Goal: Task Accomplishment & Management: Complete application form

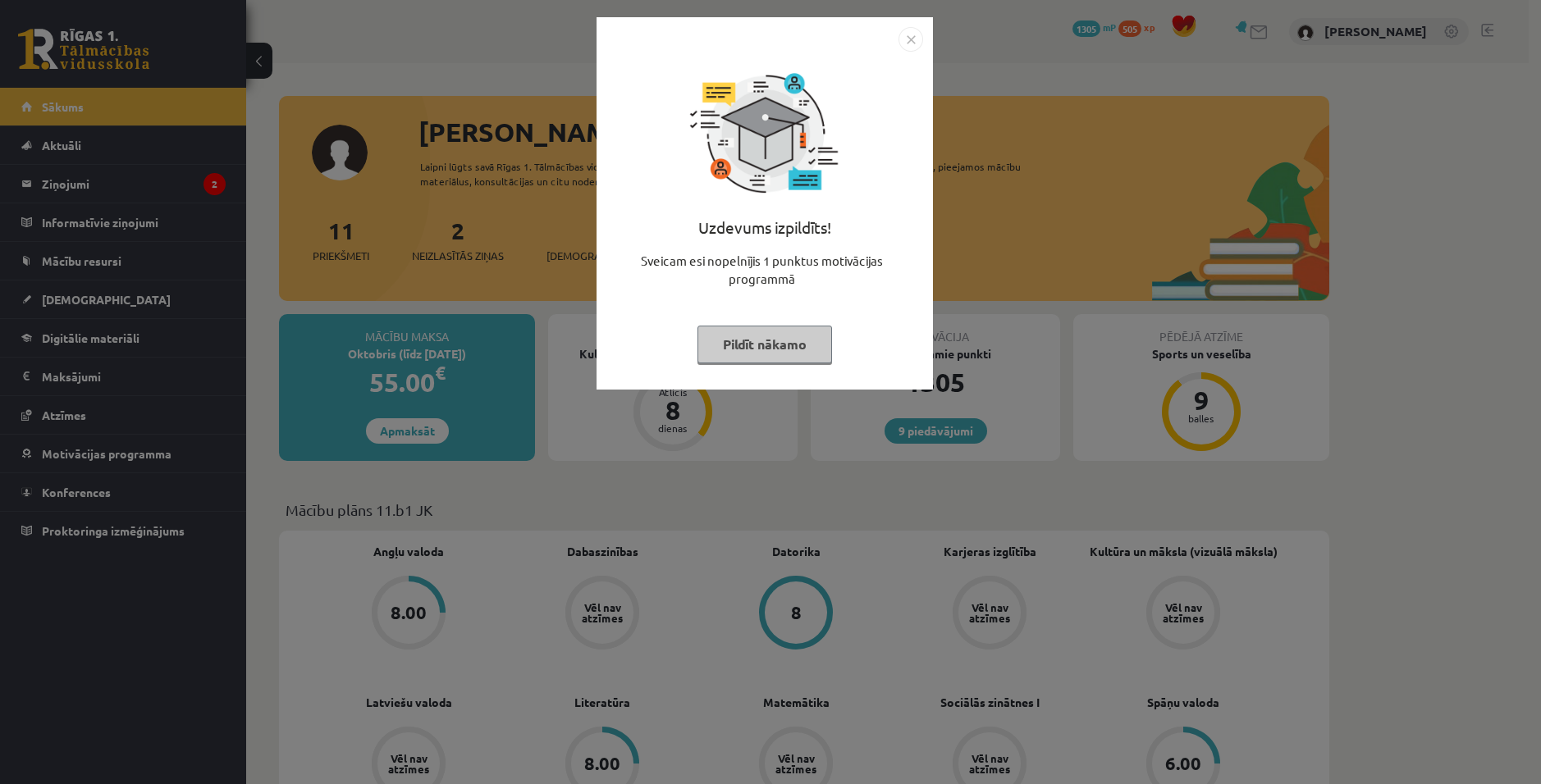
click at [908, 33] on img "Close" at bounding box center [910, 39] width 24 height 24
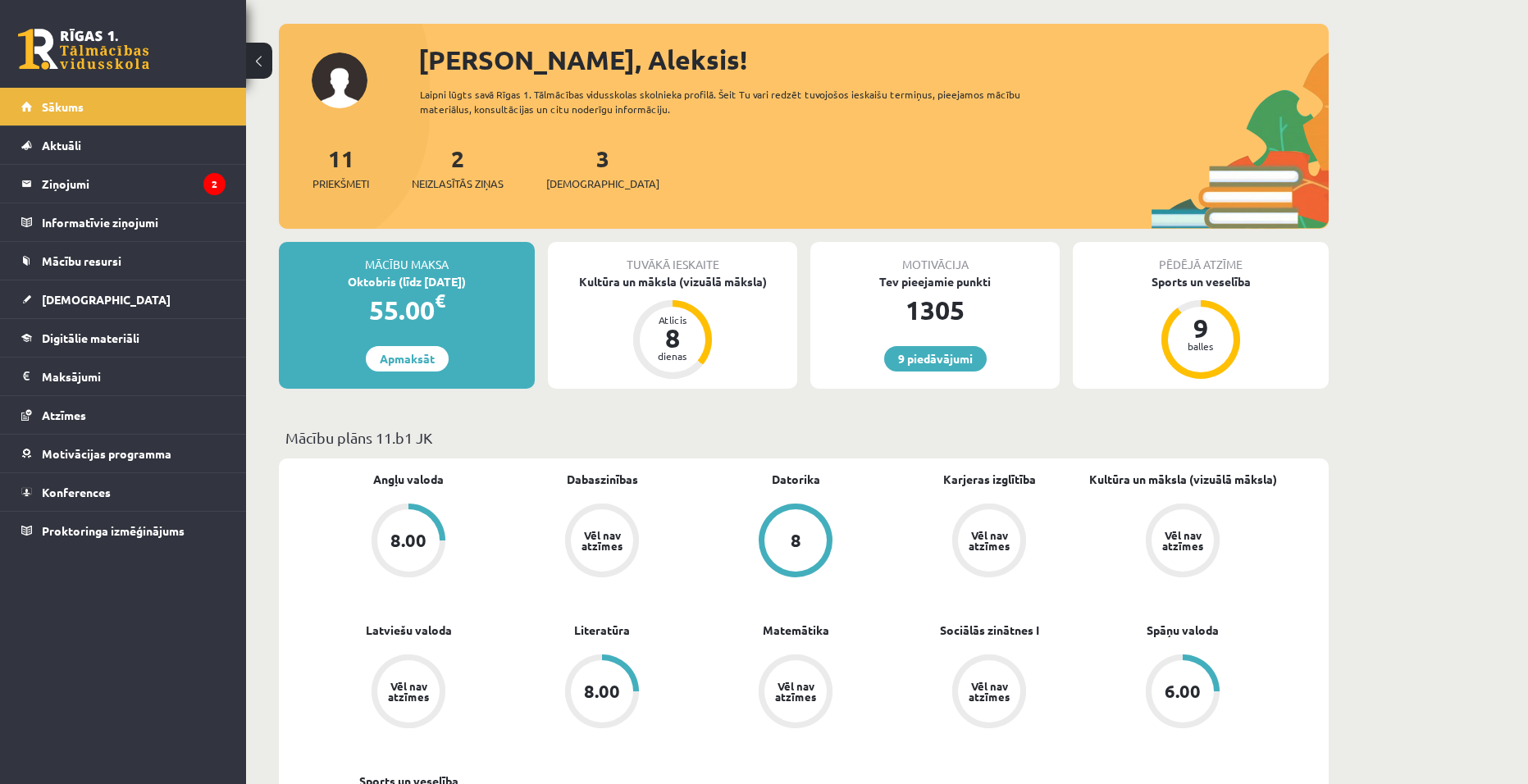
scroll to position [82, 0]
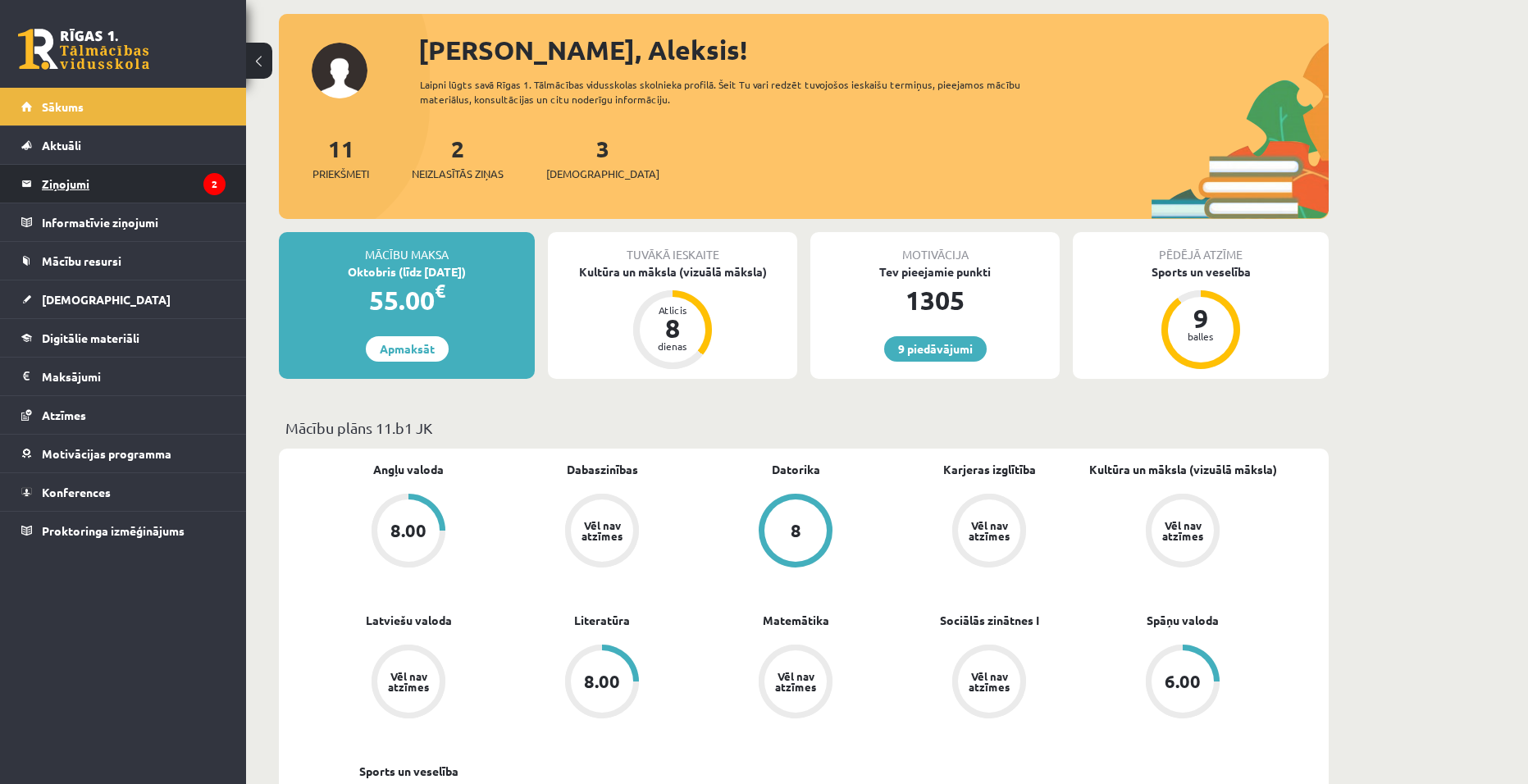
click at [94, 179] on legend "Ziņojumi 2" at bounding box center [134, 183] width 183 height 37
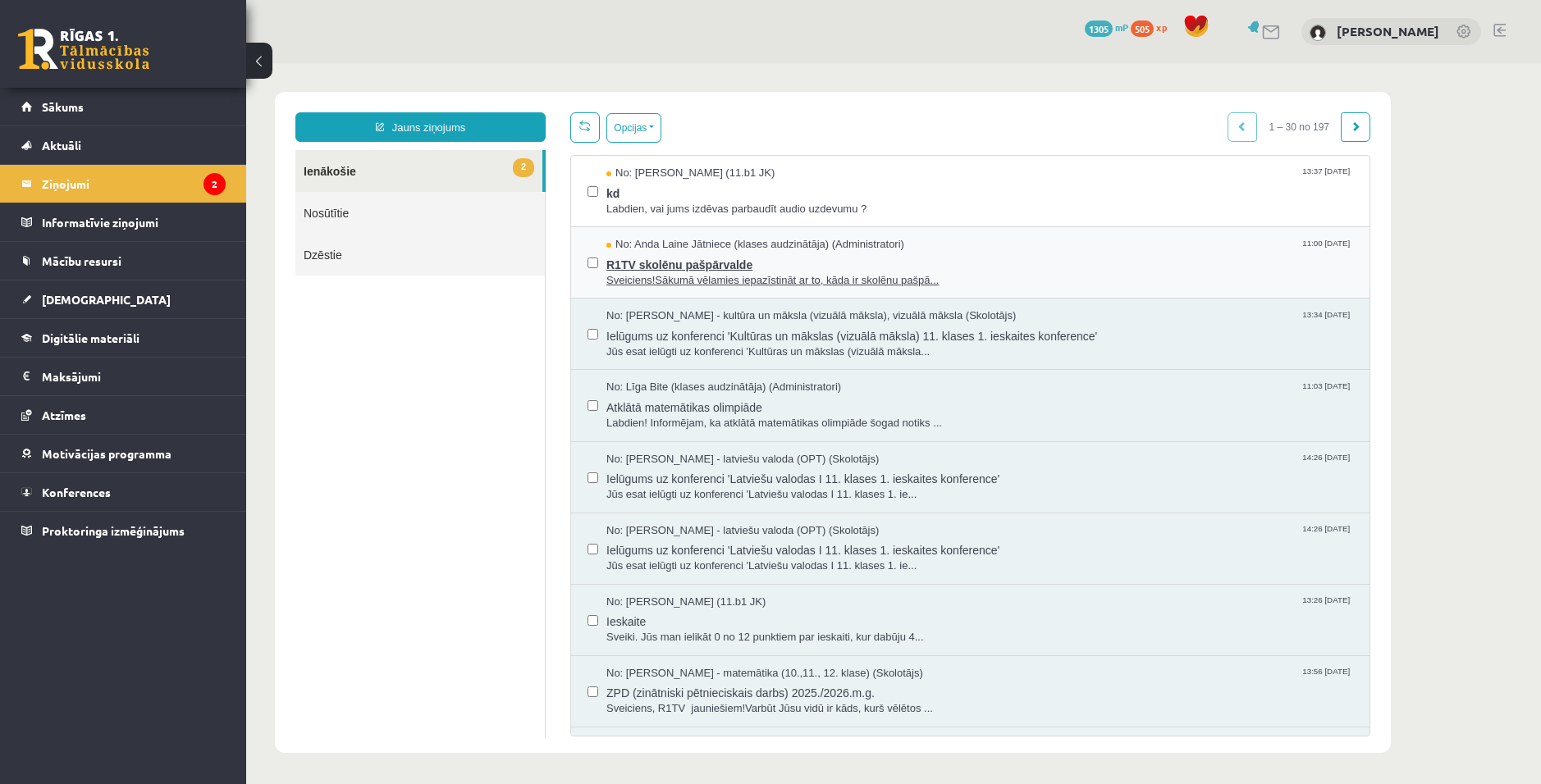
click at [761, 273] on span "Sveiciens!Sākumā vēlamies iepazīstināt ar to, kāda ir skolēnu pašpā..." at bounding box center [980, 281] width 747 height 16
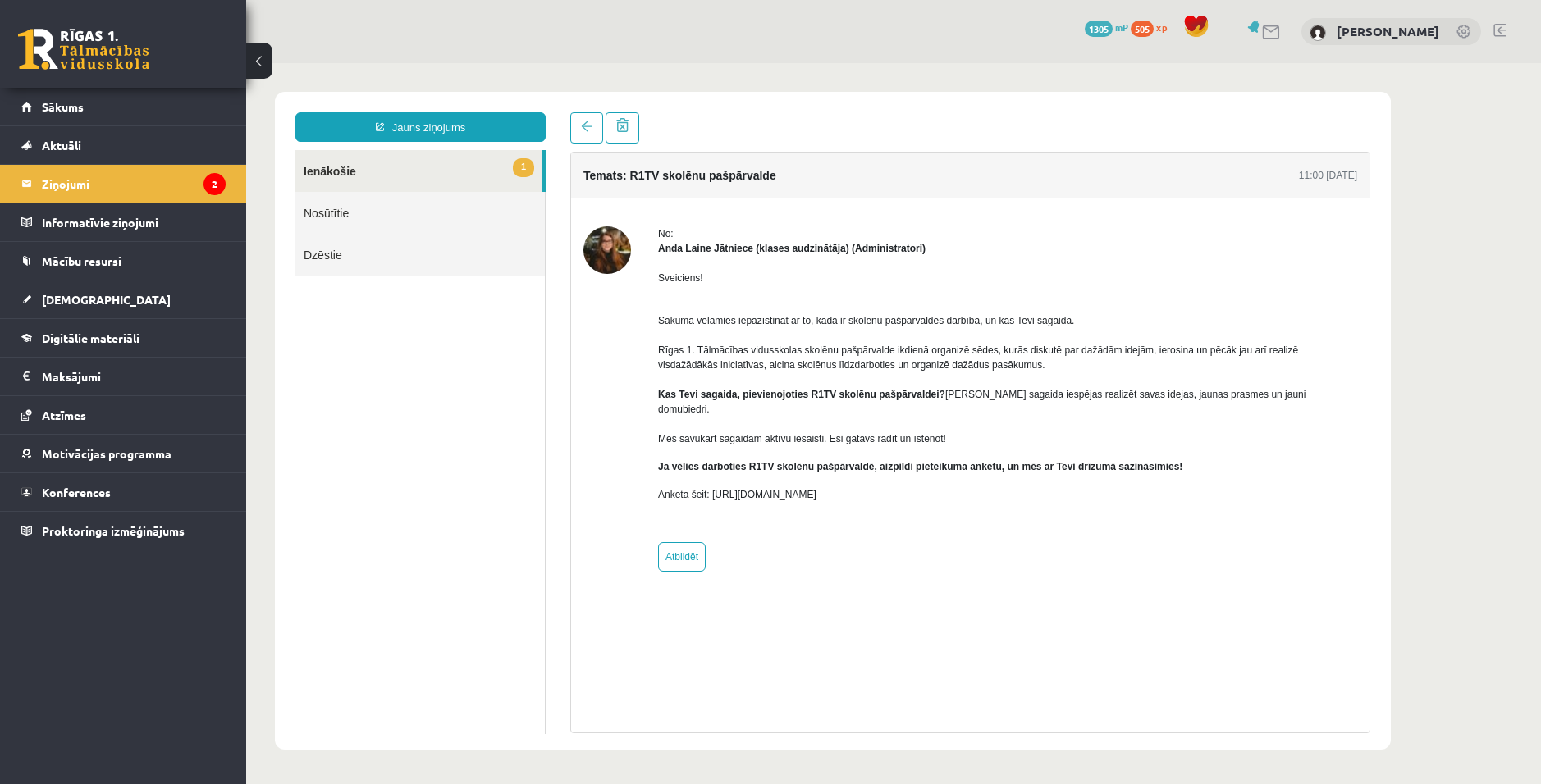
click at [585, 109] on div "Jauns ziņojums 1 Ienākošie Nosūtītie Dzēstie * ********* ********* ******* Tema…" at bounding box center [833, 420] width 1115 height 658
click at [588, 126] on span at bounding box center [587, 126] width 11 height 11
click at [587, 138] on link at bounding box center [586, 127] width 33 height 31
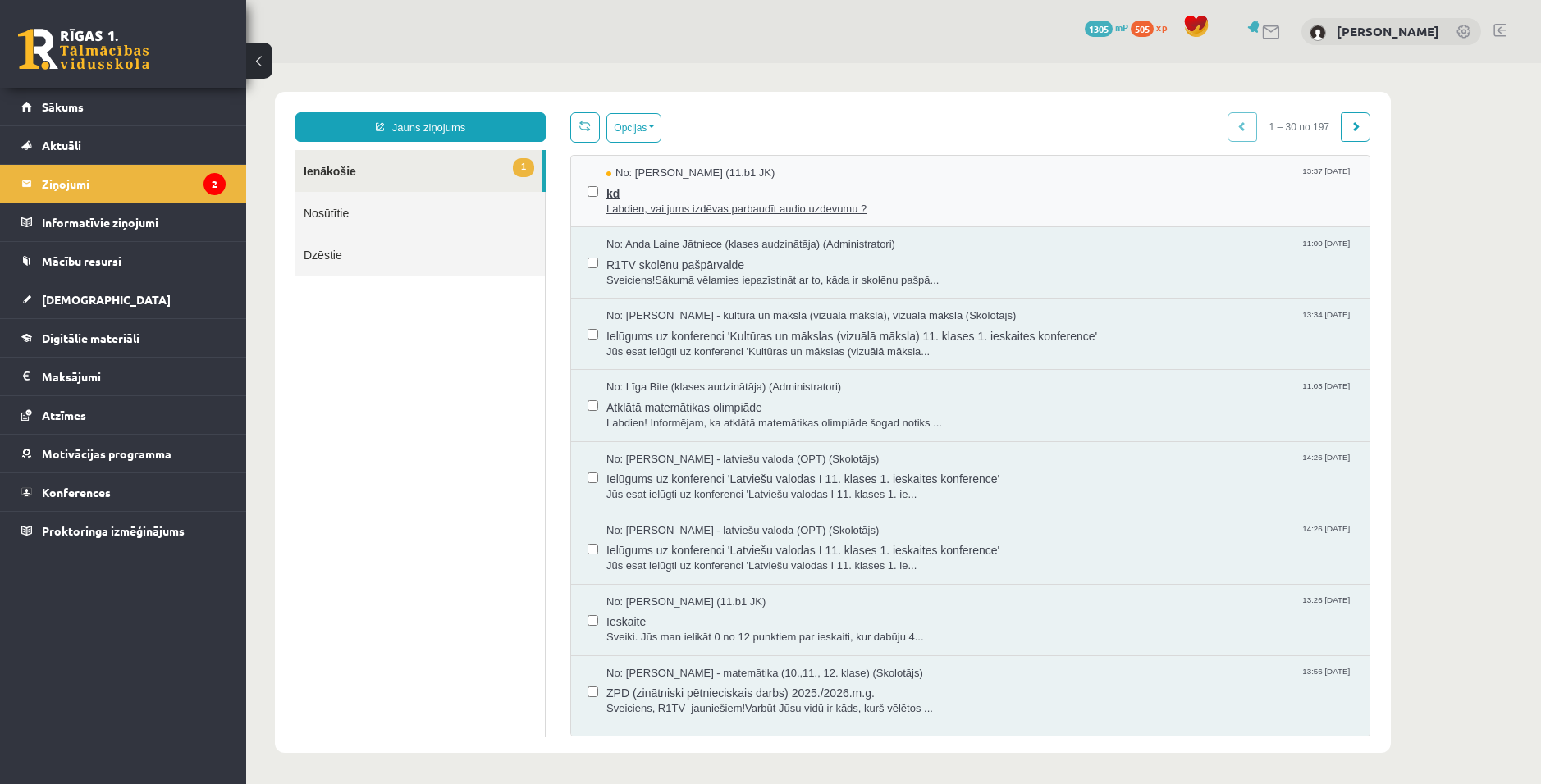
click at [653, 205] on span "Labdien, vai jums izdēvas parbaudīt audio uzdevumu ?" at bounding box center [980, 210] width 747 height 16
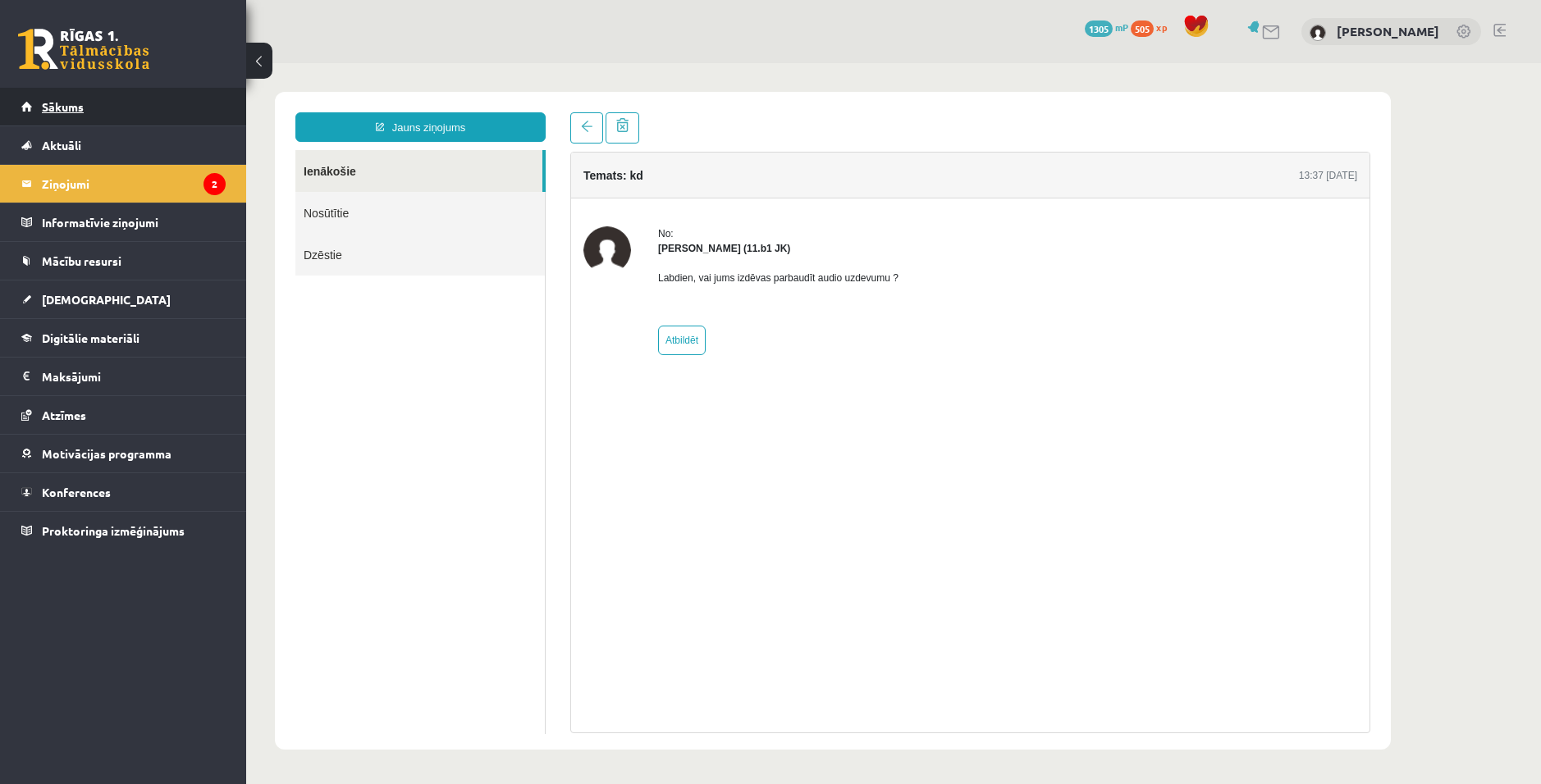
click at [114, 109] on link "Sākums" at bounding box center [124, 107] width 204 height 37
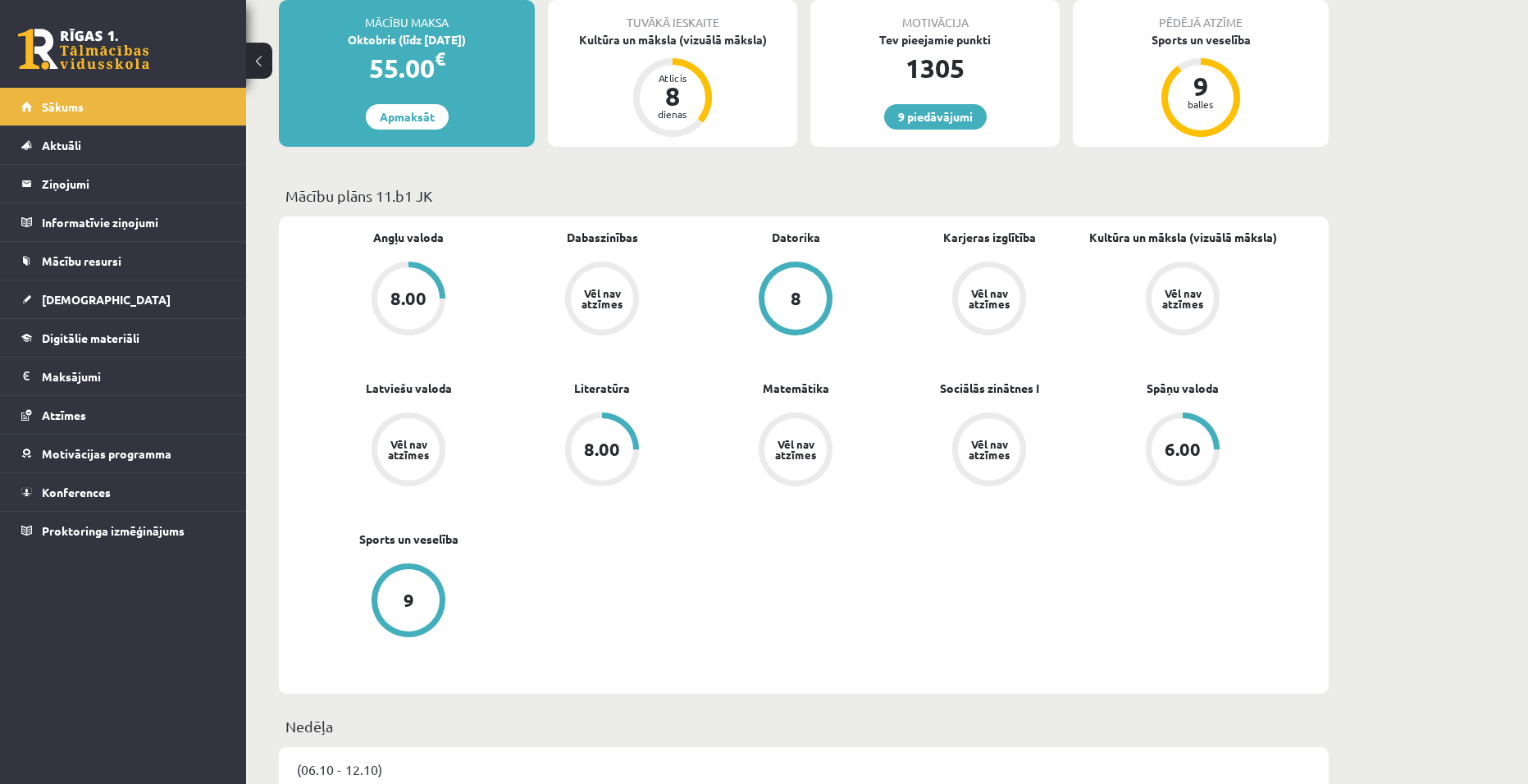
scroll to position [656, 0]
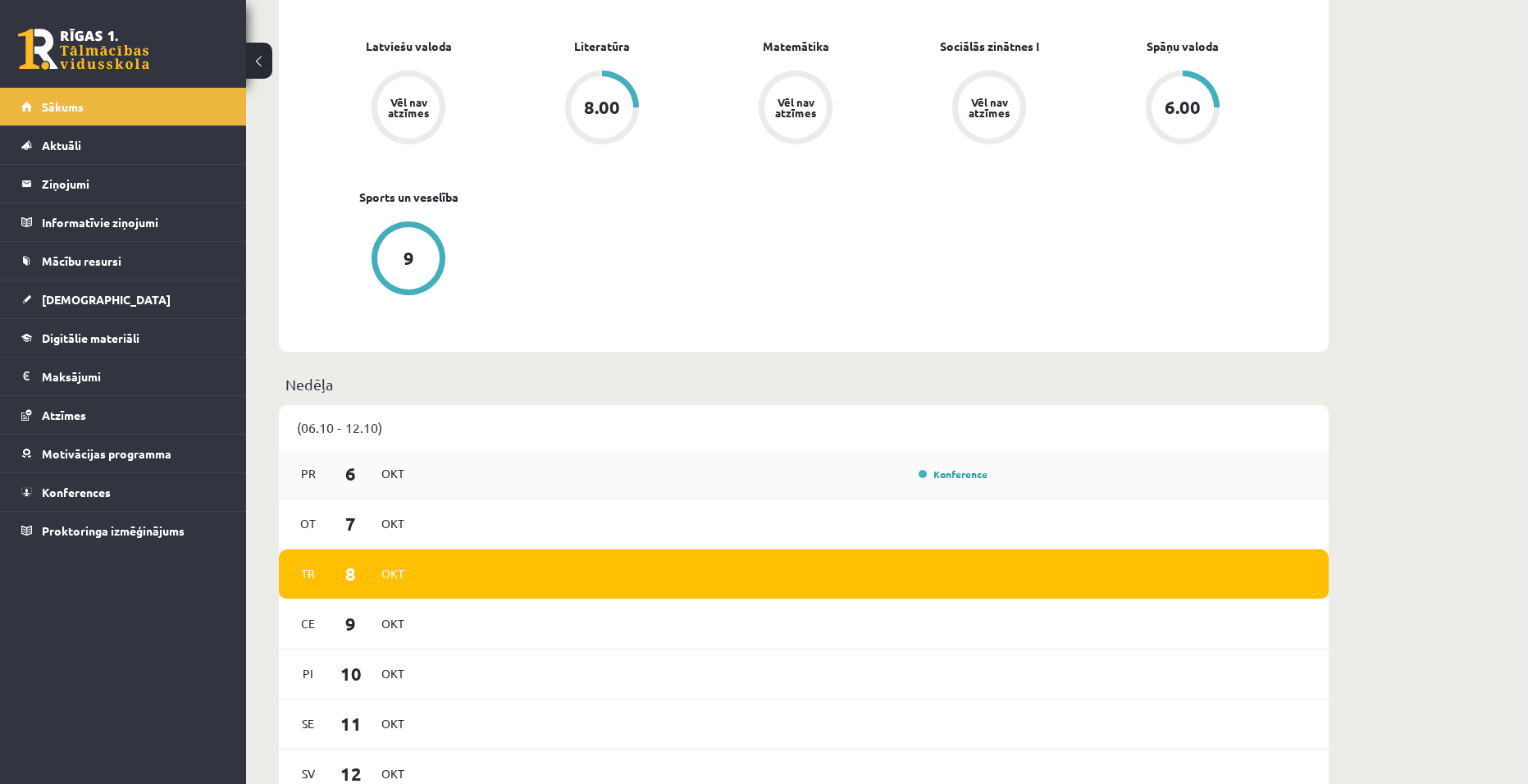
click at [517, 469] on div "Konference" at bounding box center [708, 473] width 571 height 18
click at [962, 474] on link "Konference" at bounding box center [953, 474] width 69 height 13
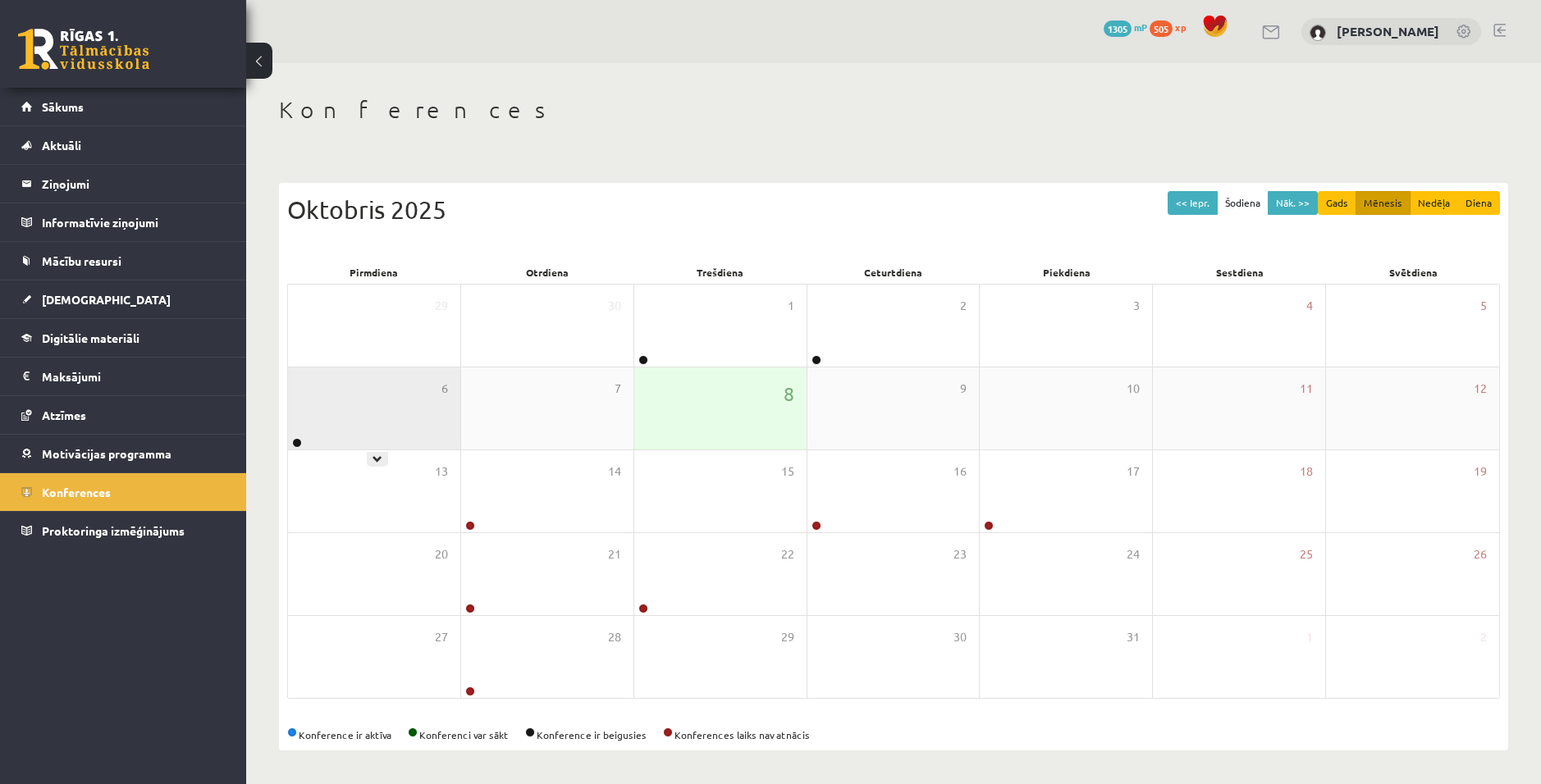
click at [416, 433] on div "6" at bounding box center [374, 409] width 172 height 82
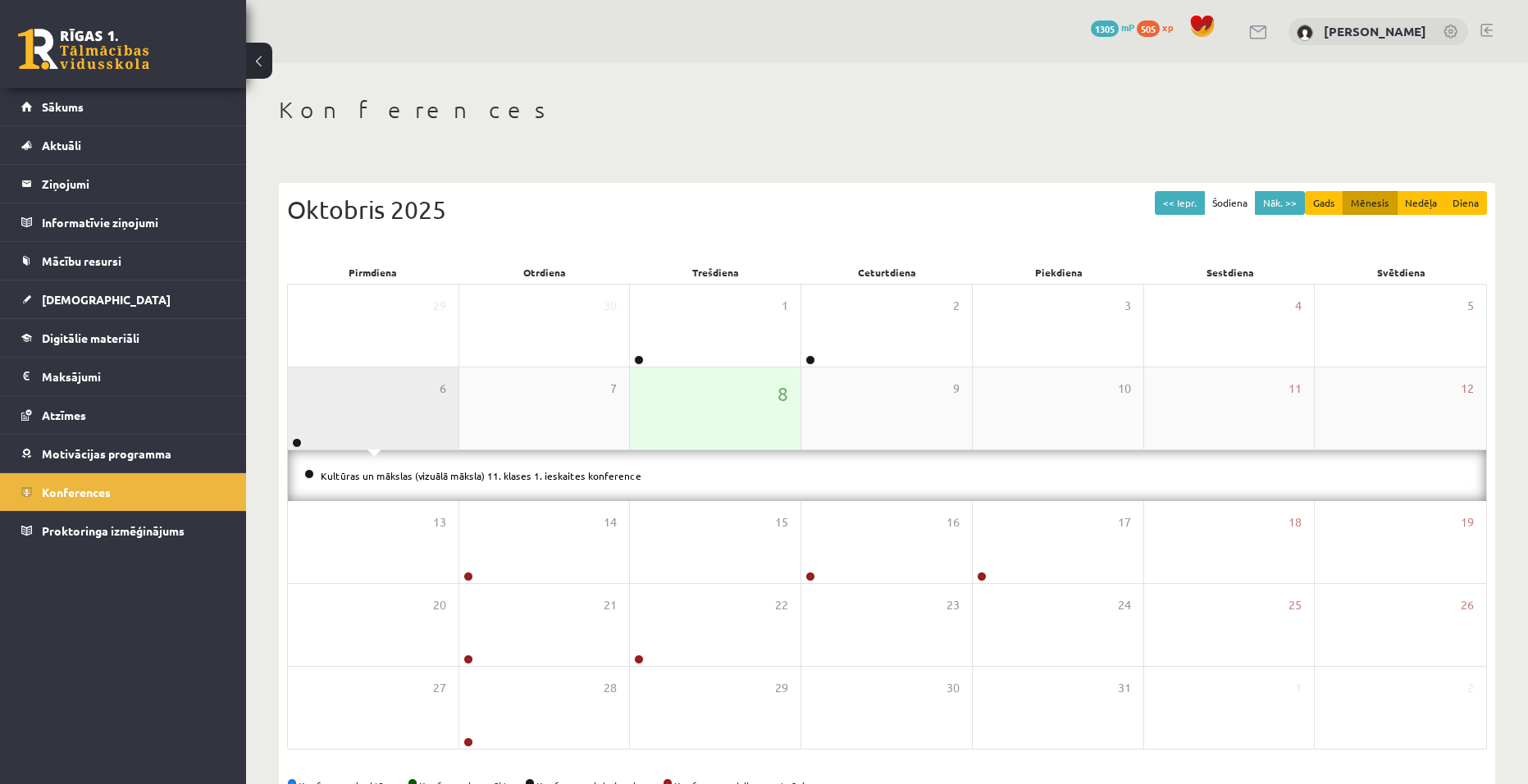
click at [416, 433] on div "6" at bounding box center [373, 409] width 170 height 82
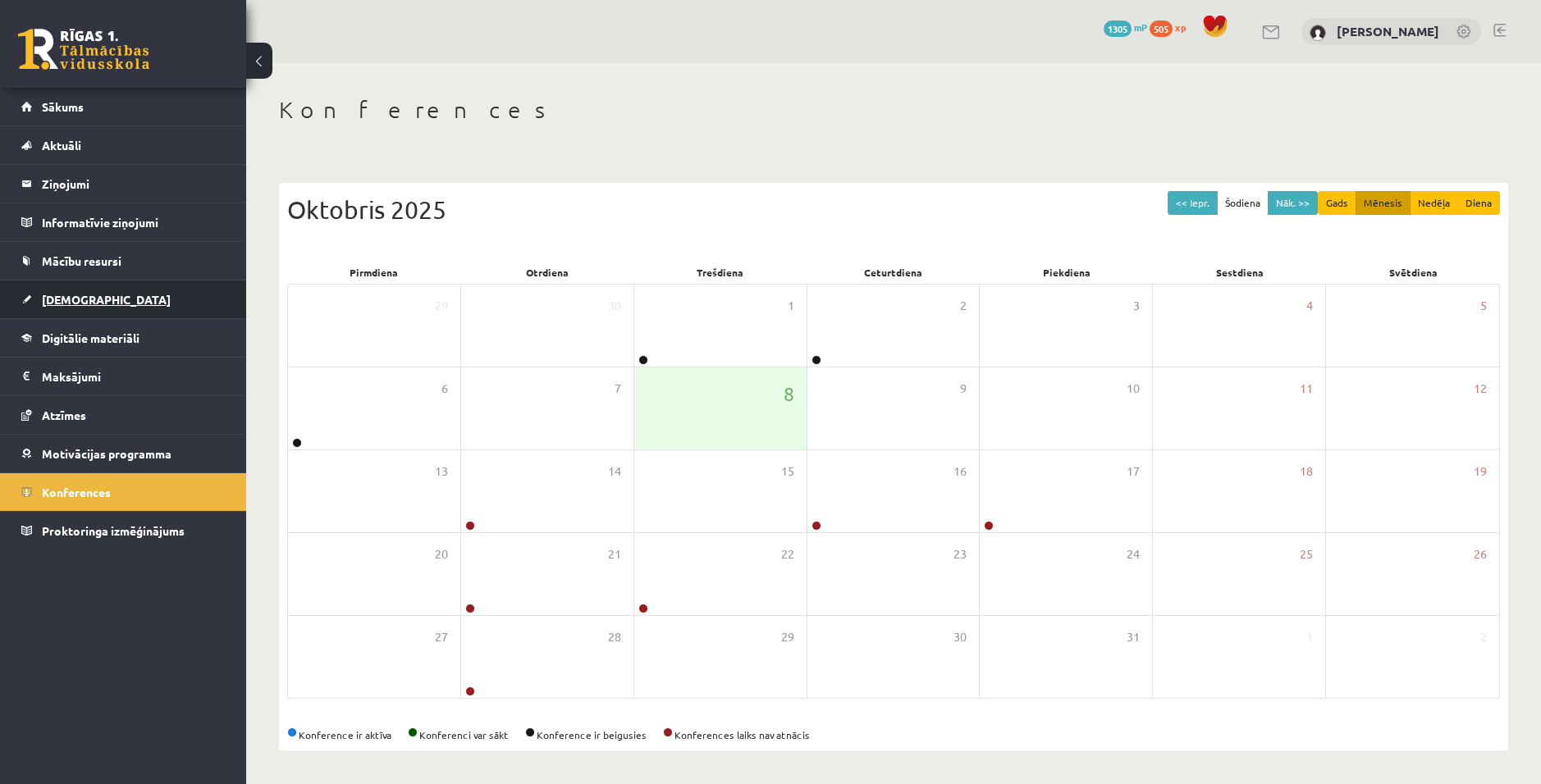
click at [83, 301] on span "[DEMOGRAPHIC_DATA]" at bounding box center [107, 299] width 129 height 15
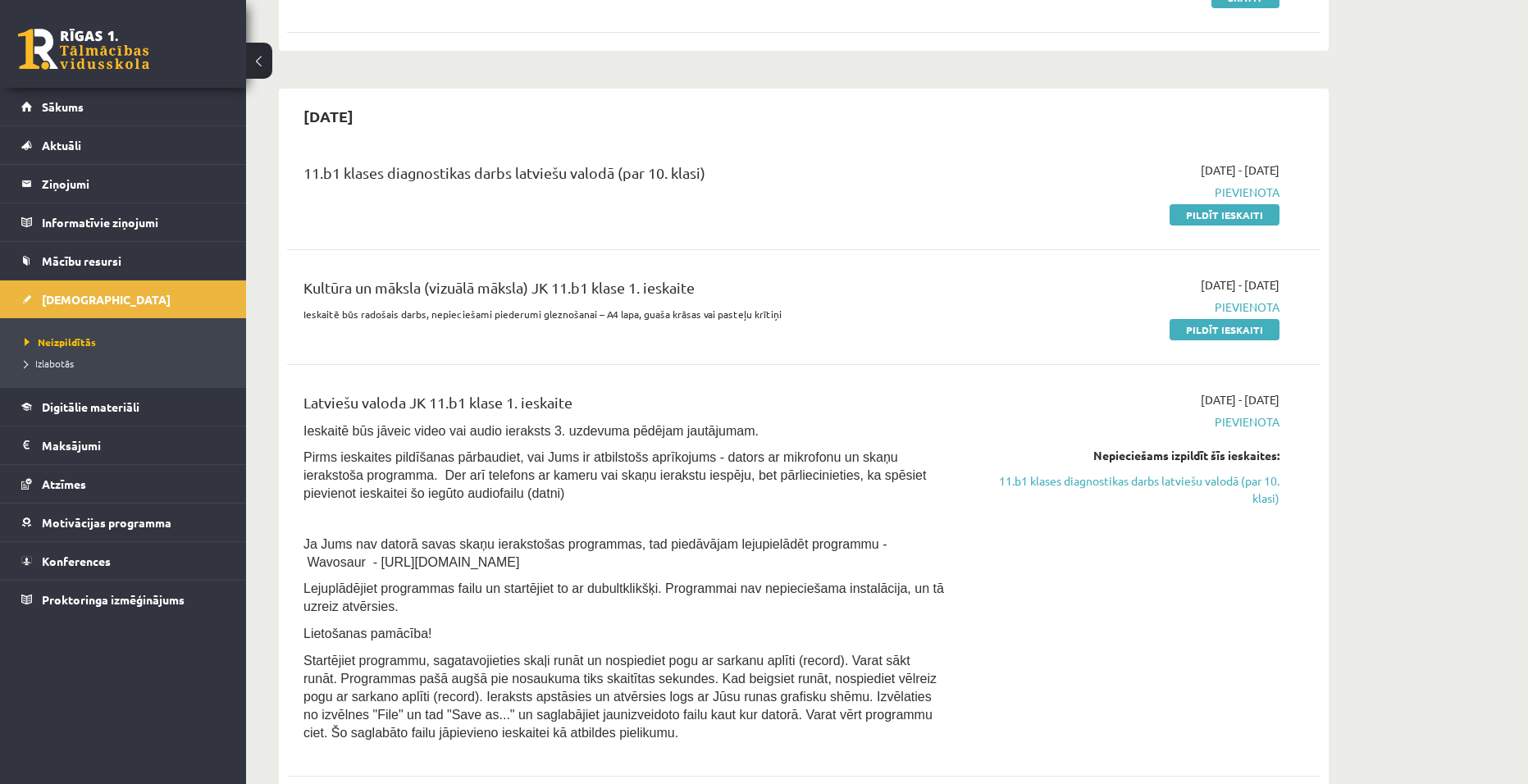
scroll to position [164, 0]
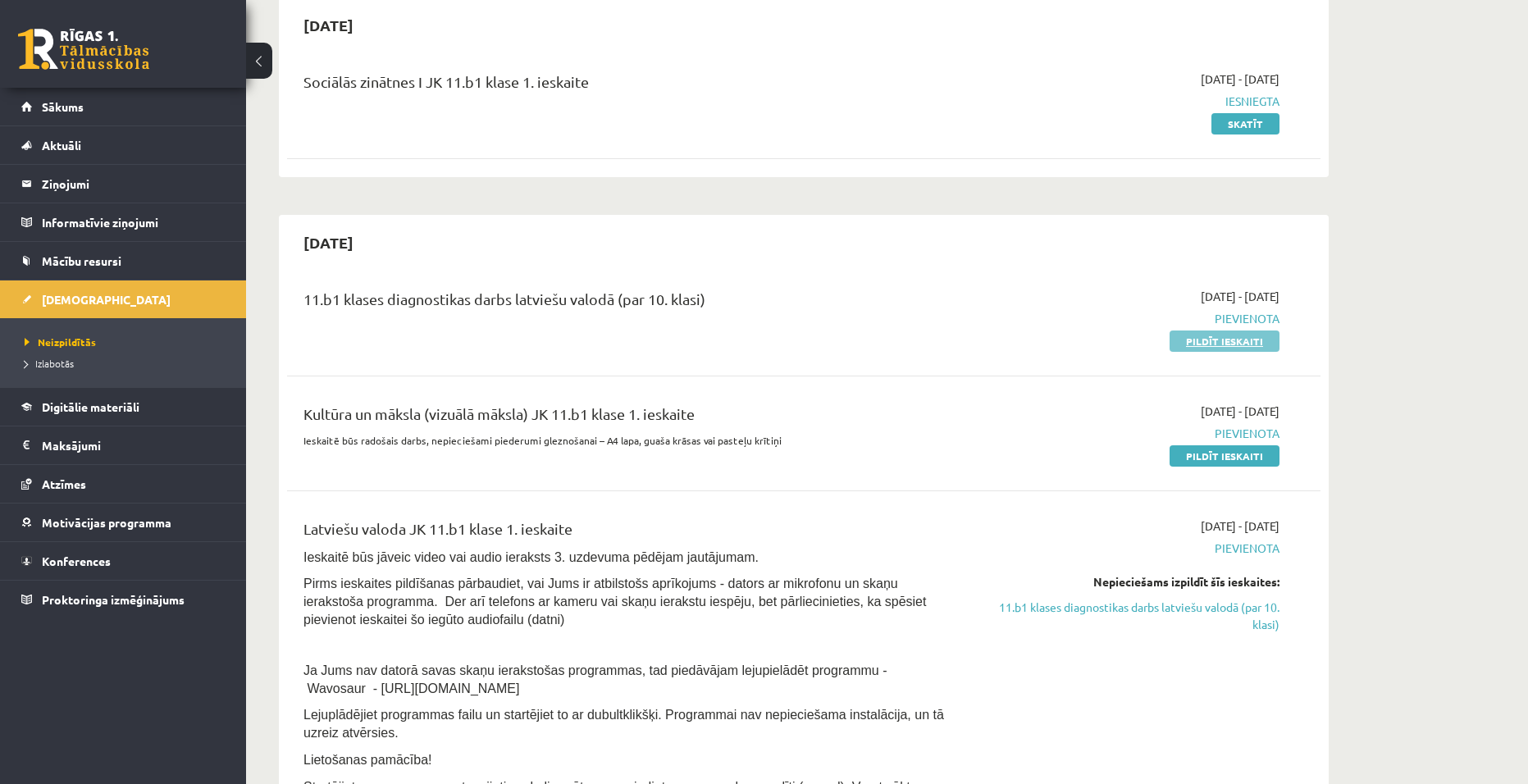
click at [1215, 349] on link "Pildīt ieskaiti" at bounding box center [1224, 341] width 109 height 22
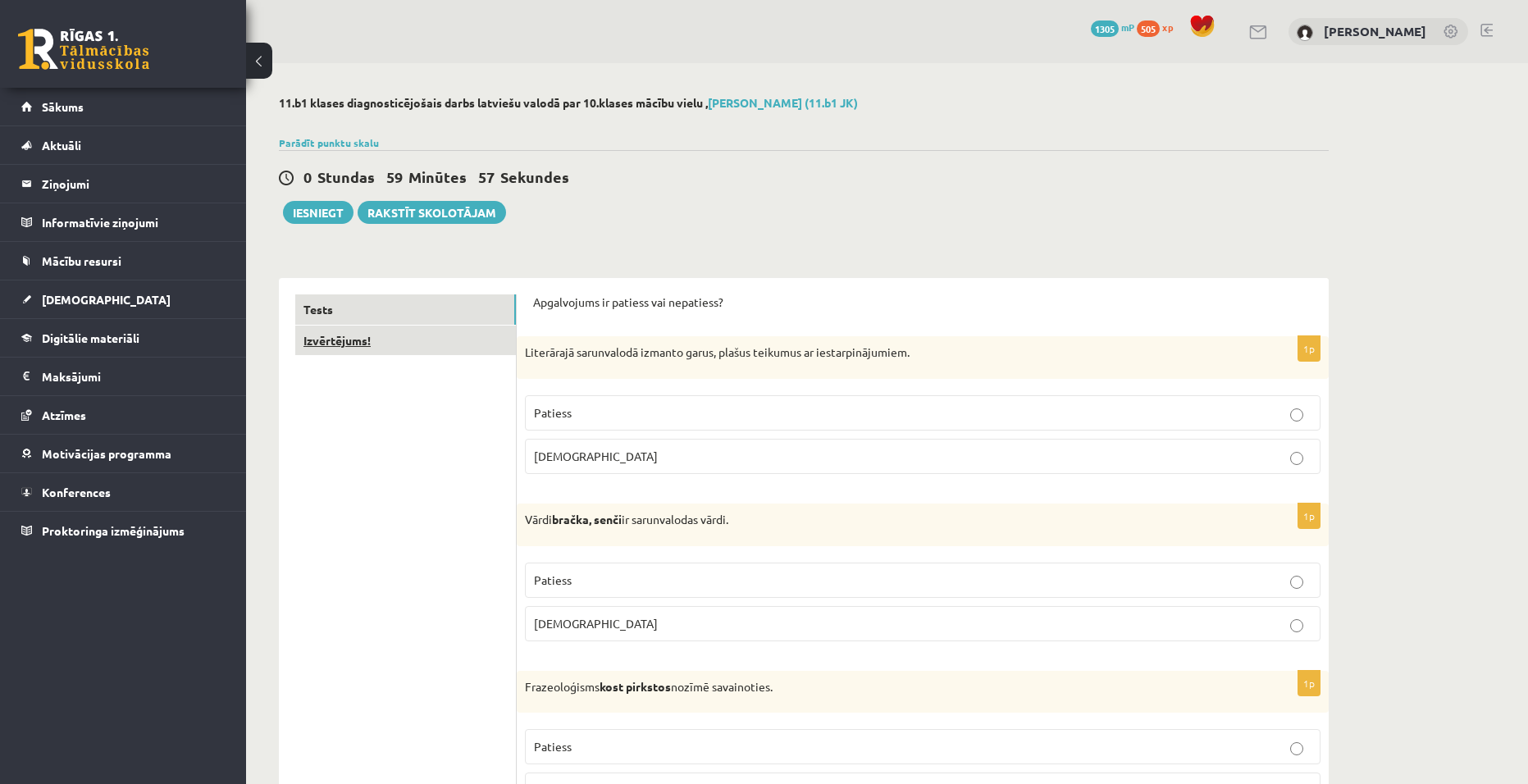
click at [408, 349] on link "Izvērtējums!" at bounding box center [406, 341] width 221 height 30
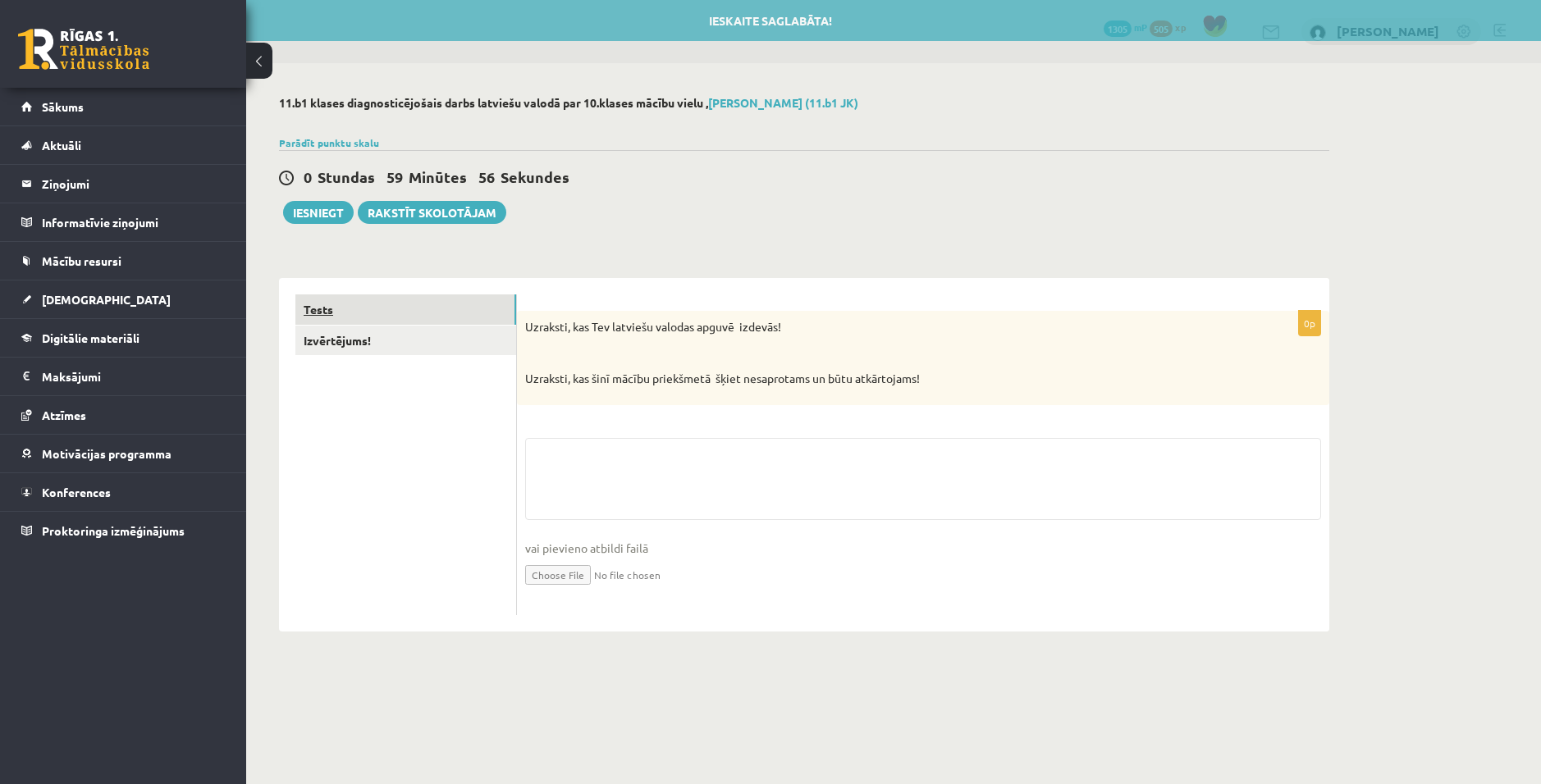
click at [387, 311] on link "Tests" at bounding box center [406, 310] width 221 height 30
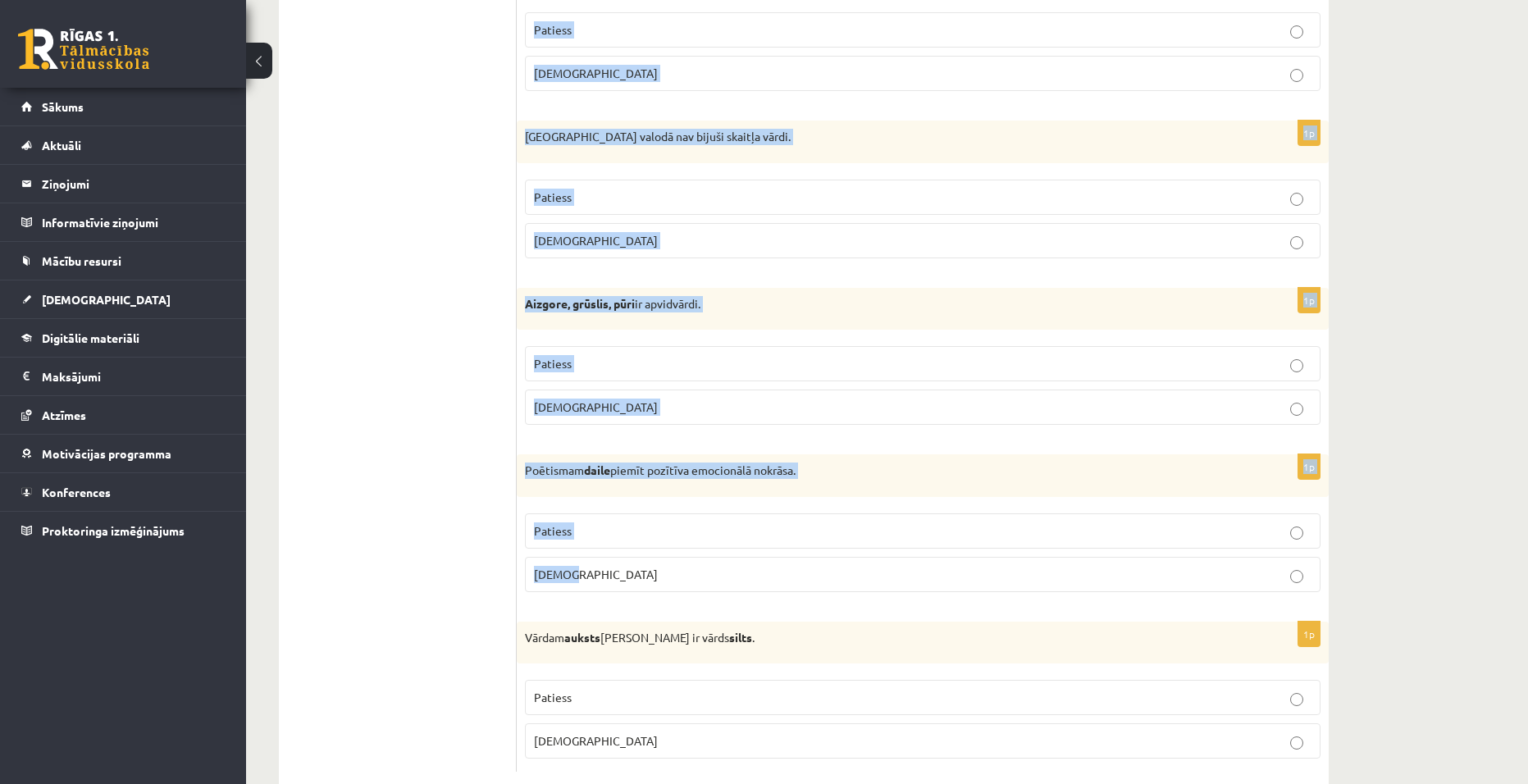
scroll to position [4648, 0]
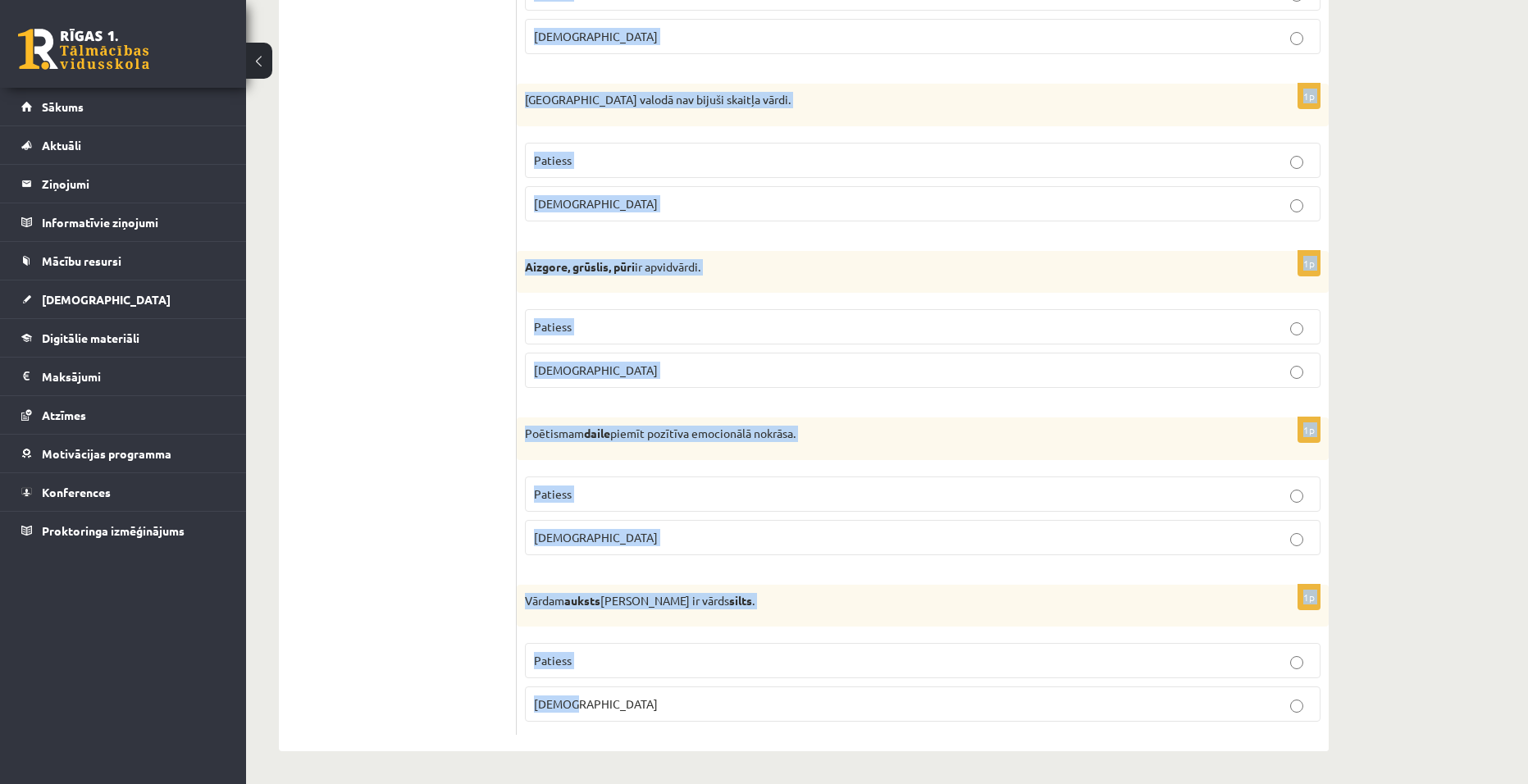
drag, startPoint x: 534, startPoint y: 298, endPoint x: 680, endPoint y: 710, distance: 437.1
copy form "Apgalvojums ir patiess vai nepatiess? 1p Literārajā sarunvalodā izmanto garus, …"
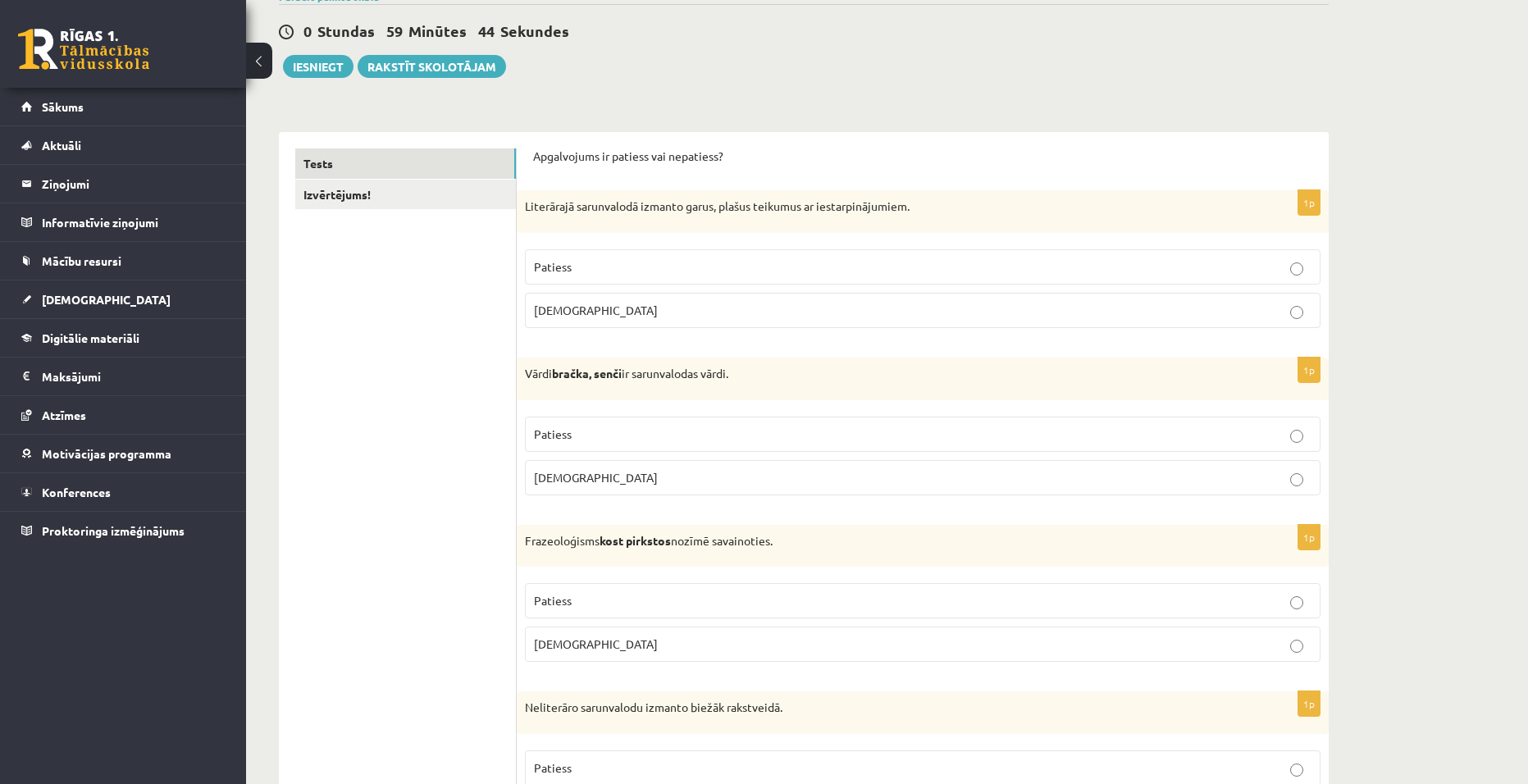
scroll to position [137, 0]
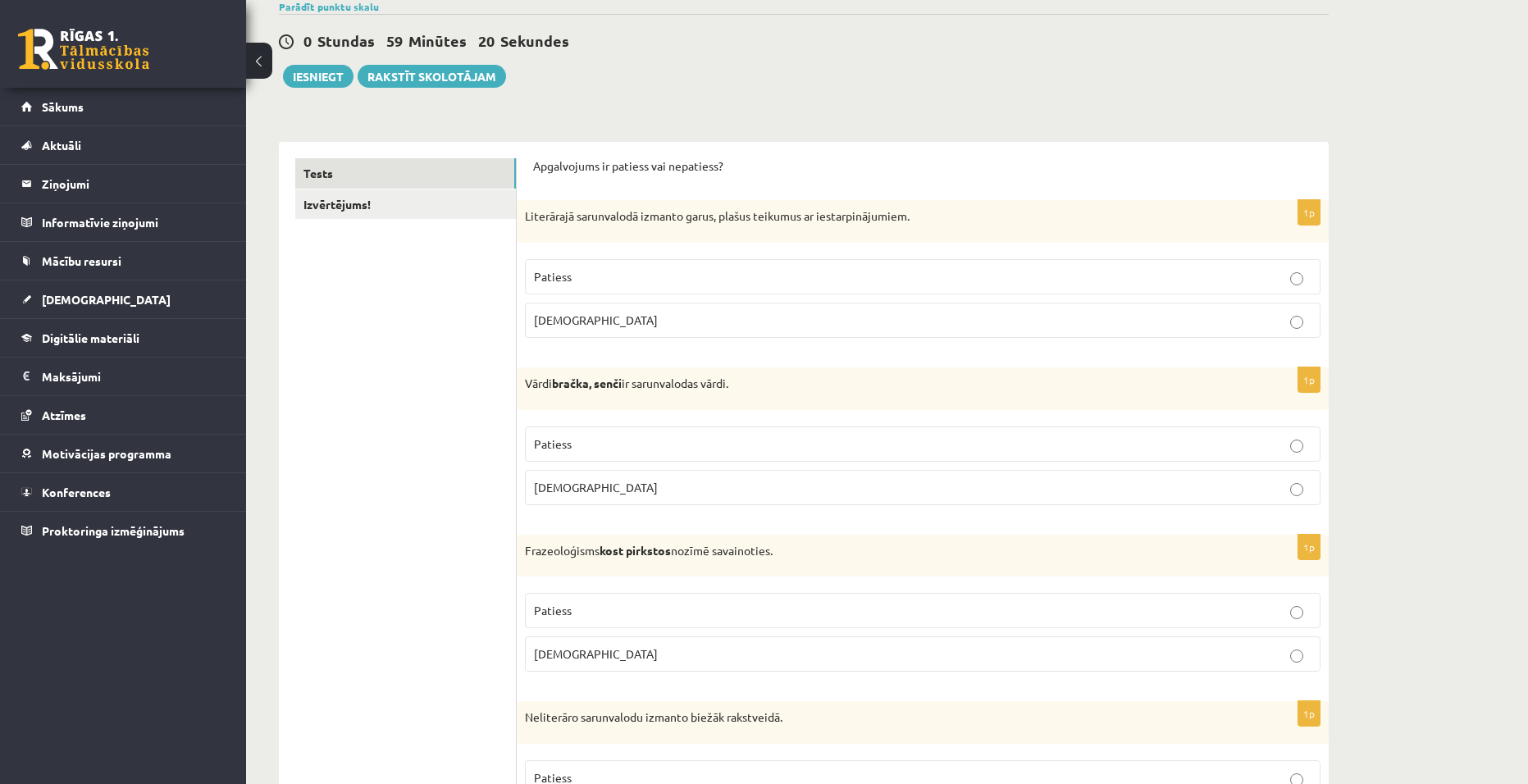
click at [645, 316] on p "Aplams" at bounding box center [923, 320] width 778 height 17
click at [627, 456] on label "Patiess" at bounding box center [923, 444] width 795 height 36
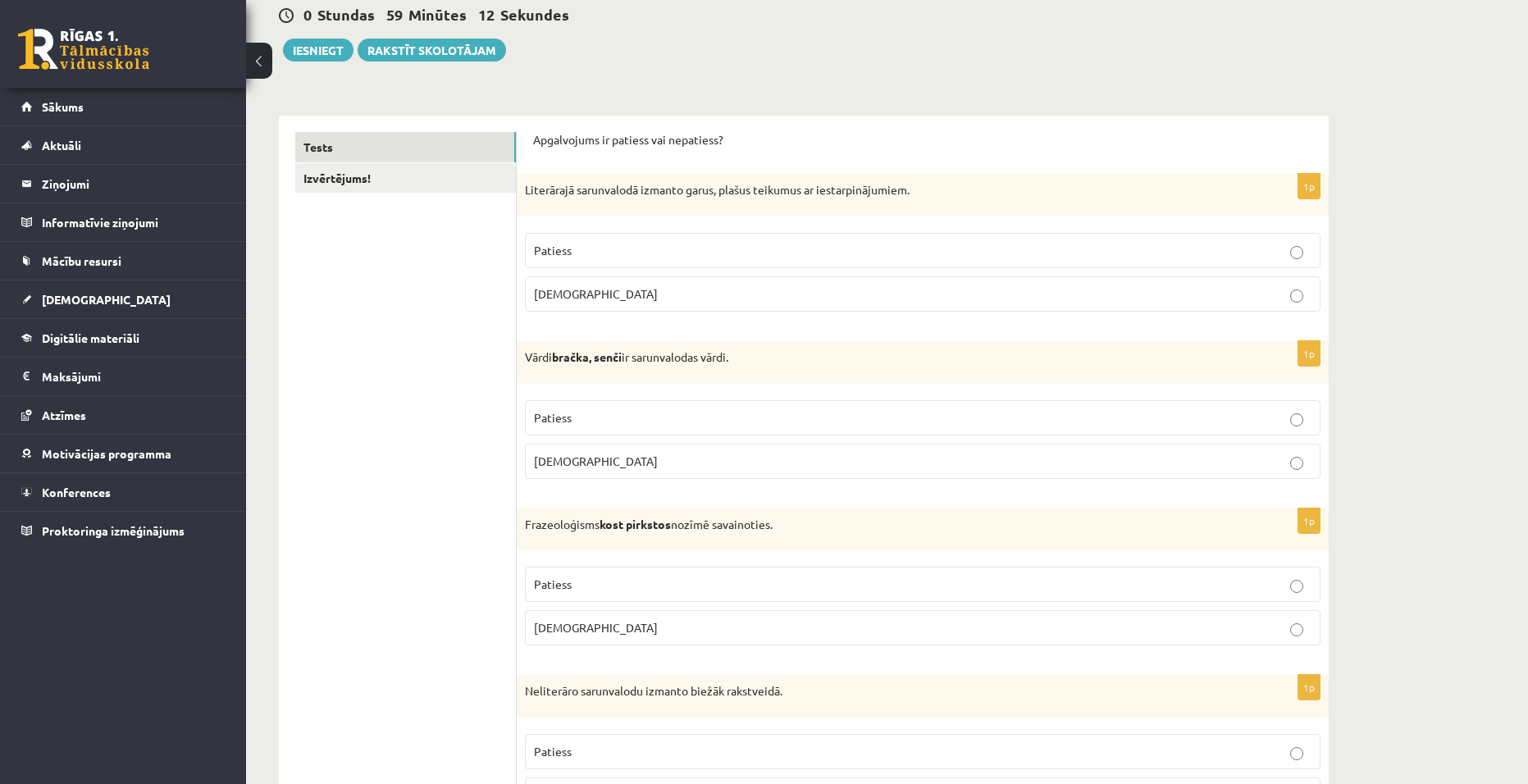
scroll to position [218, 0]
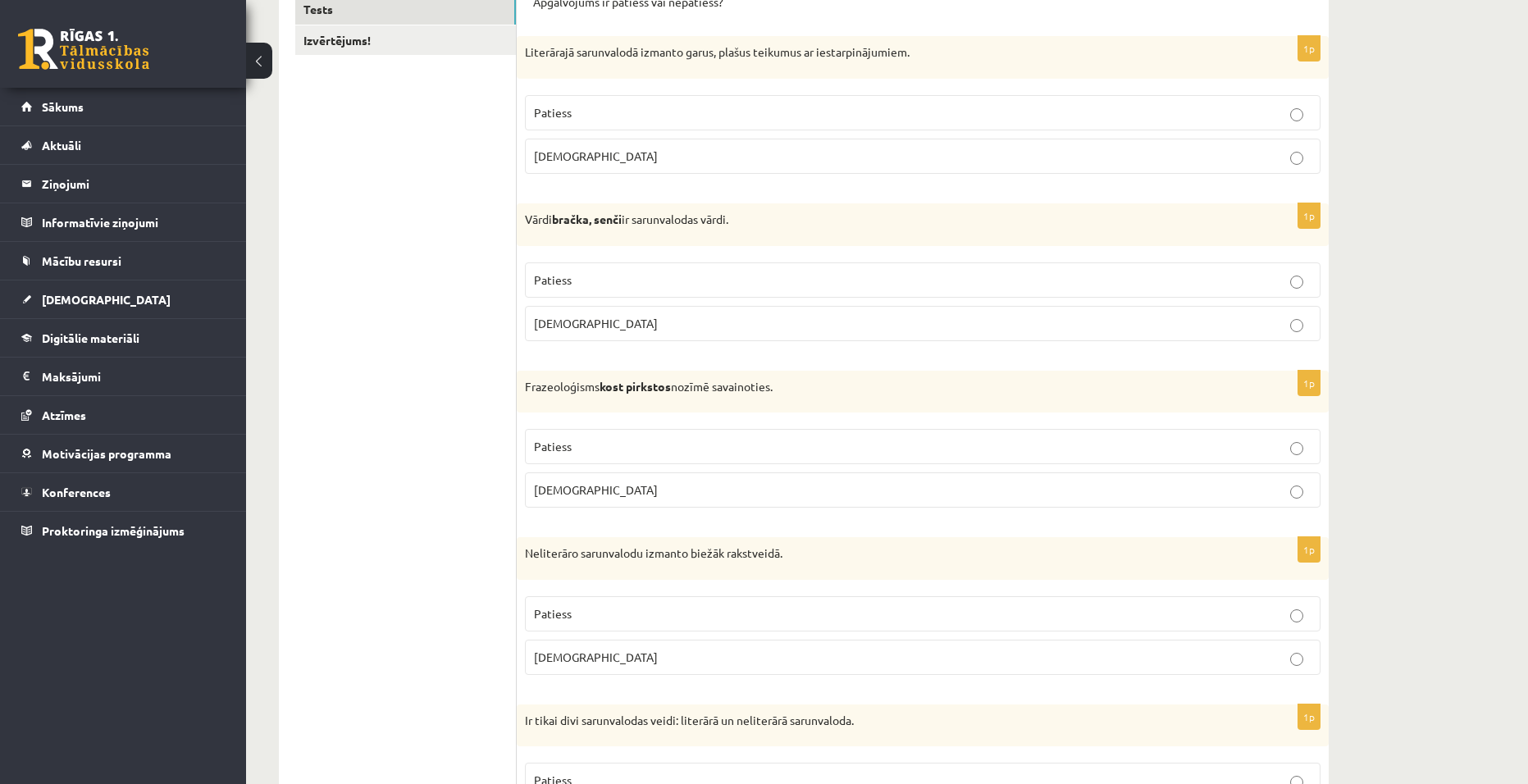
click at [582, 484] on p "Aplams" at bounding box center [923, 490] width 778 height 17
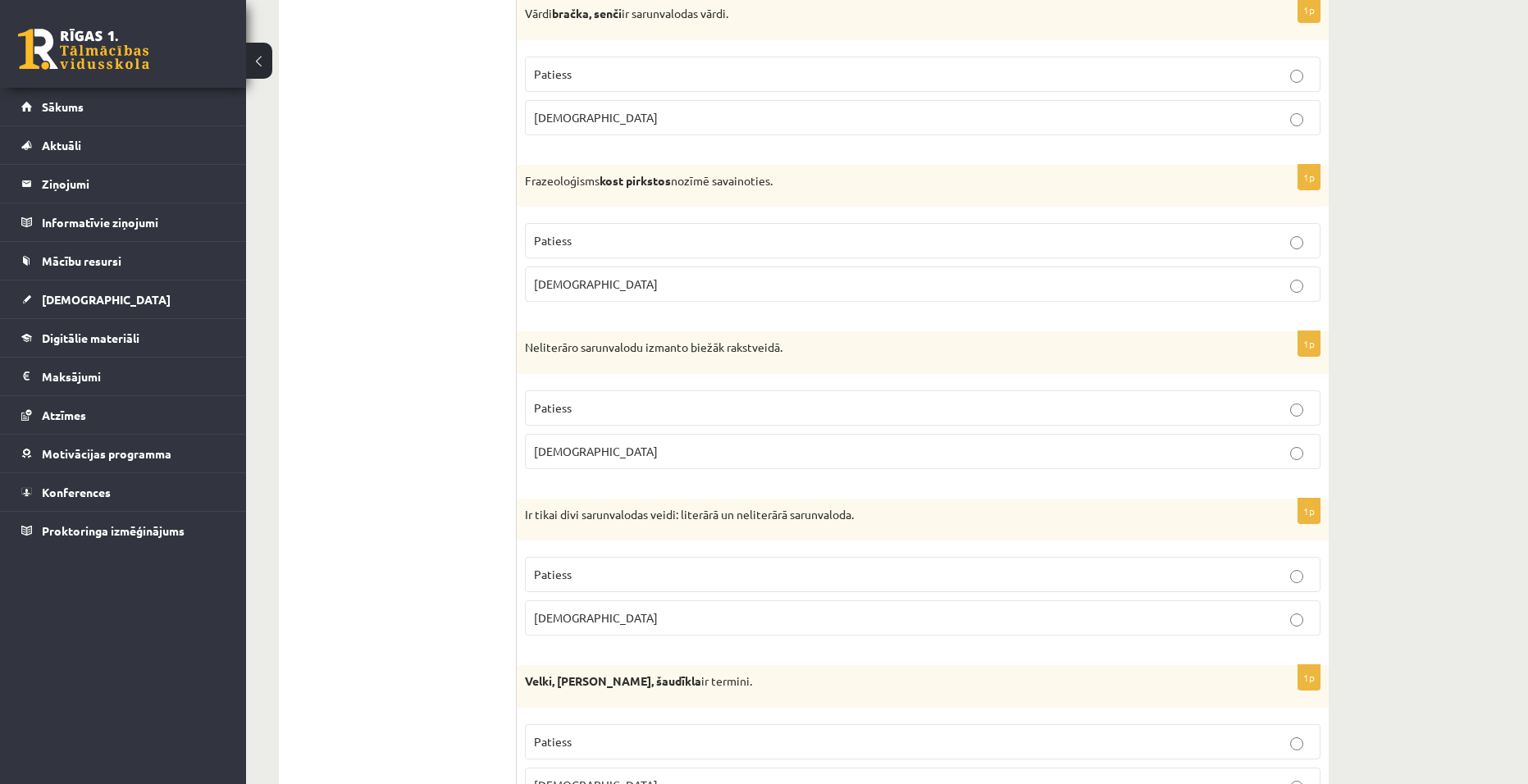
scroll to position [546, 0]
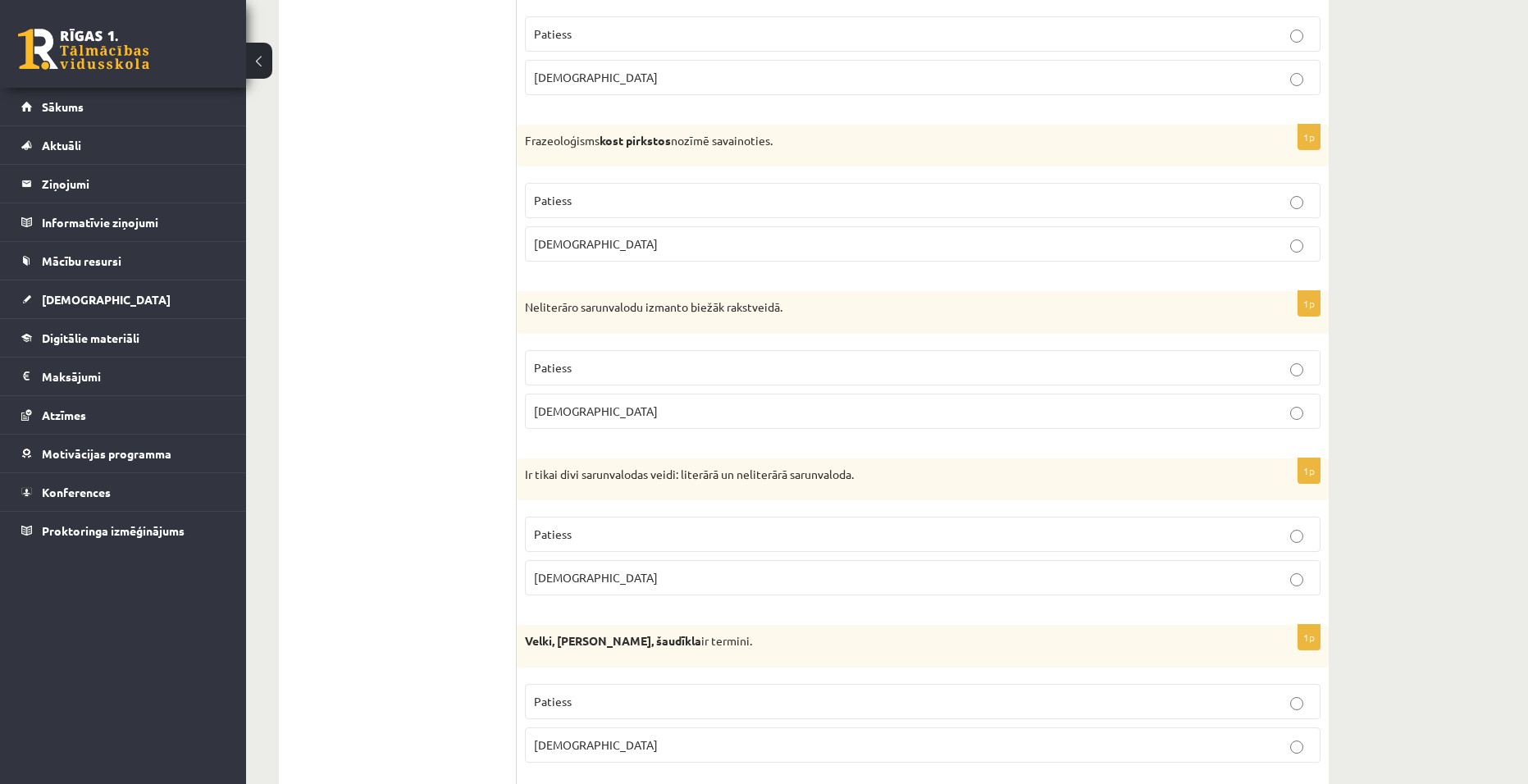
click at [804, 412] on p "Aplams" at bounding box center [923, 411] width 778 height 17
click at [669, 545] on label "Patiess" at bounding box center [923, 534] width 795 height 36
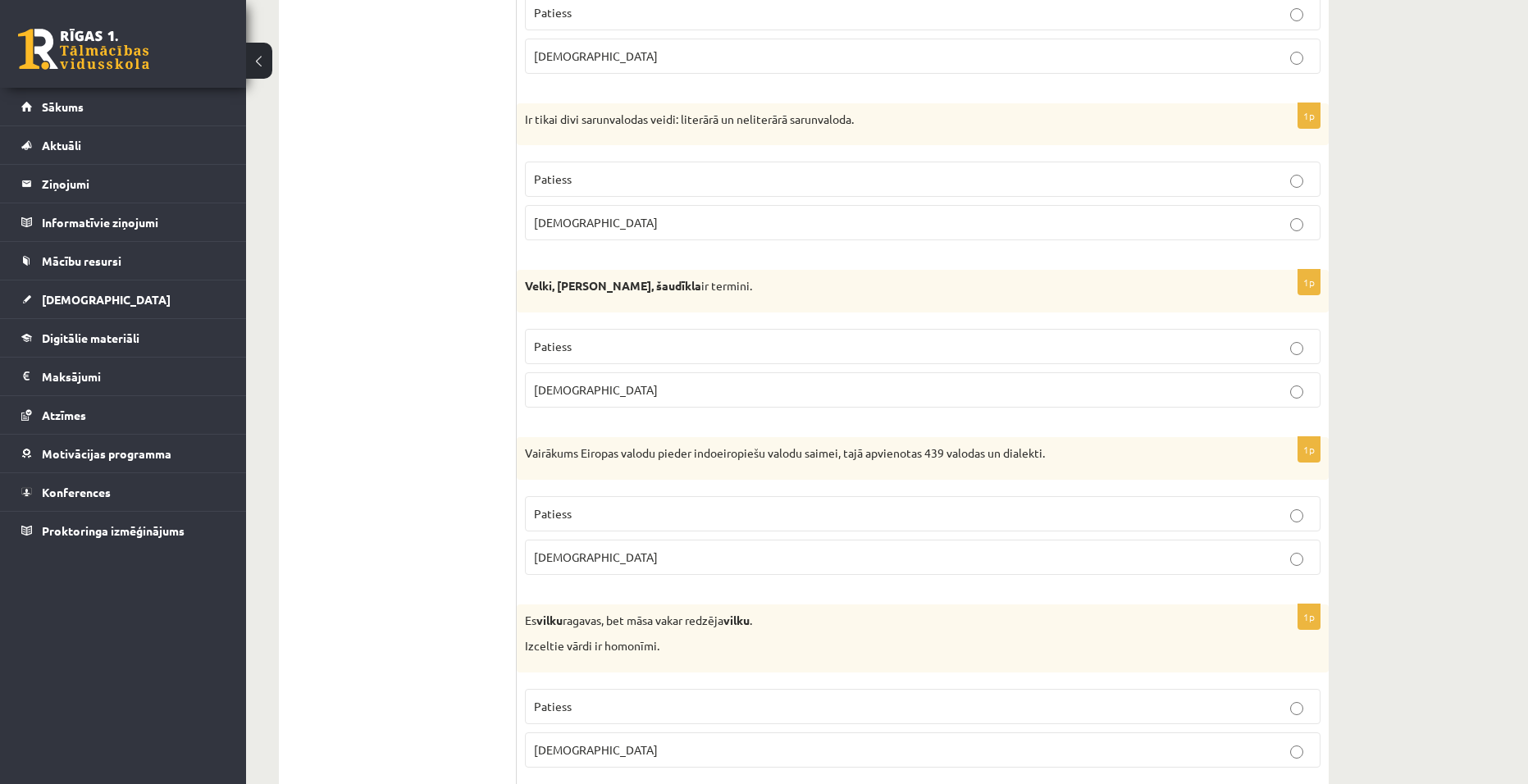
scroll to position [956, 0]
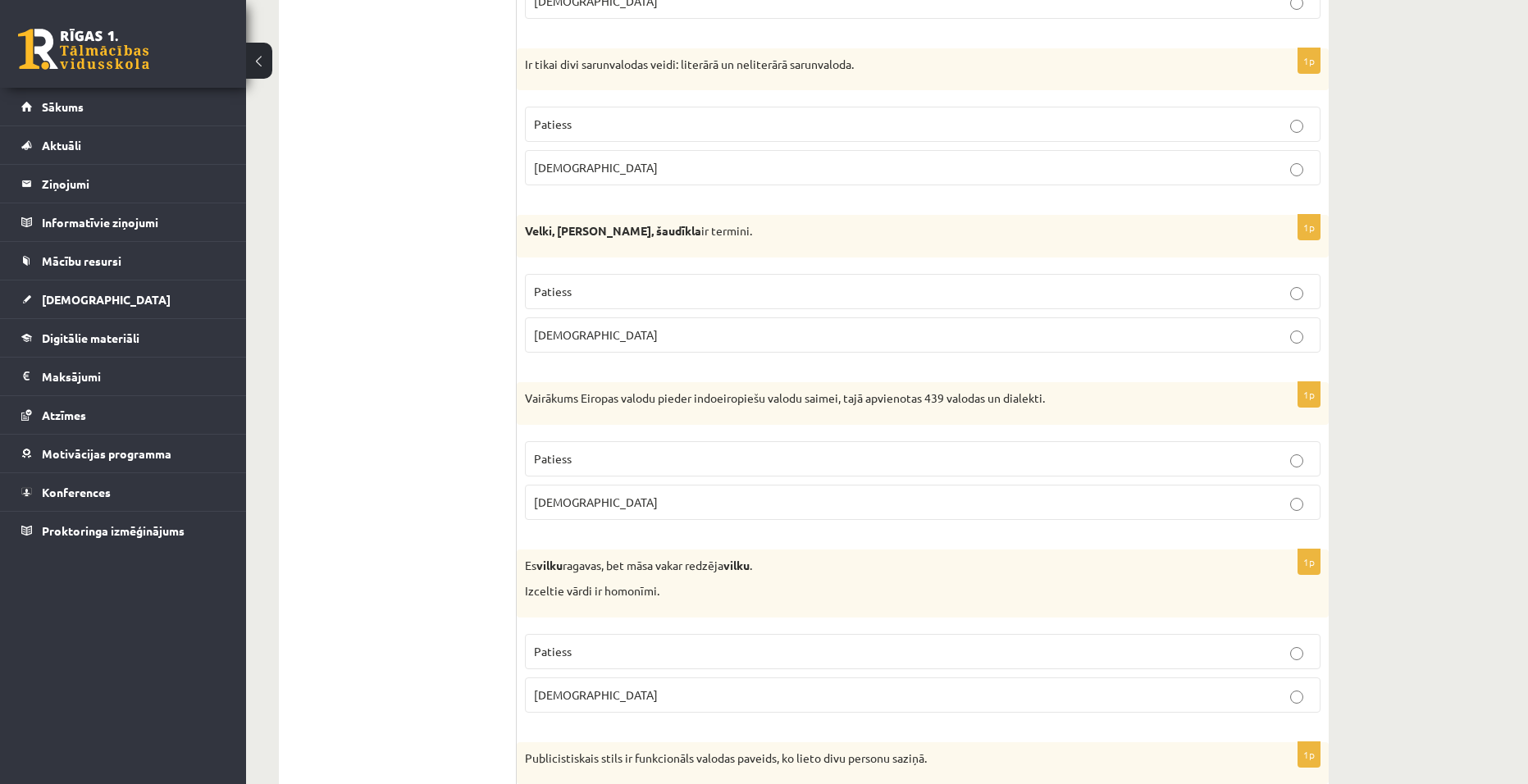
click at [691, 346] on label "Aplams" at bounding box center [923, 335] width 795 height 36
click at [672, 456] on p "Patiess" at bounding box center [923, 458] width 778 height 17
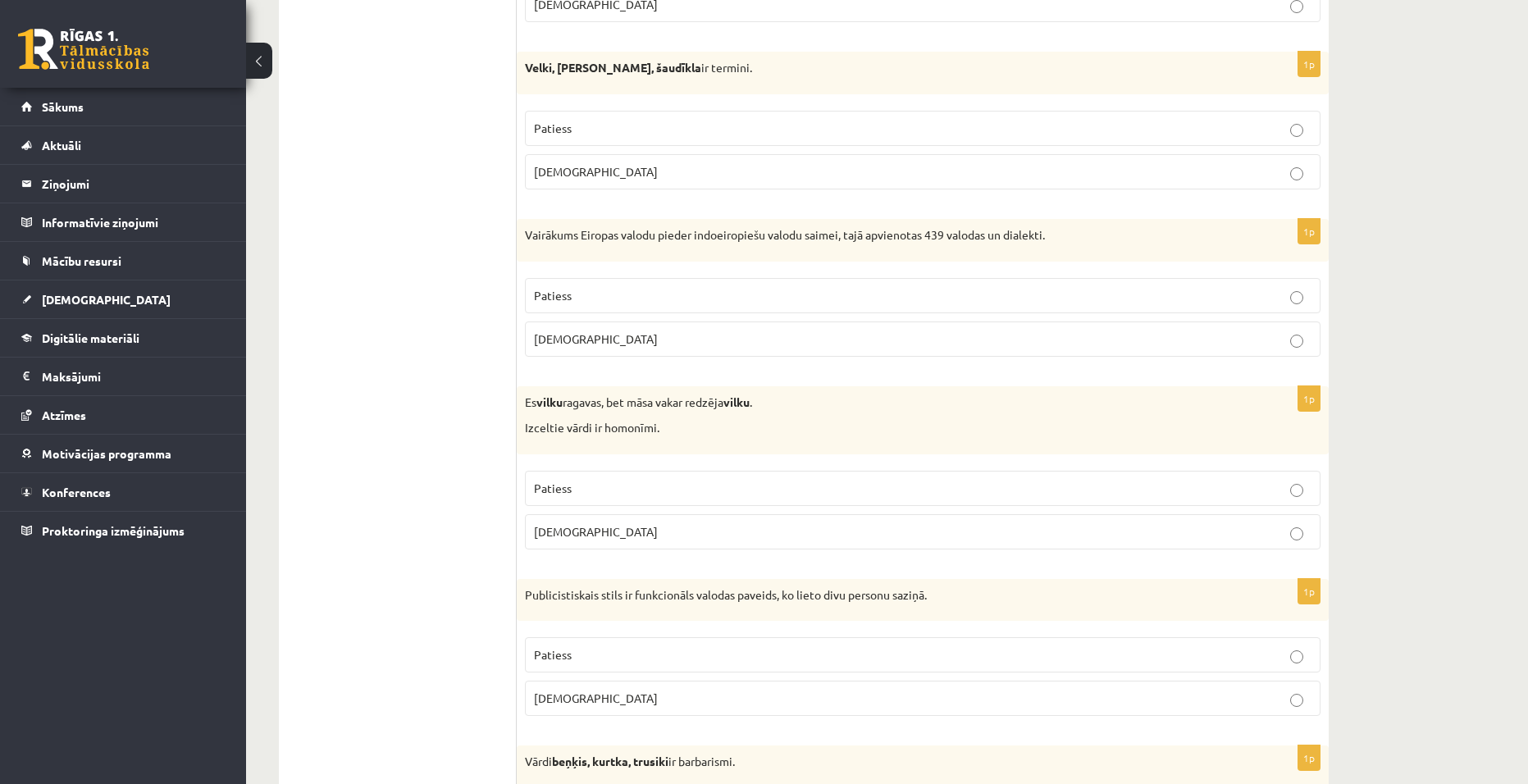
scroll to position [1121, 0]
click at [895, 487] on p "Patiess" at bounding box center [923, 487] width 778 height 17
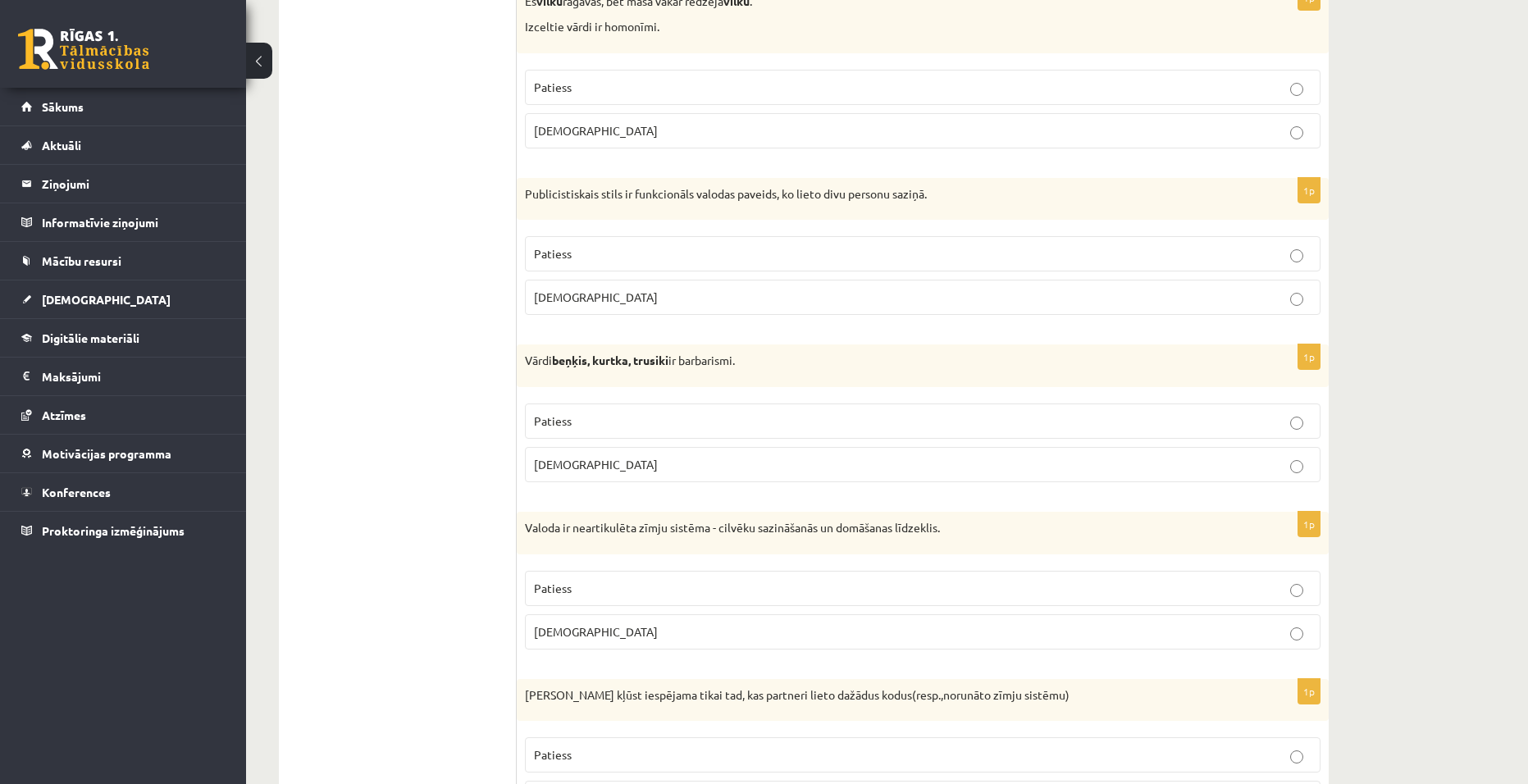
scroll to position [1531, 0]
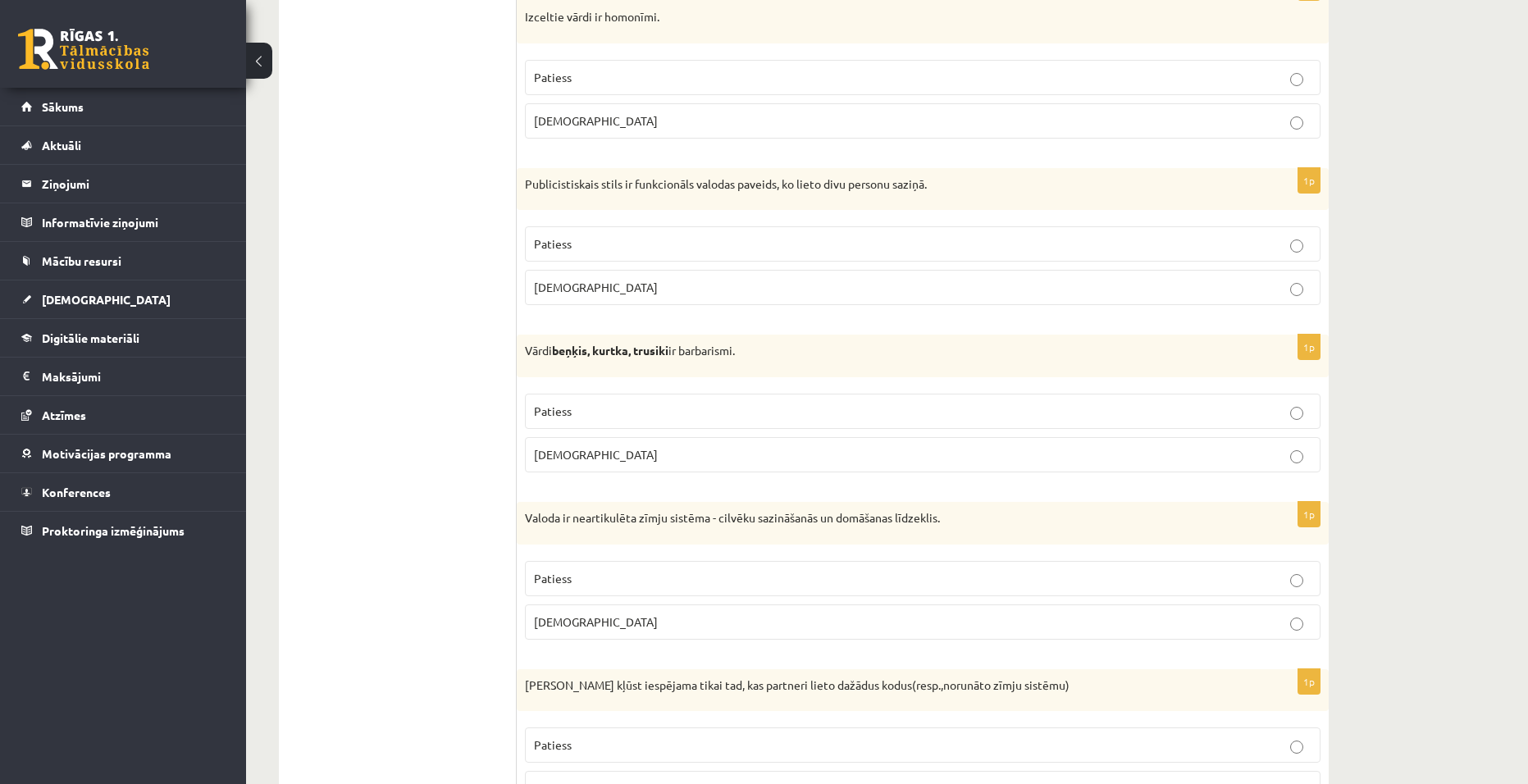
click at [618, 297] on p "Aplams" at bounding box center [923, 287] width 778 height 17
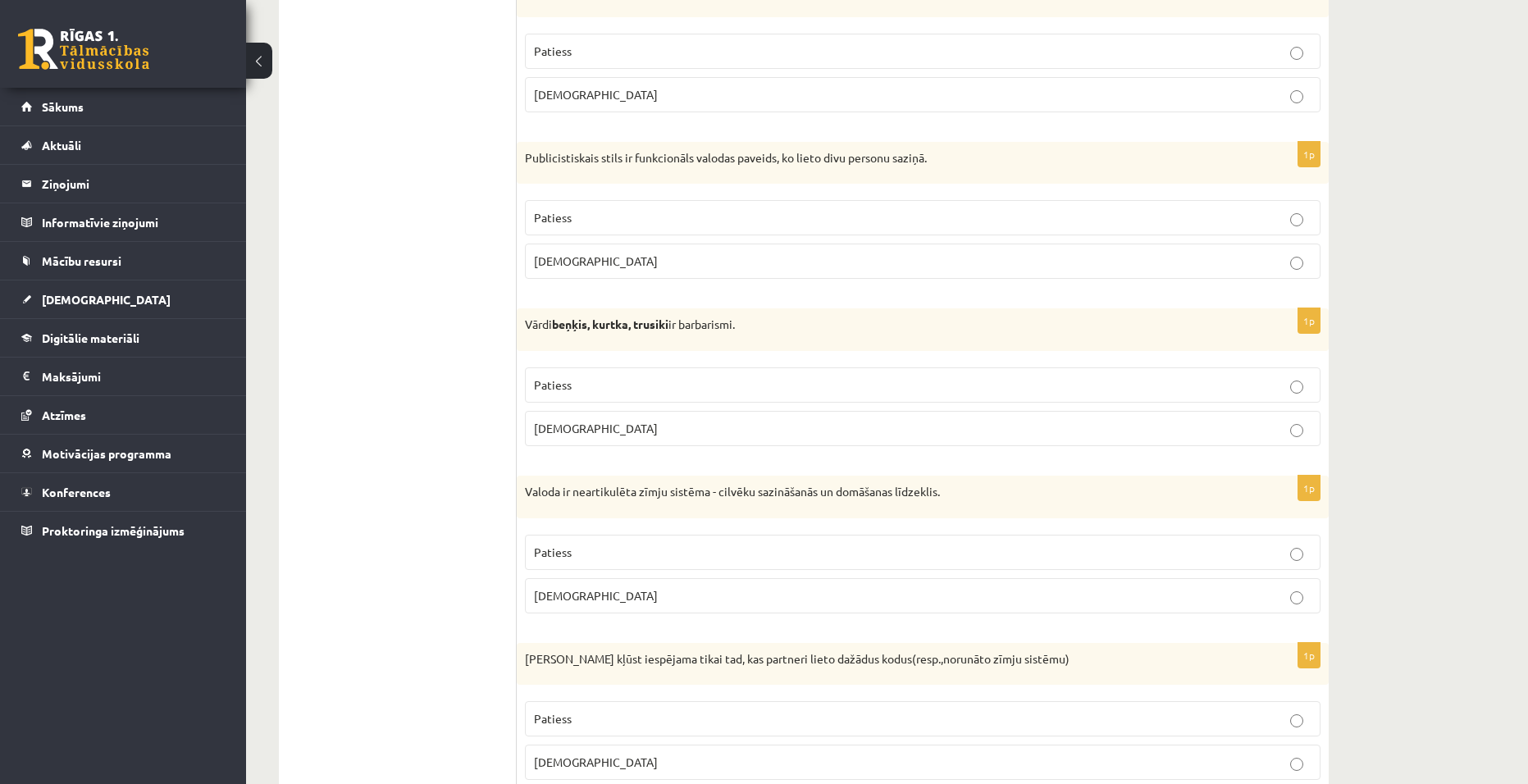
scroll to position [1613, 0]
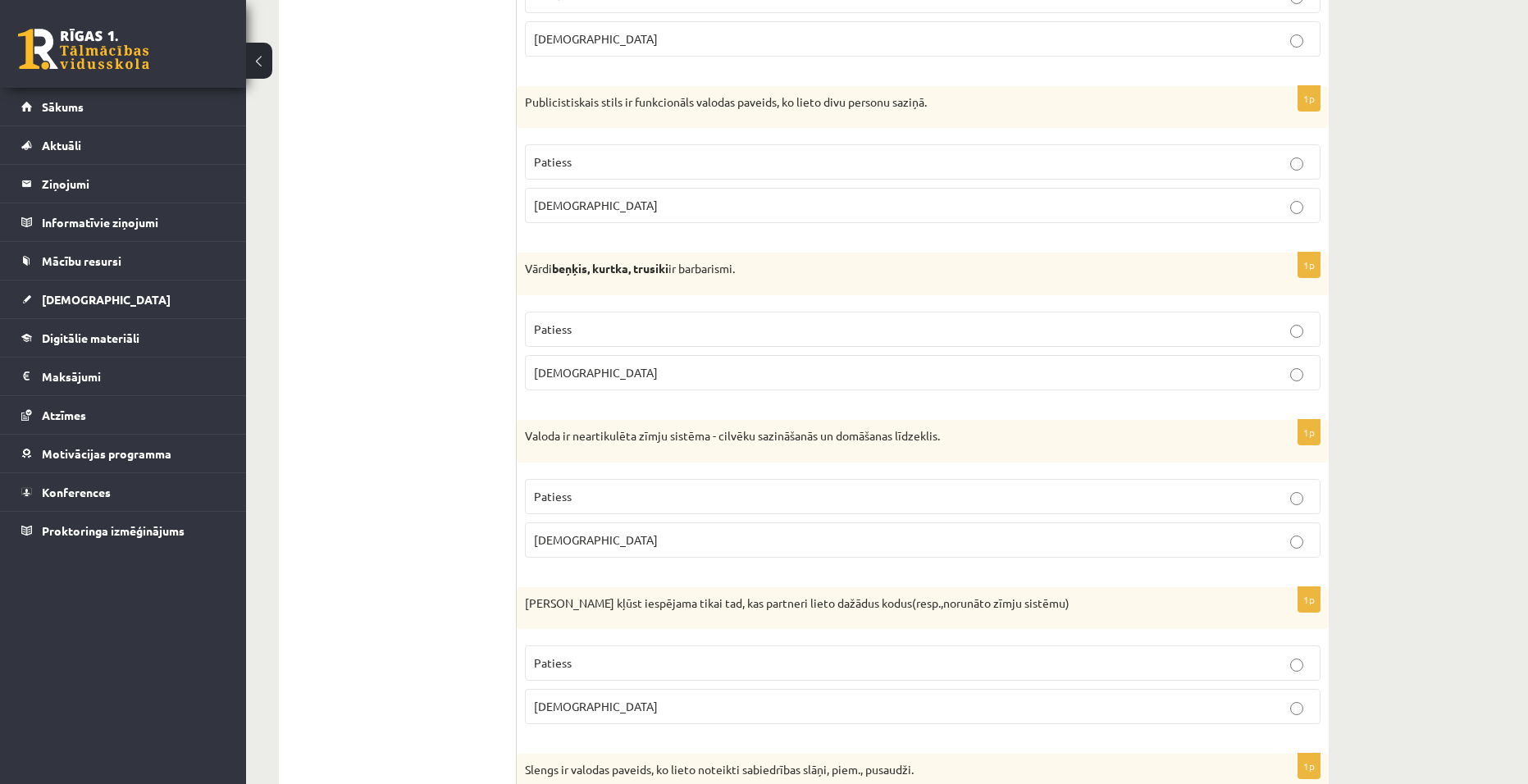
click at [620, 371] on p "Aplams" at bounding box center [923, 372] width 778 height 17
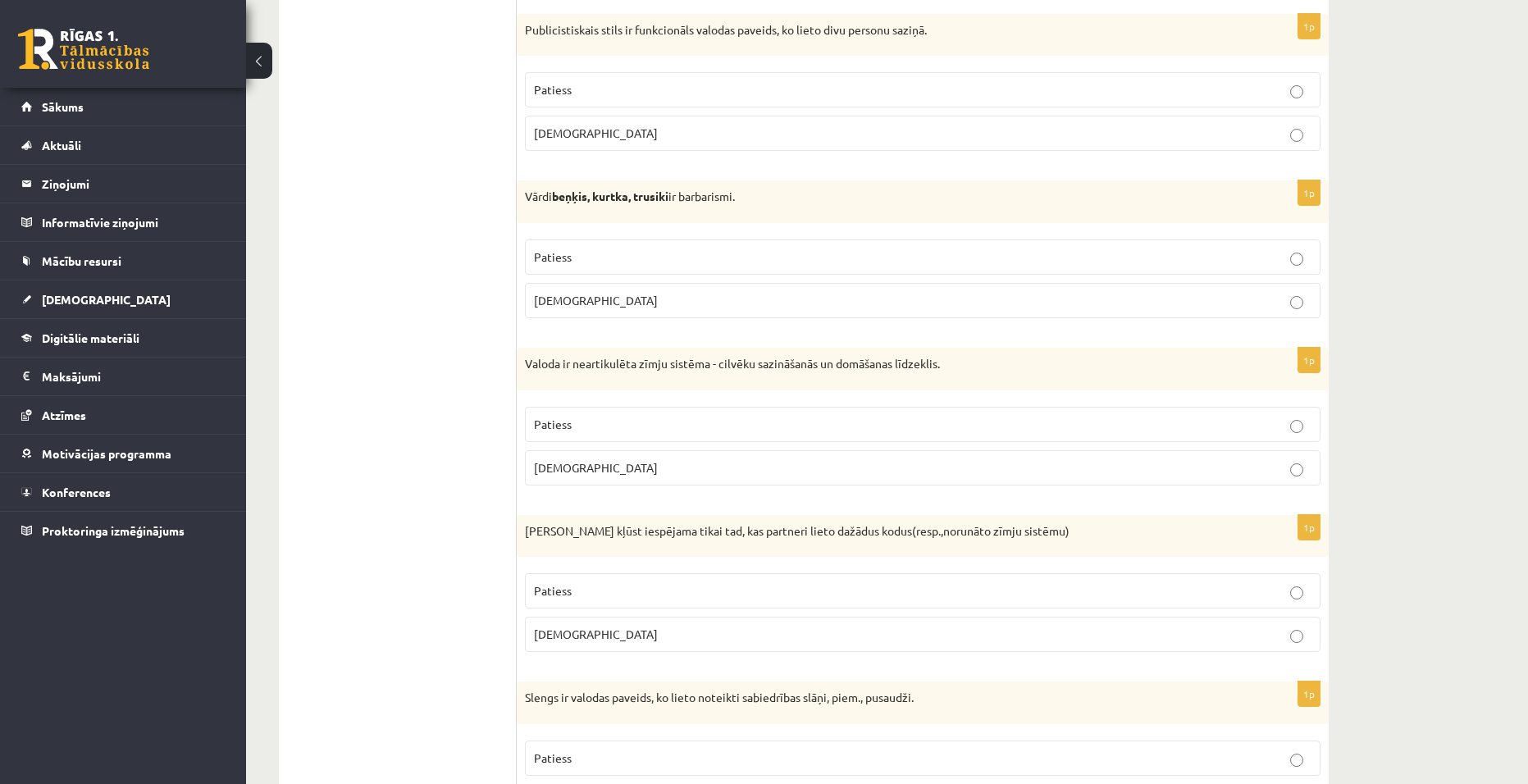
scroll to position [1694, 0]
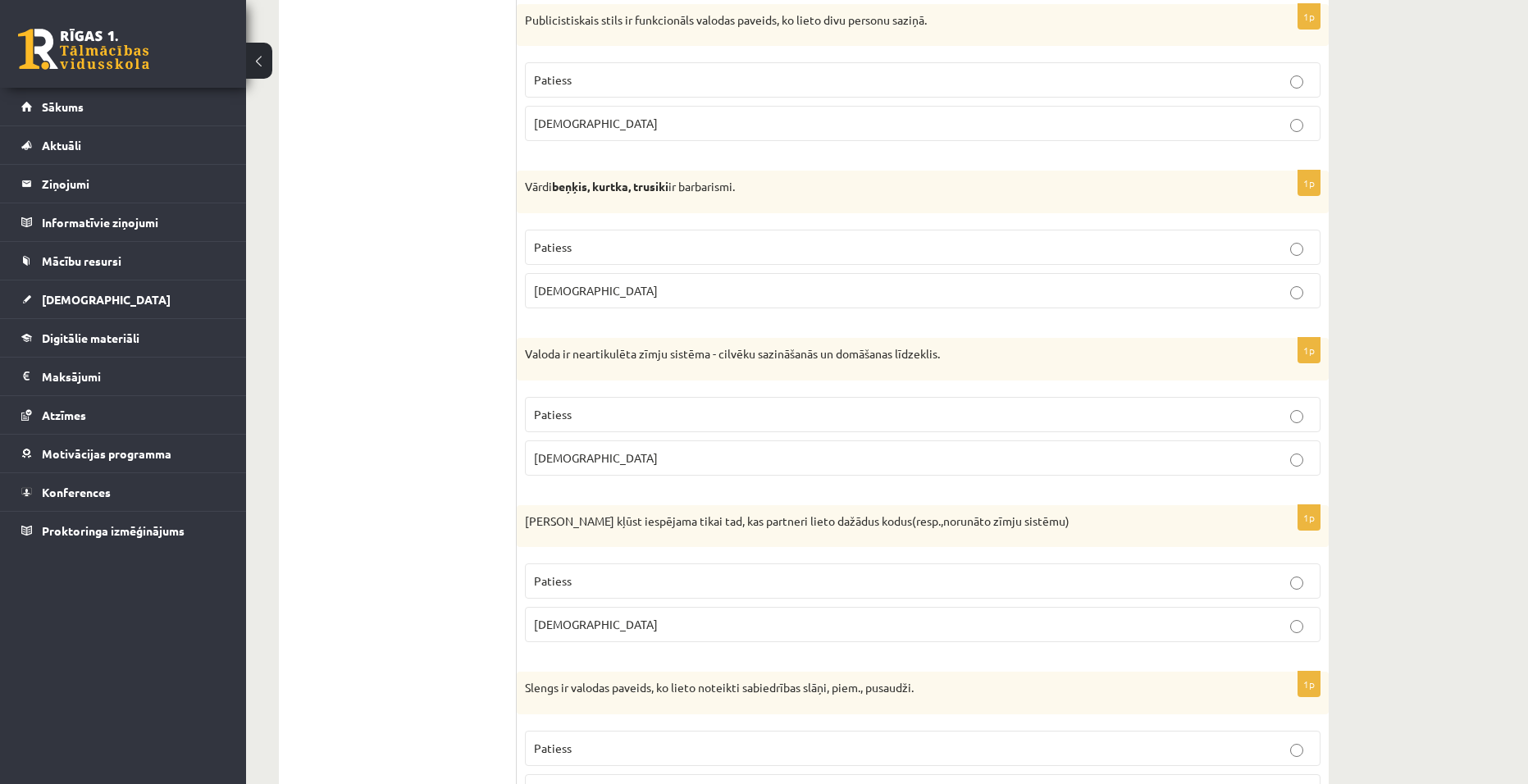
click at [647, 461] on p "Aplams" at bounding box center [923, 457] width 778 height 17
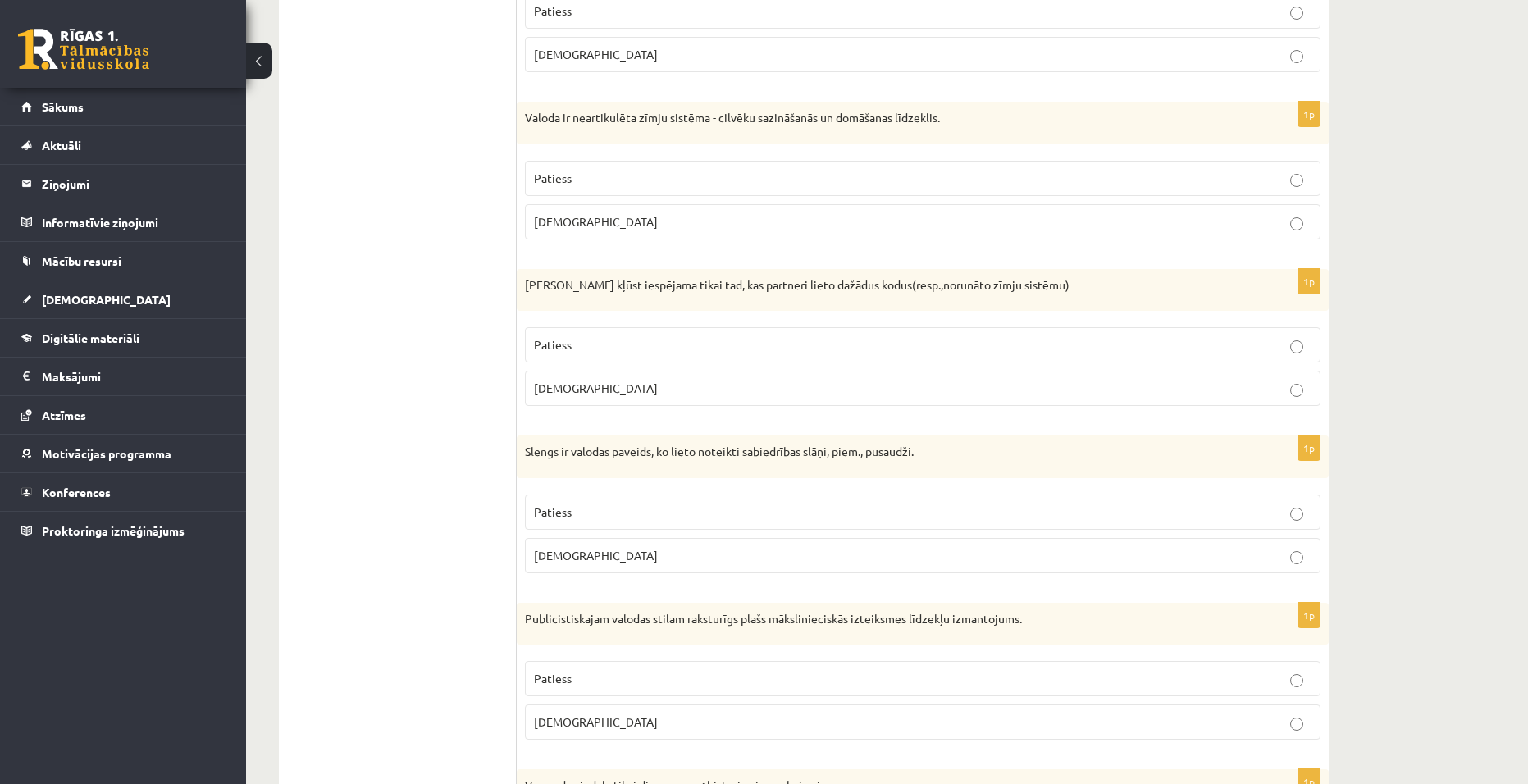
scroll to position [1940, 0]
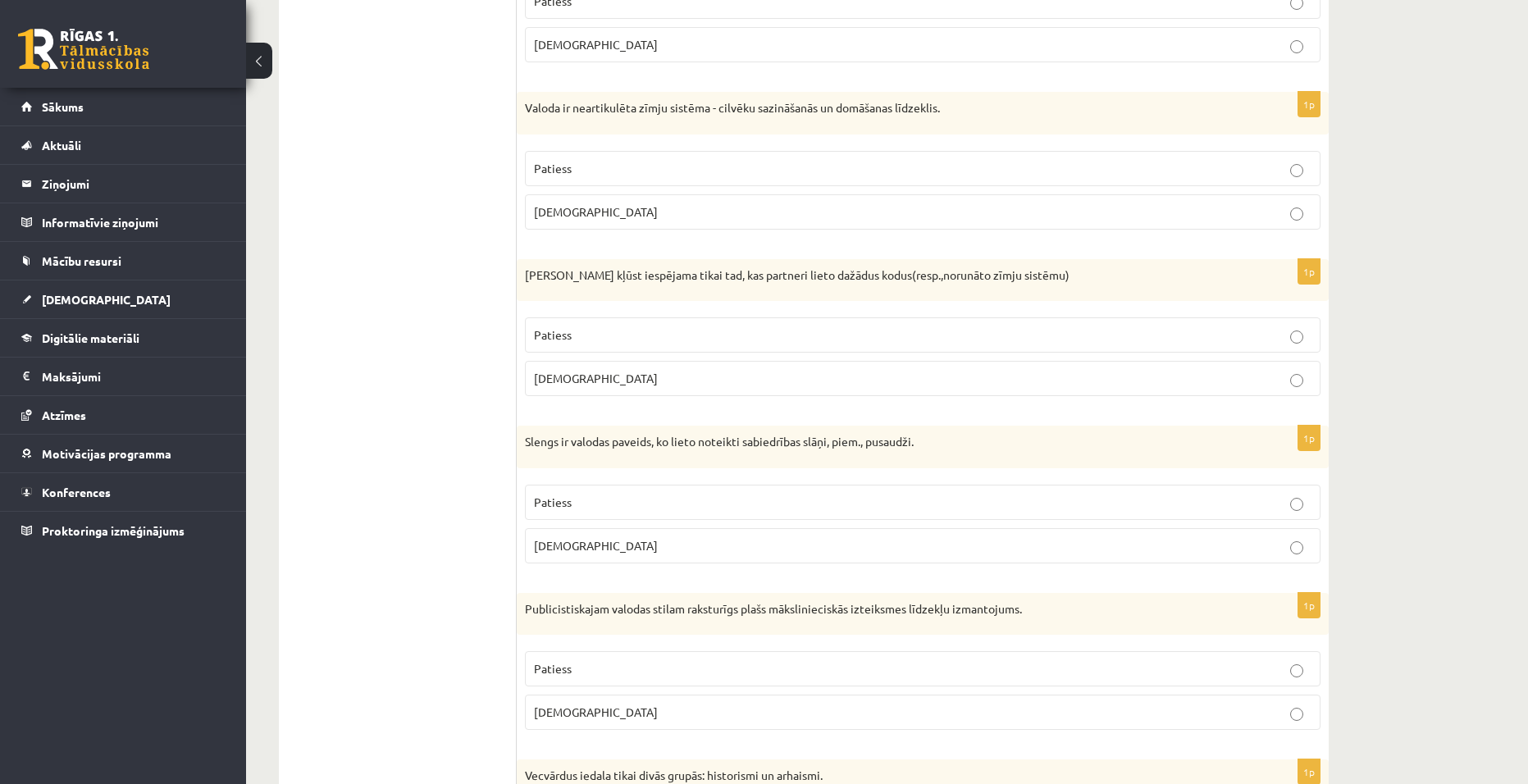
click at [722, 376] on p "Aplams" at bounding box center [923, 378] width 778 height 17
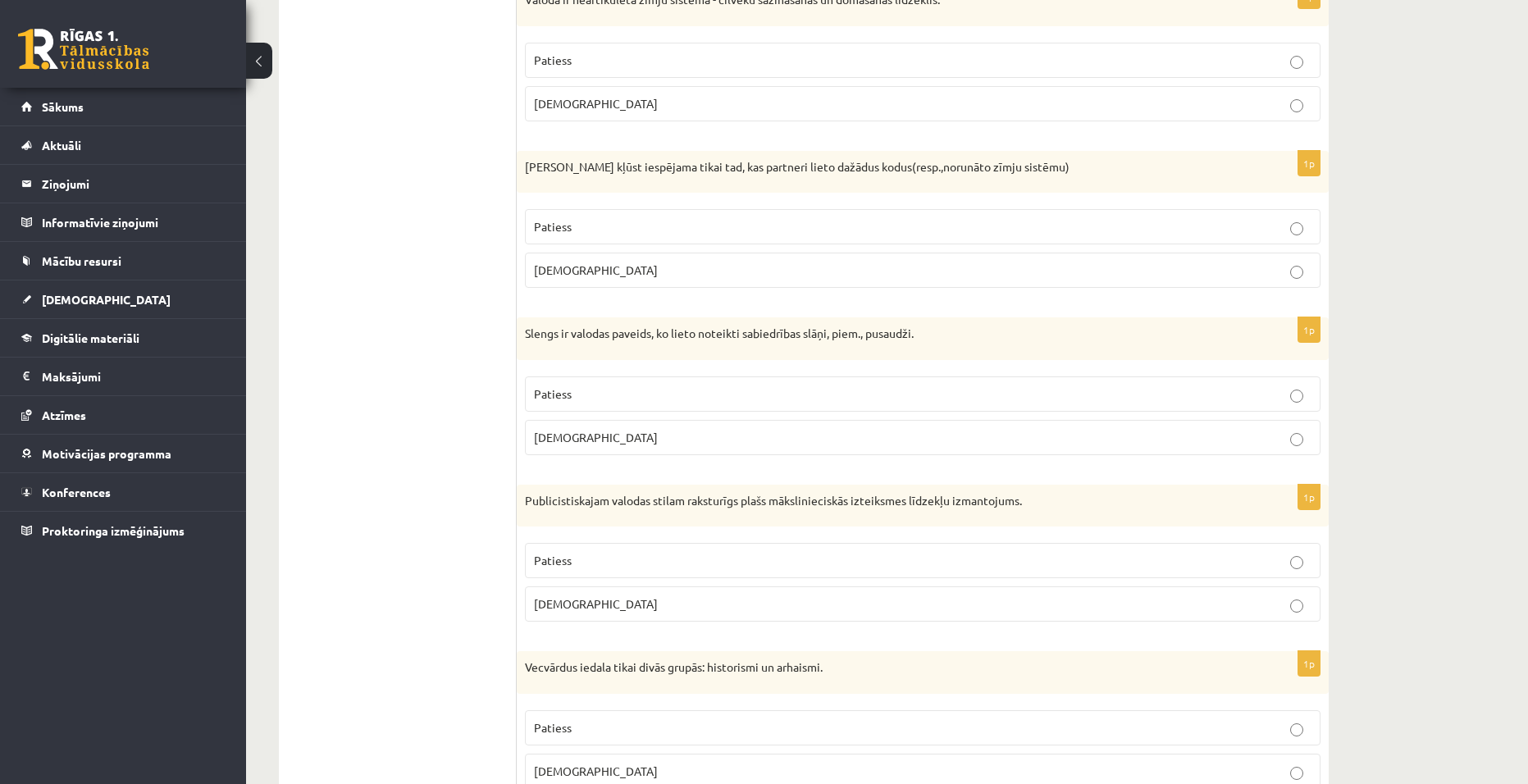
scroll to position [2105, 0]
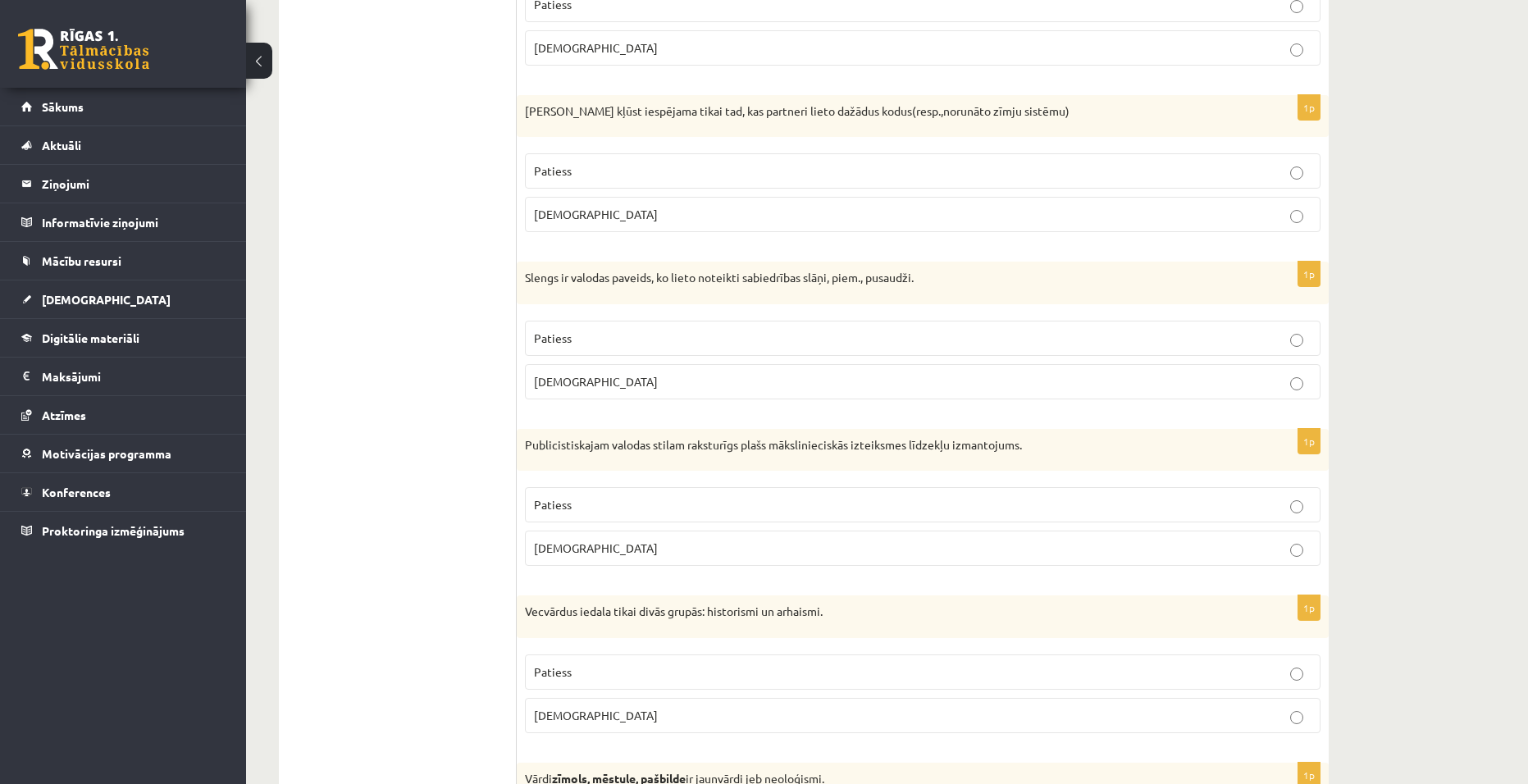
click at [738, 377] on p "Aplams" at bounding box center [923, 382] width 778 height 17
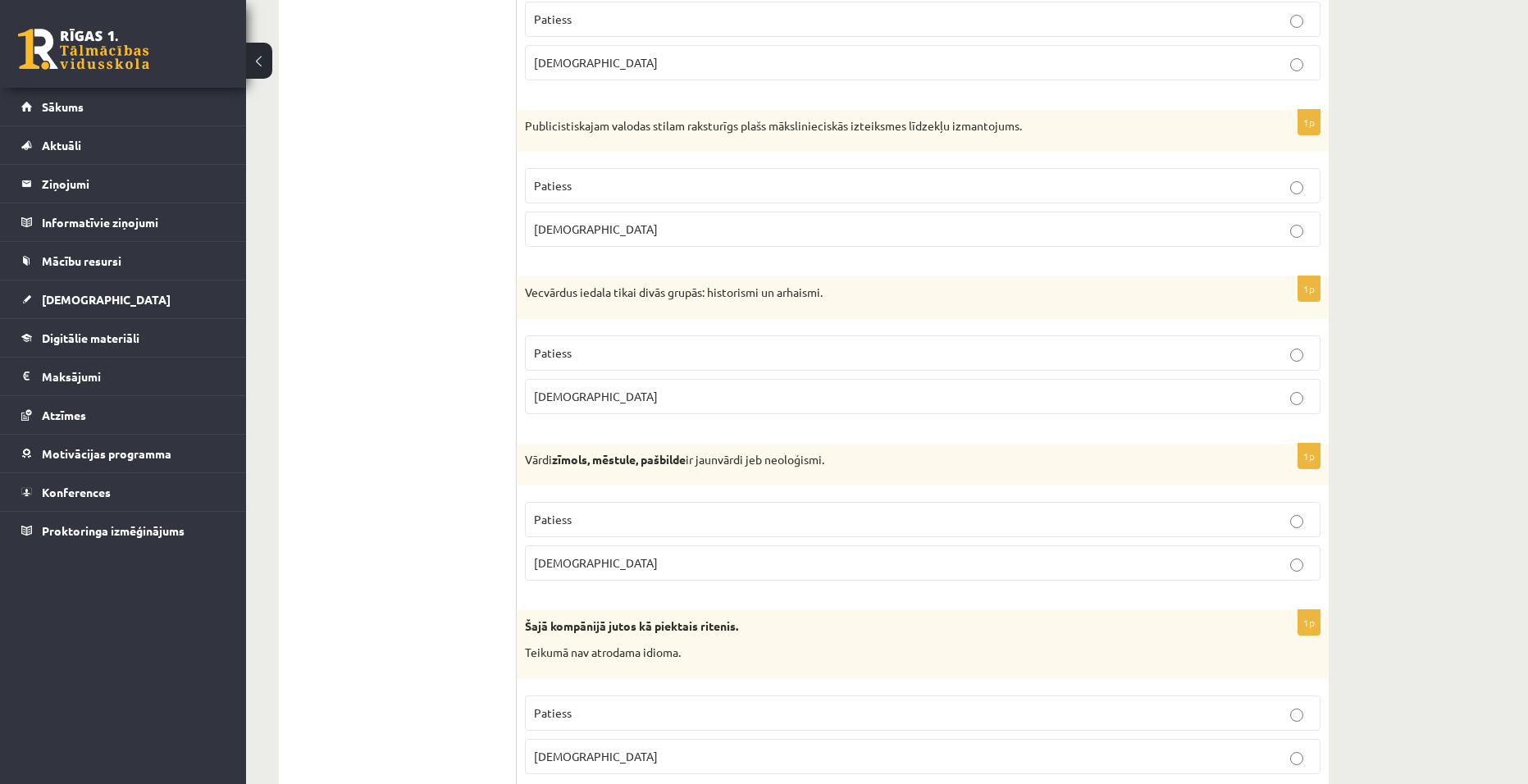
scroll to position [2432, 0]
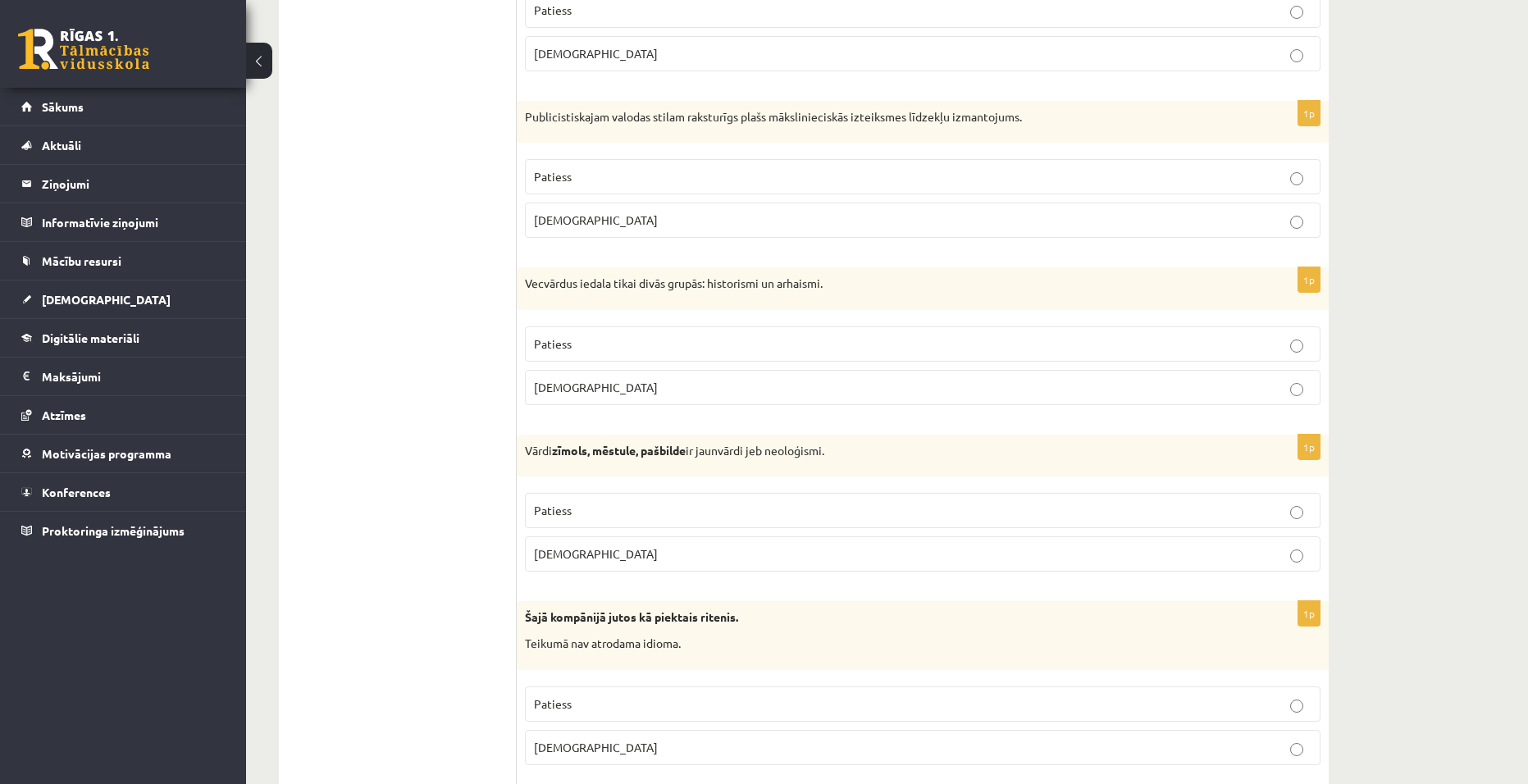
drag, startPoint x: 778, startPoint y: 216, endPoint x: 790, endPoint y: 213, distance: 12.4
click at [778, 216] on p "Aplams" at bounding box center [923, 220] width 778 height 17
click at [793, 391] on p "Aplams" at bounding box center [923, 387] width 778 height 17
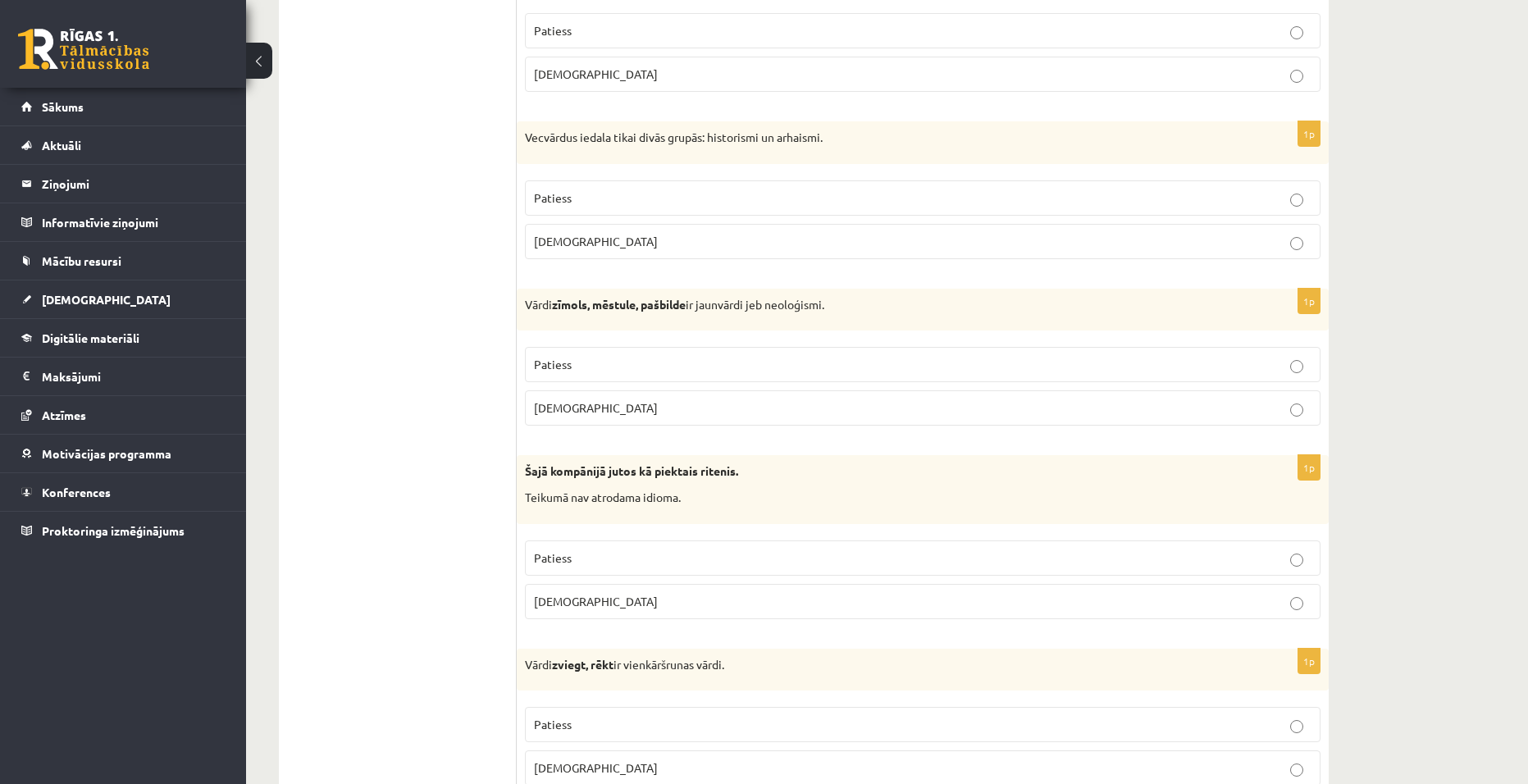
scroll to position [2597, 0]
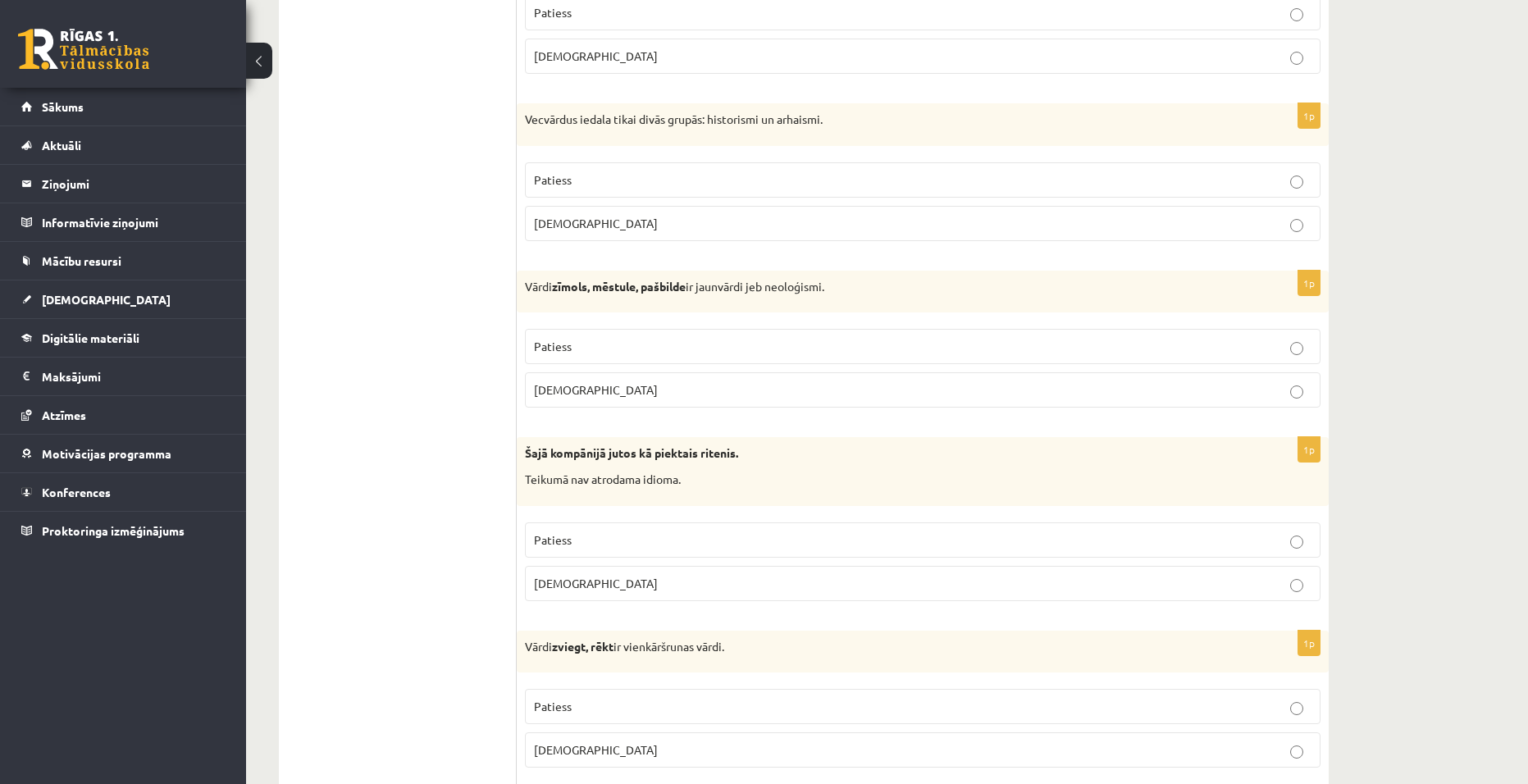
drag, startPoint x: 866, startPoint y: 326, endPoint x: 858, endPoint y: 332, distance: 10.0
click at [866, 326] on fieldset "Patiess Aplams" at bounding box center [923, 367] width 795 height 92
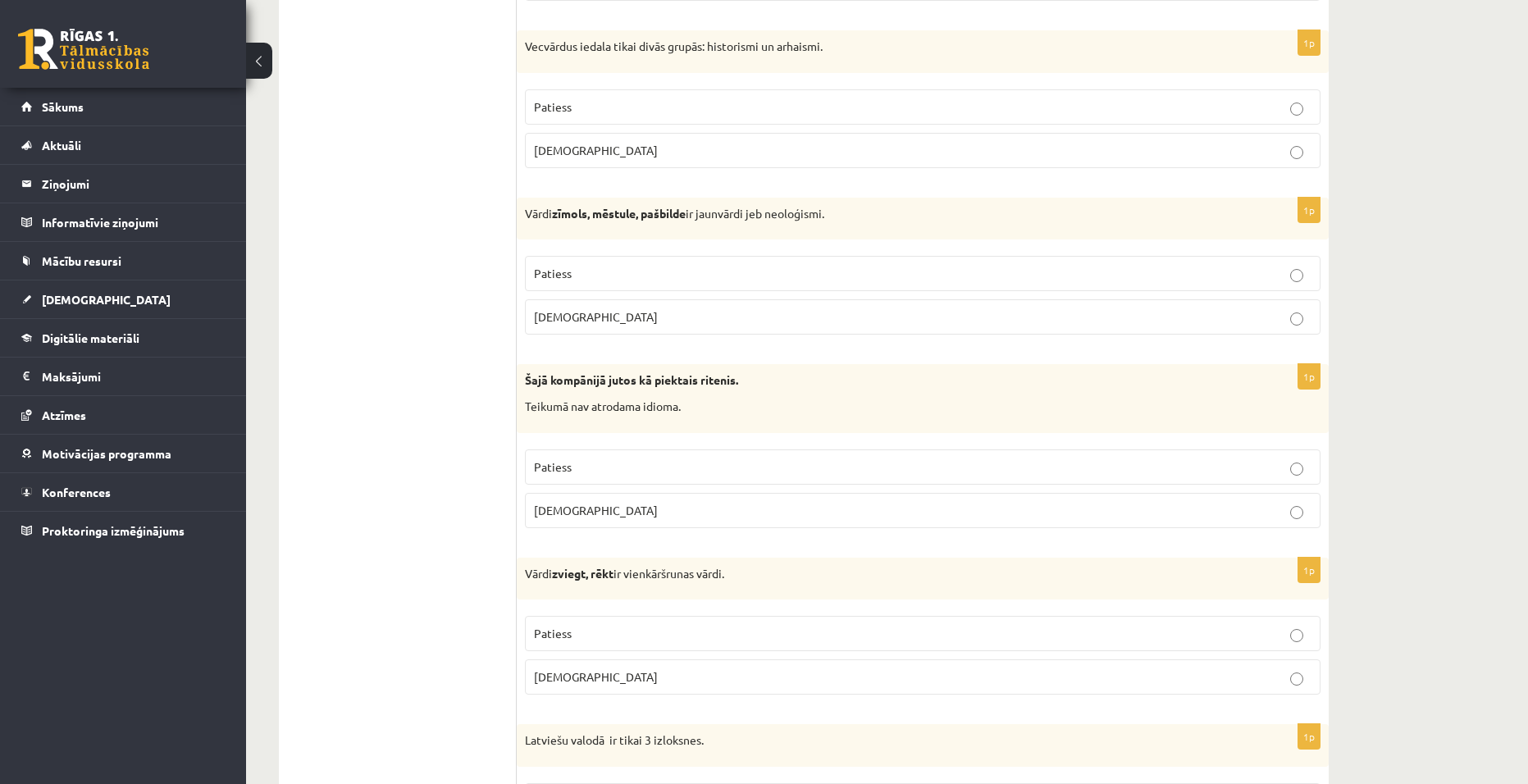
scroll to position [2679, 0]
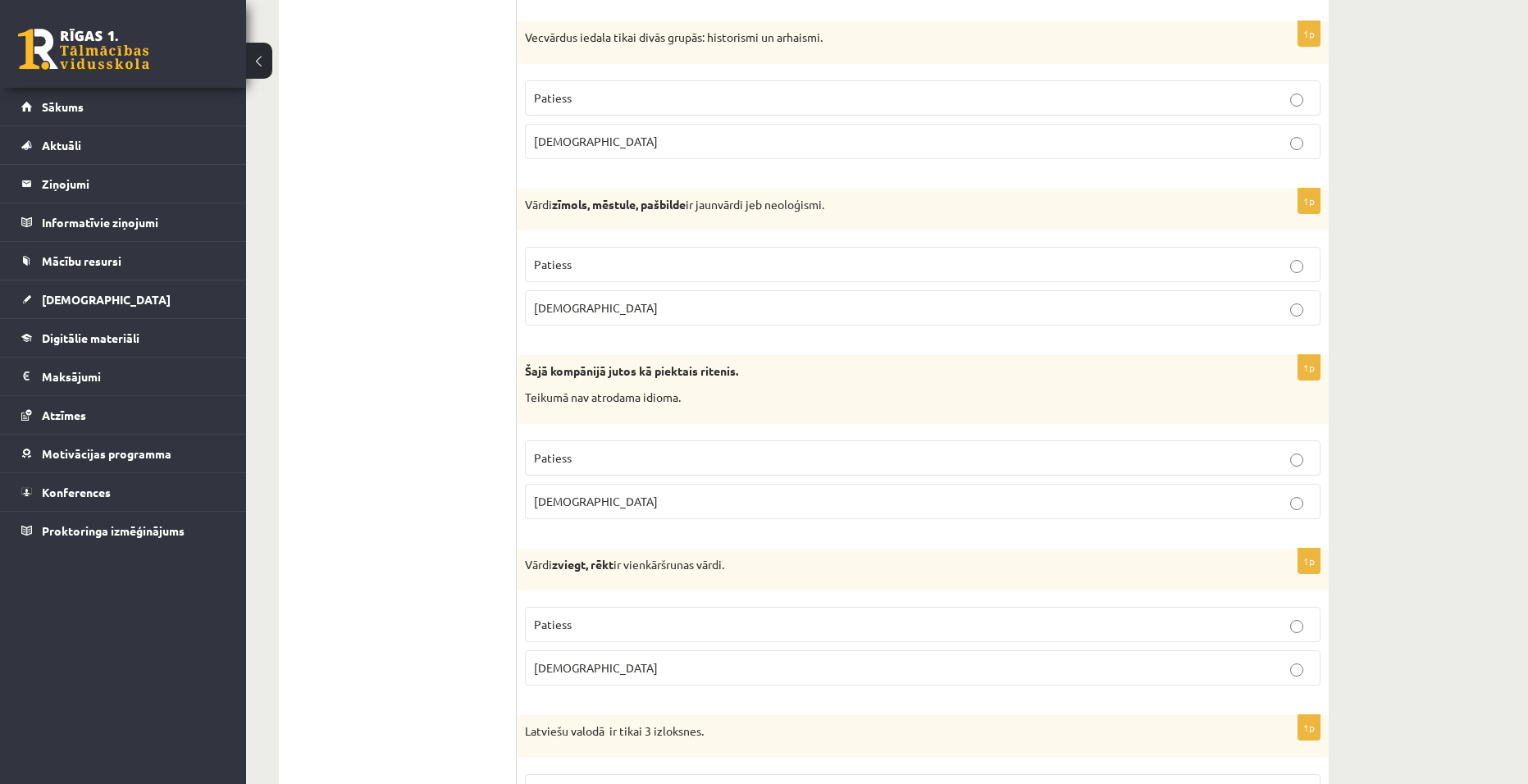
click at [682, 469] on label "Patiess" at bounding box center [923, 458] width 795 height 36
click at [1128, 257] on p "Patiess" at bounding box center [923, 265] width 778 height 17
click at [726, 501] on p "Aplams" at bounding box center [923, 501] width 778 height 17
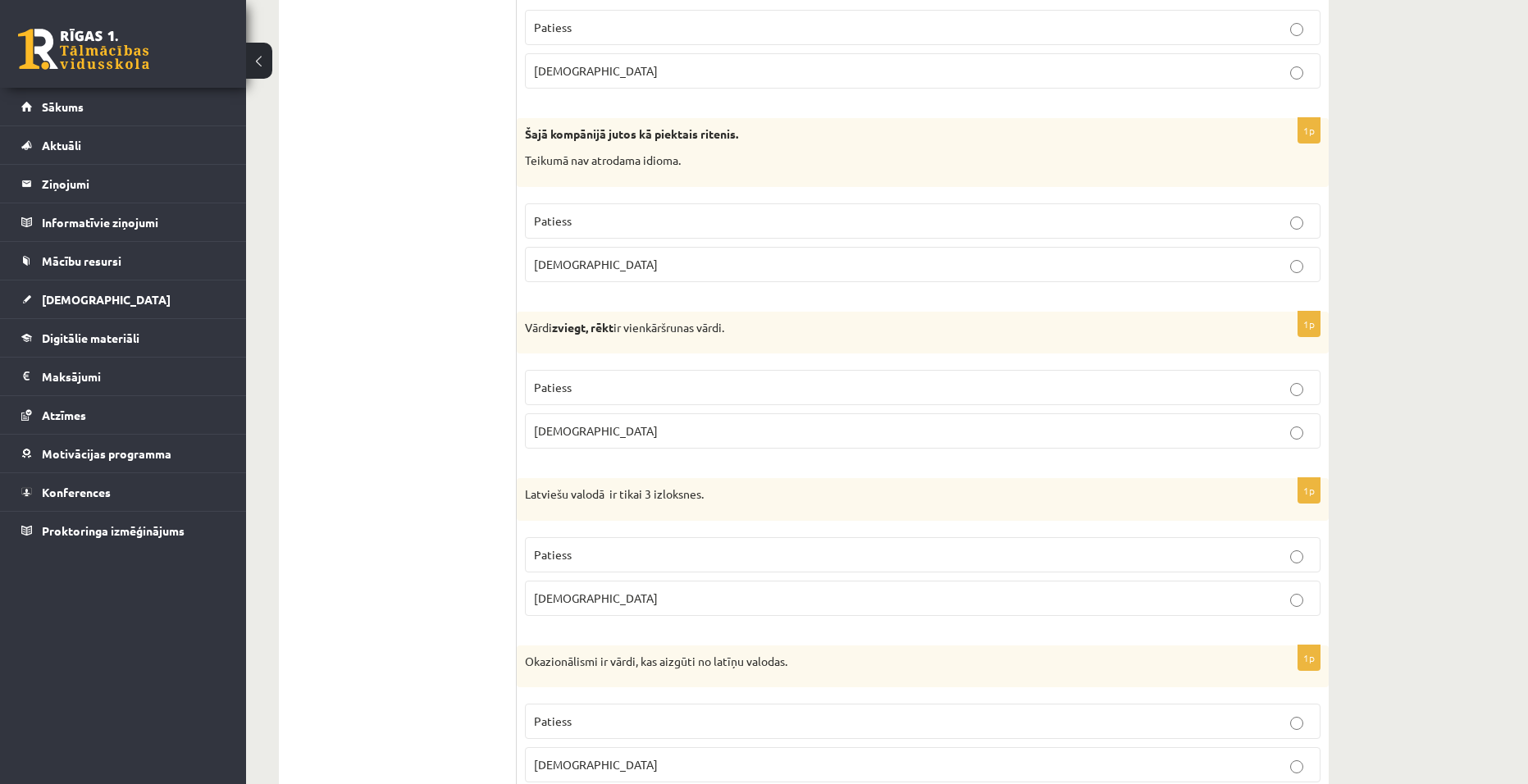
scroll to position [2925, 0]
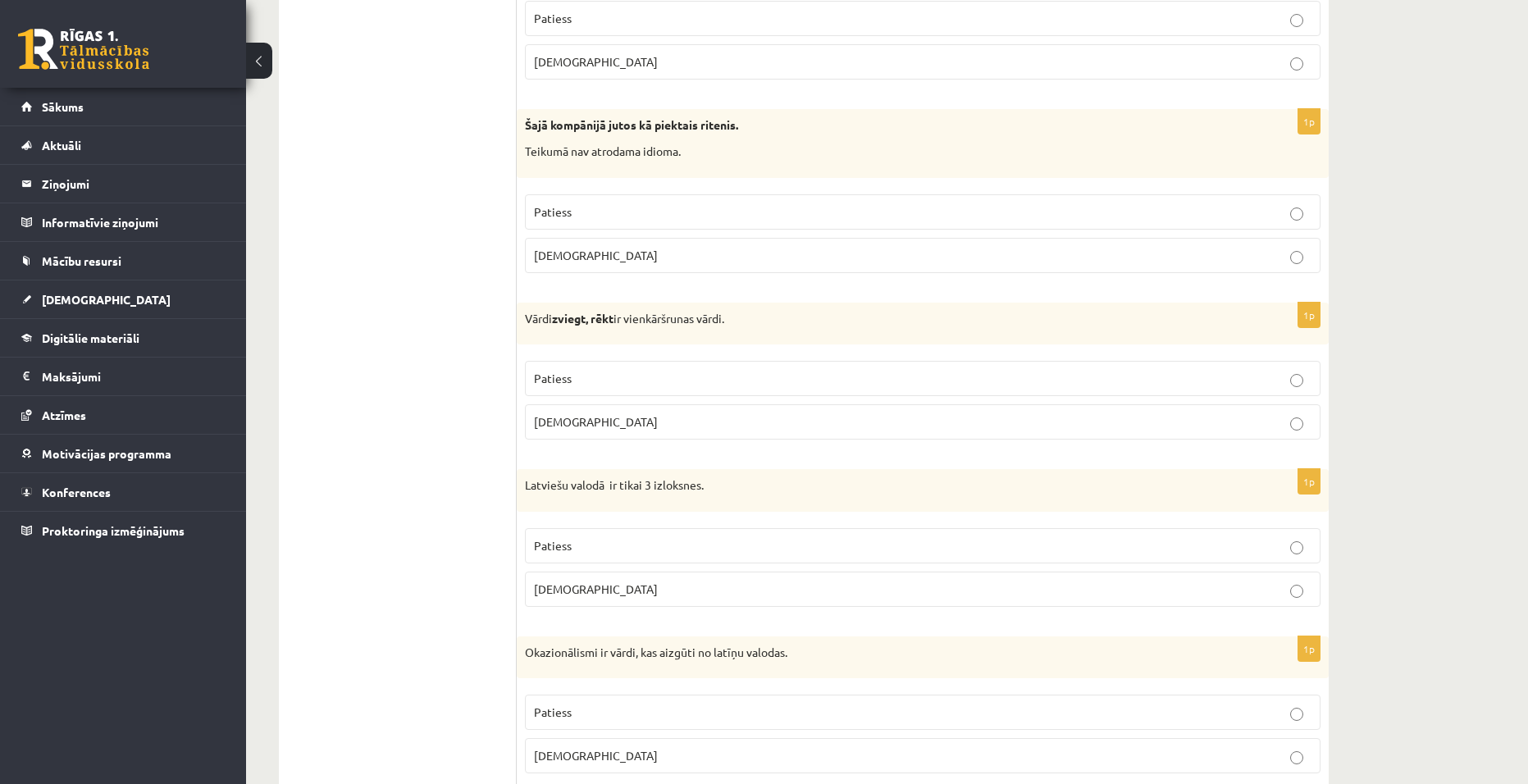
click at [1023, 396] on label "Patiess" at bounding box center [923, 379] width 795 height 36
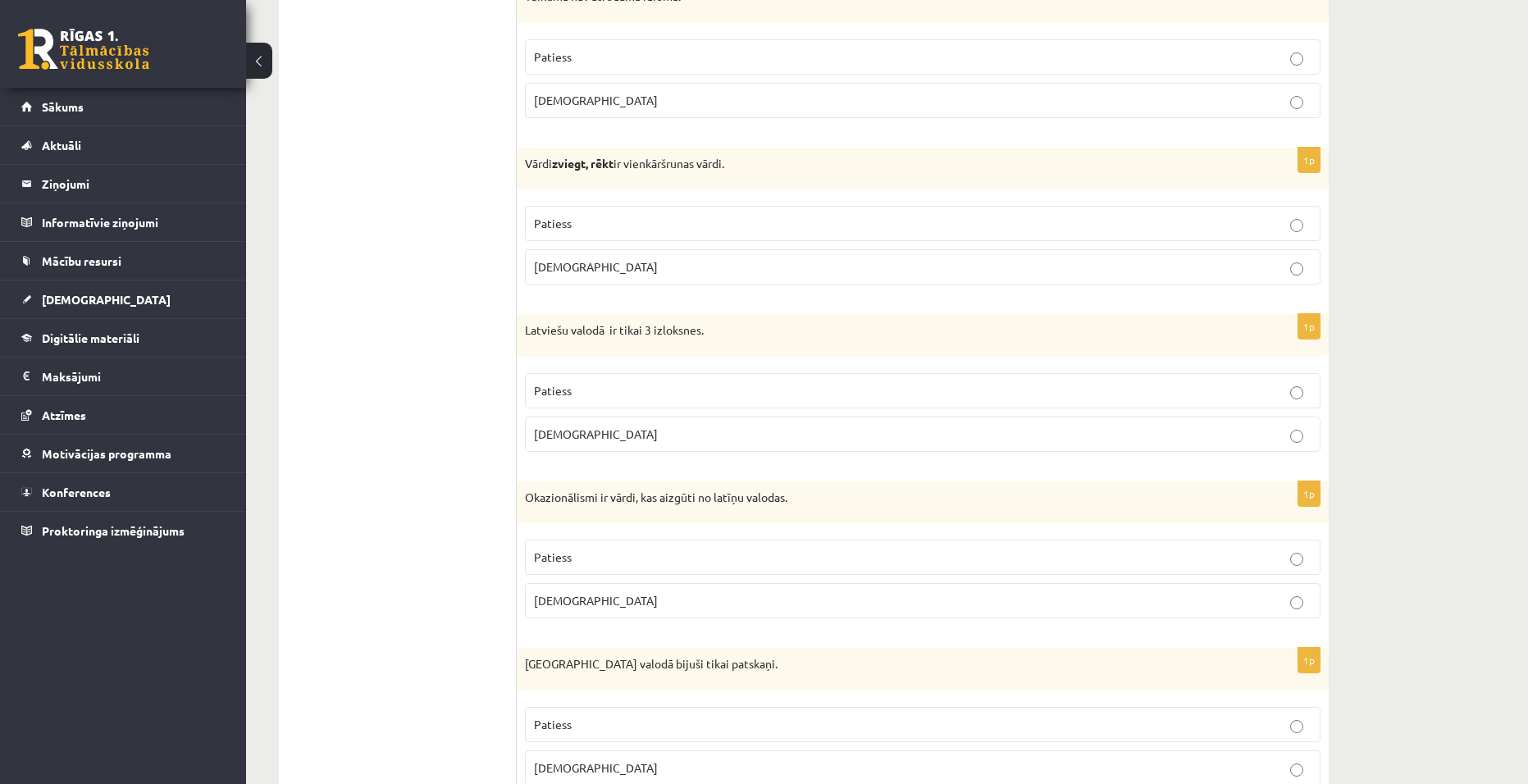
scroll to position [3089, 0]
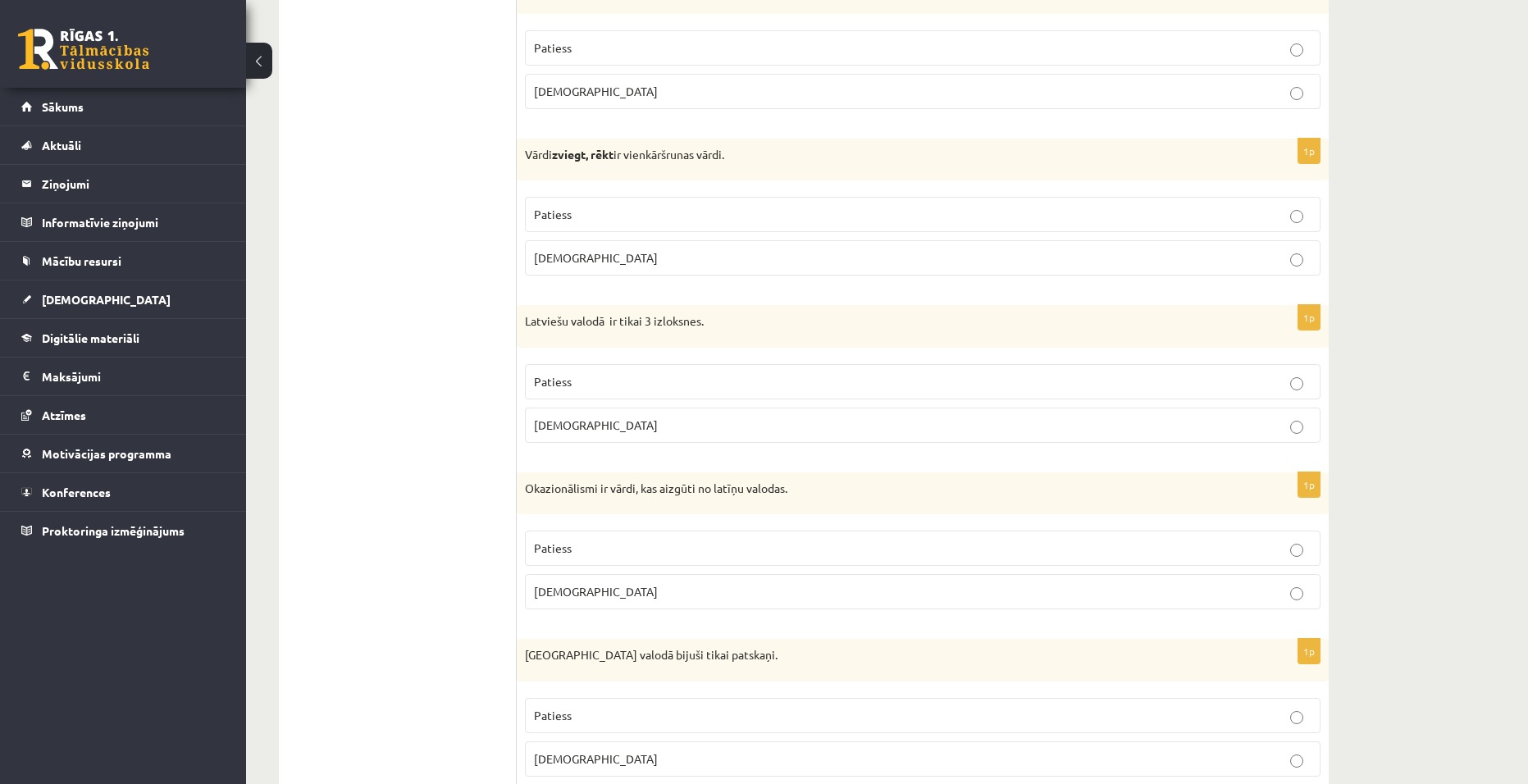
drag, startPoint x: 959, startPoint y: 424, endPoint x: 988, endPoint y: 421, distance: 29.2
click at [968, 423] on p "Aplams" at bounding box center [923, 425] width 778 height 17
click at [1055, 590] on p "Aplams" at bounding box center [923, 591] width 778 height 17
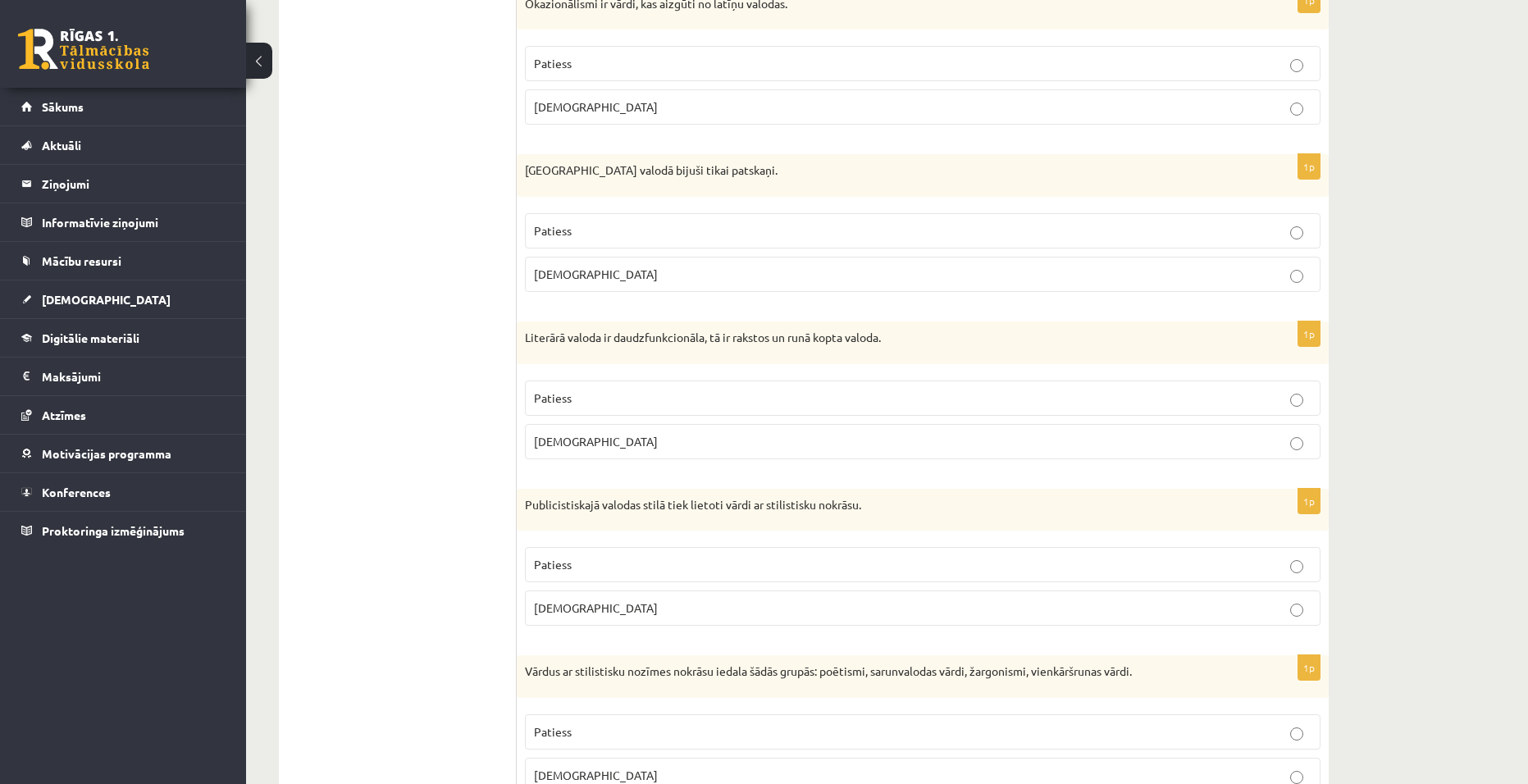
scroll to position [3581, 0]
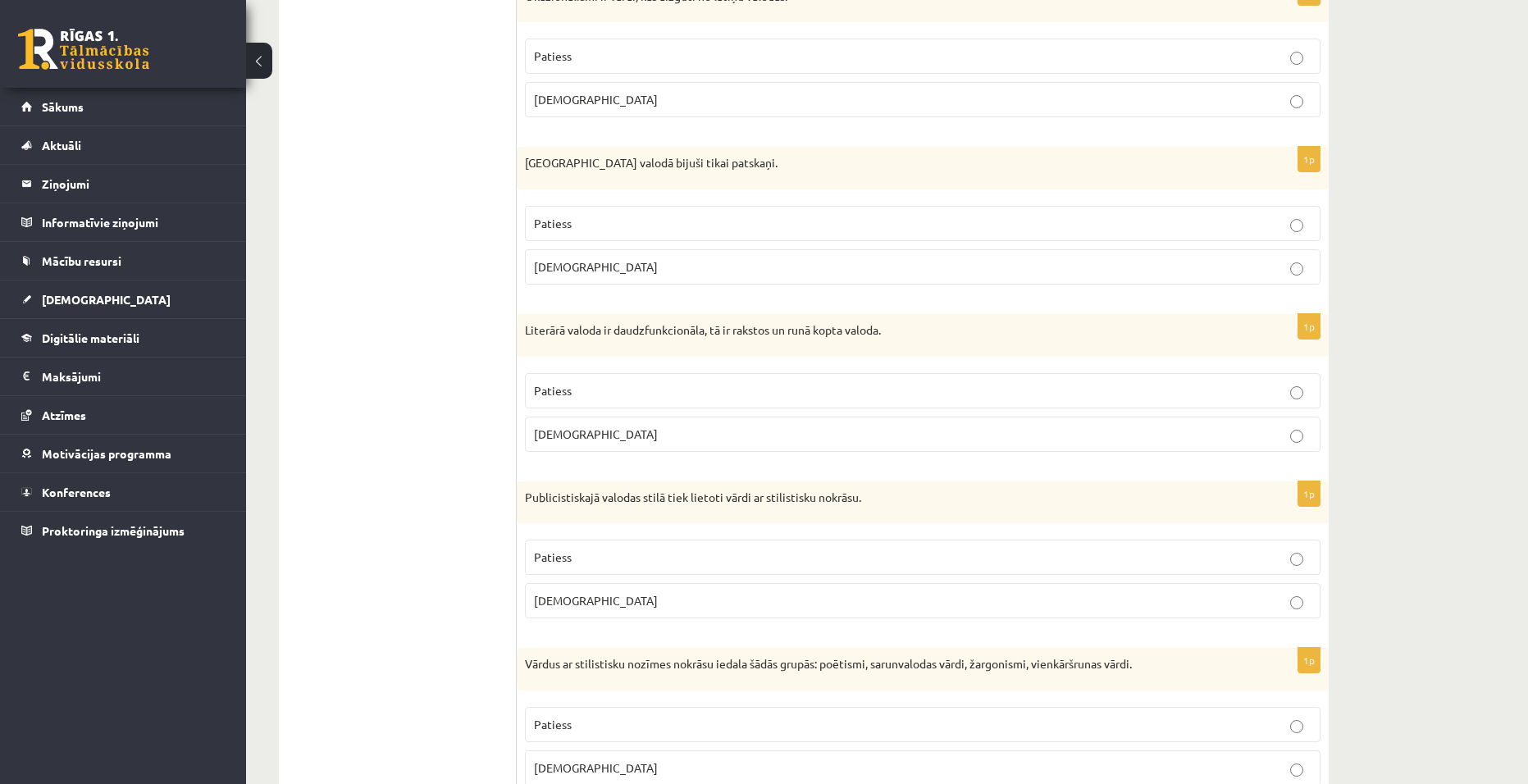
click at [1004, 438] on p "Aplams" at bounding box center [923, 434] width 778 height 17
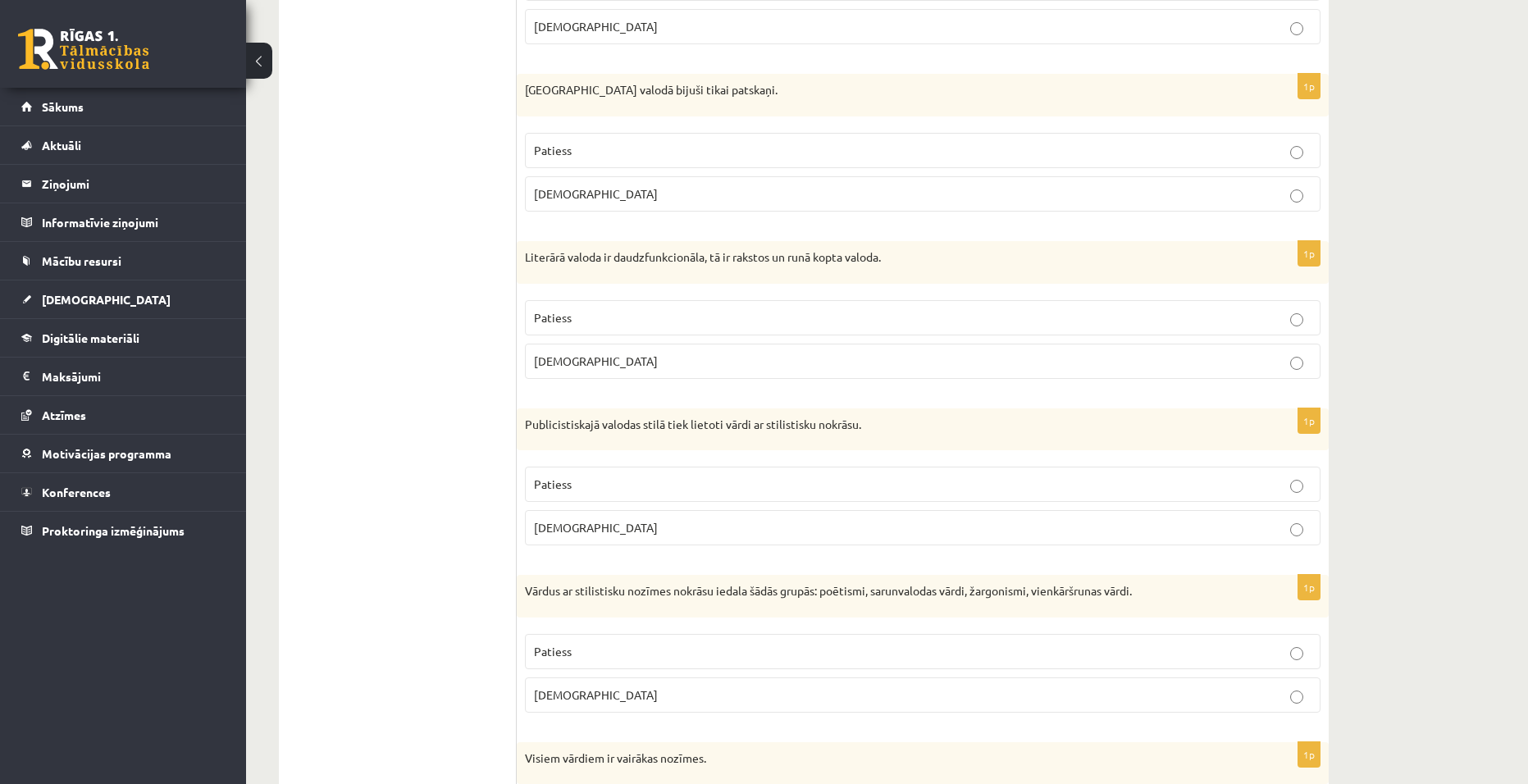
scroll to position [3663, 0]
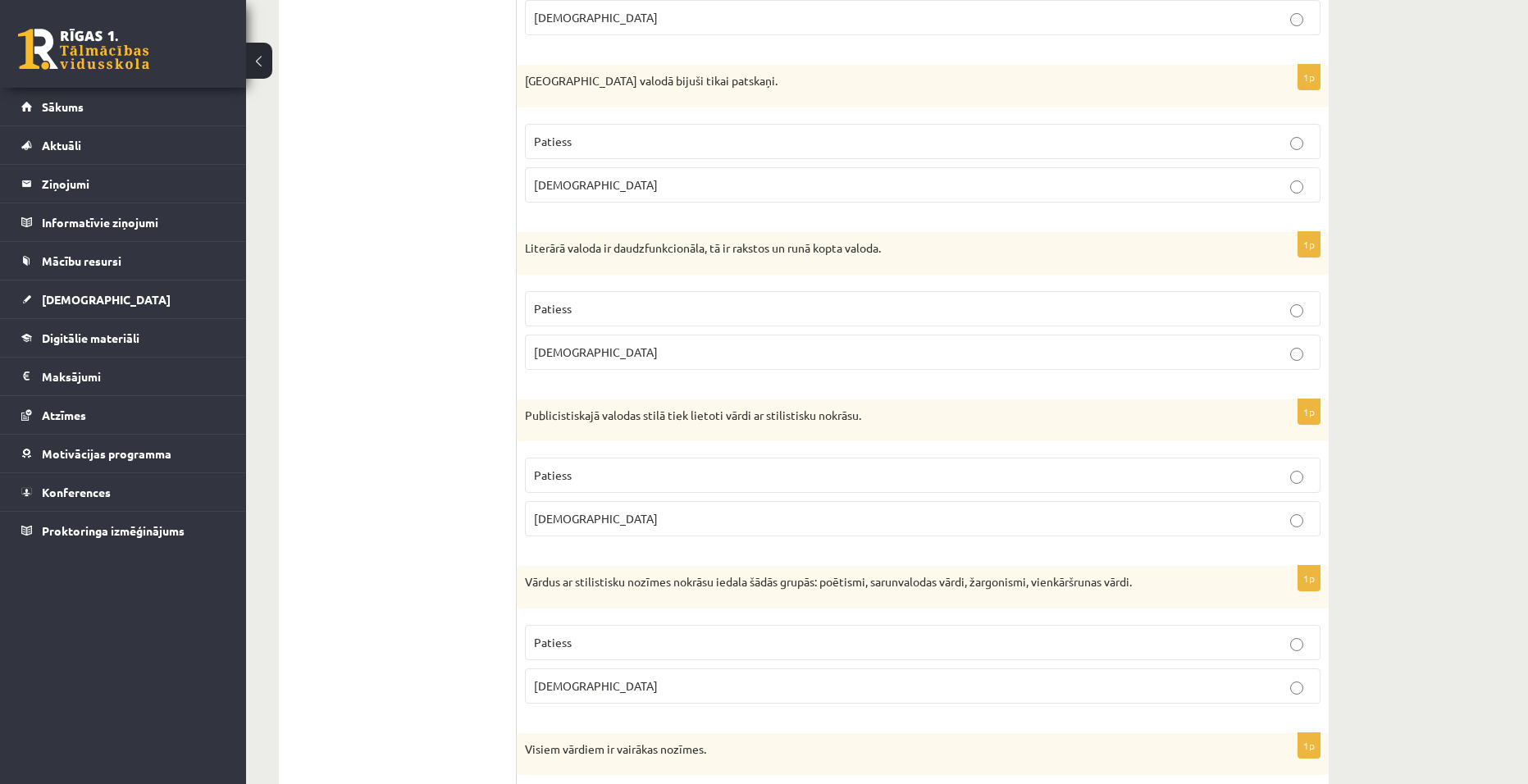
click at [898, 469] on p "Patiess" at bounding box center [923, 475] width 778 height 17
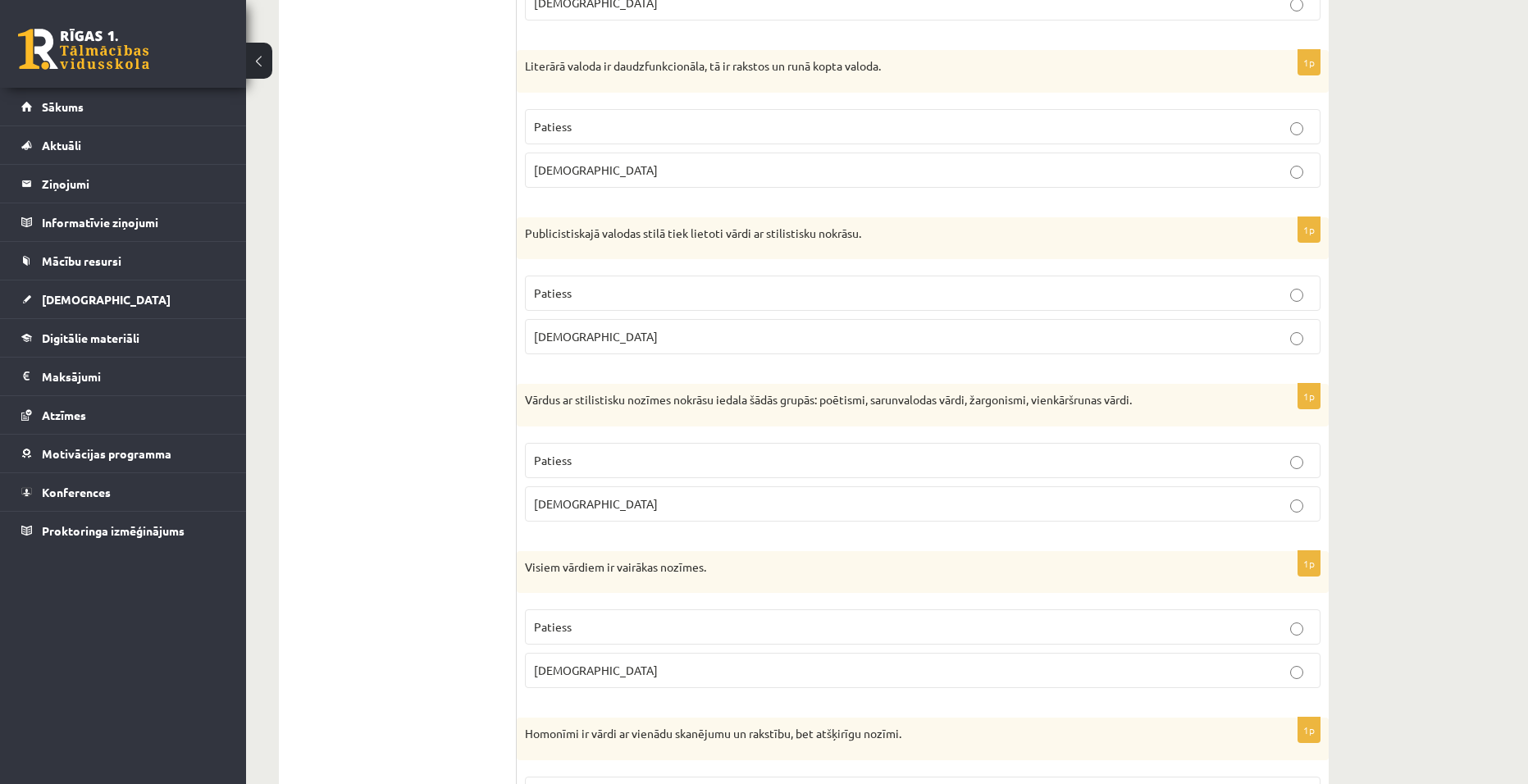
scroll to position [3910, 0]
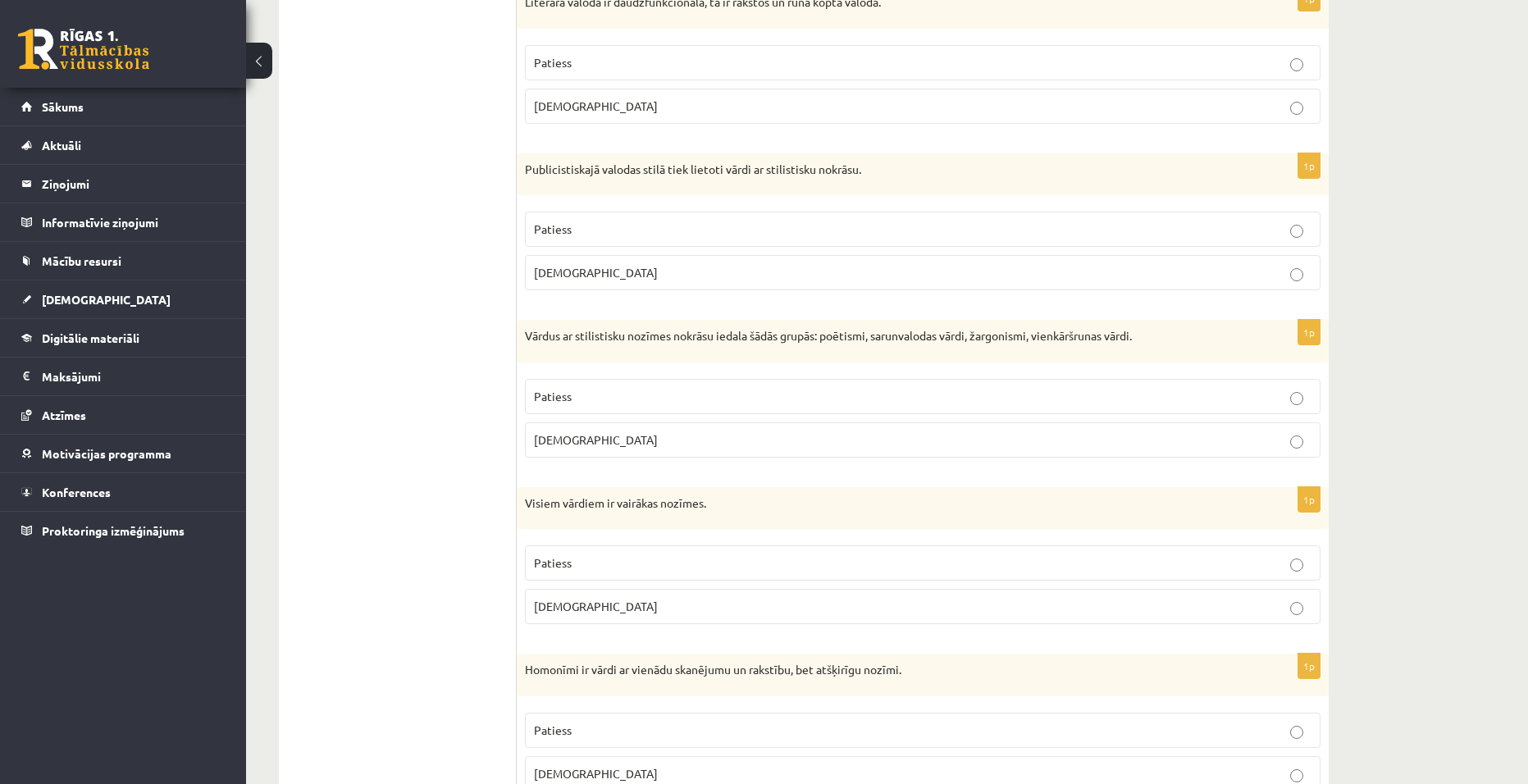
click at [906, 389] on p "Patiess" at bounding box center [923, 397] width 778 height 17
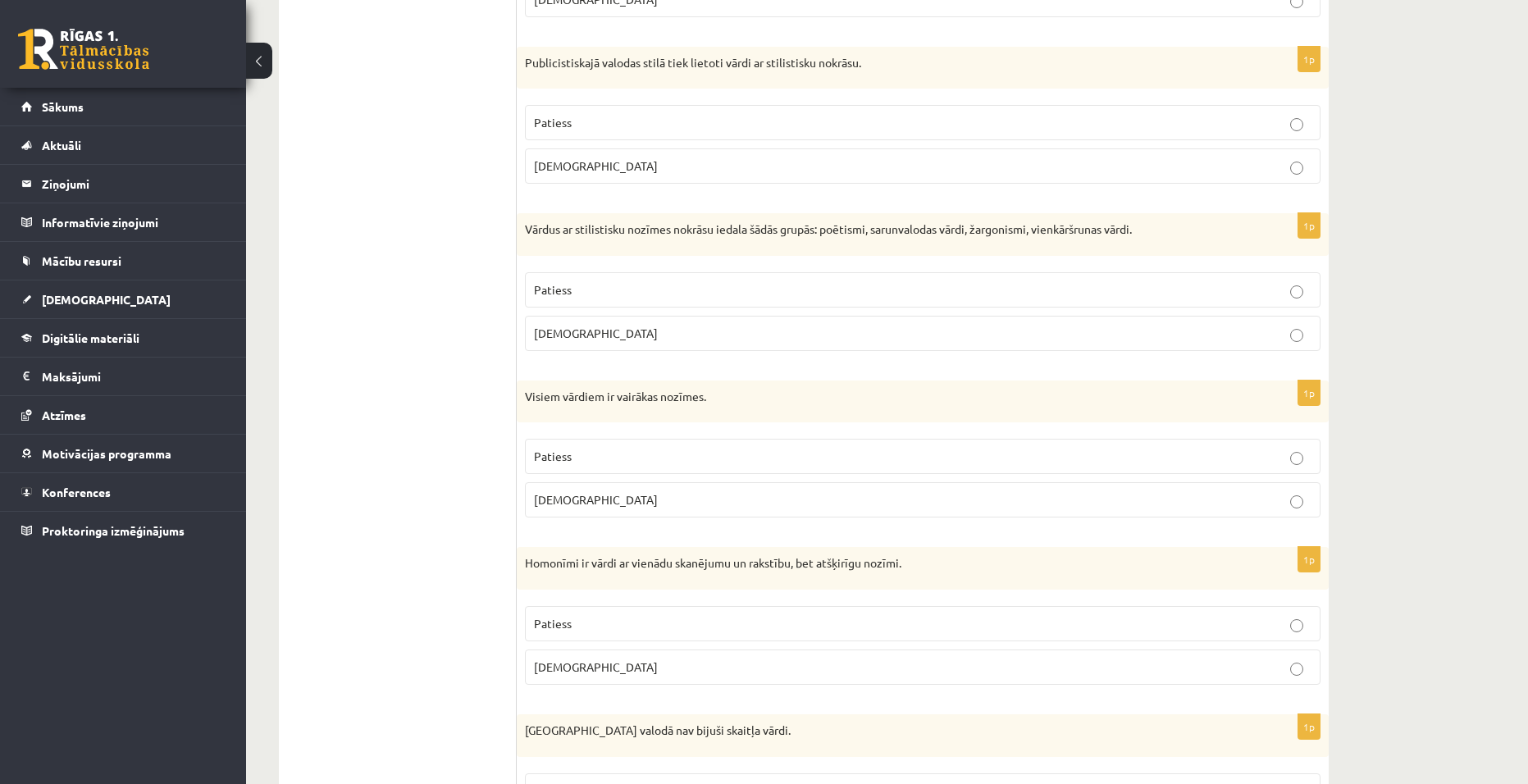
scroll to position [4073, 0]
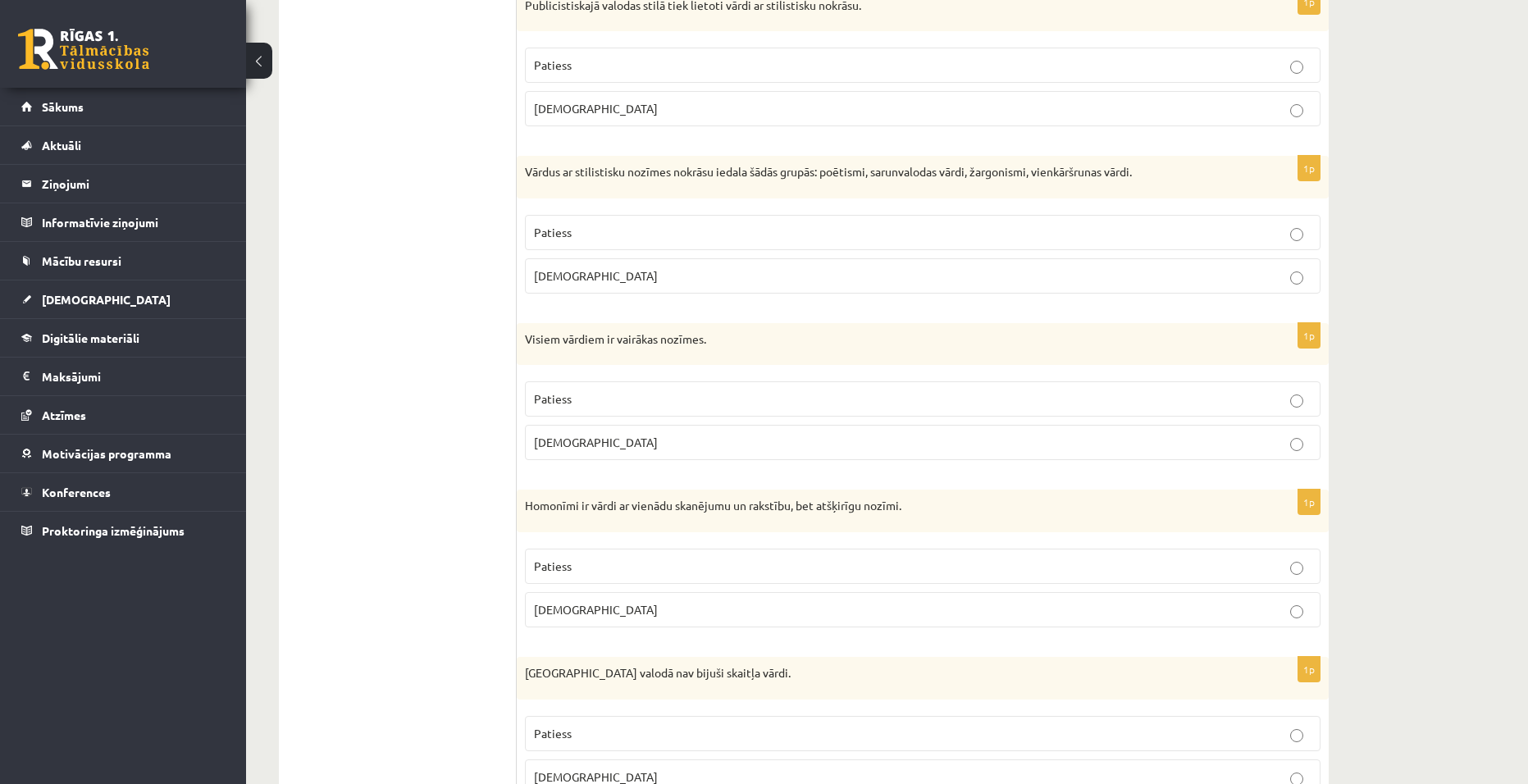
click at [788, 412] on label "Patiess" at bounding box center [923, 399] width 795 height 36
drag, startPoint x: 782, startPoint y: 565, endPoint x: 781, endPoint y: 586, distance: 21.0
click at [782, 566] on p "Patiess" at bounding box center [923, 566] width 778 height 17
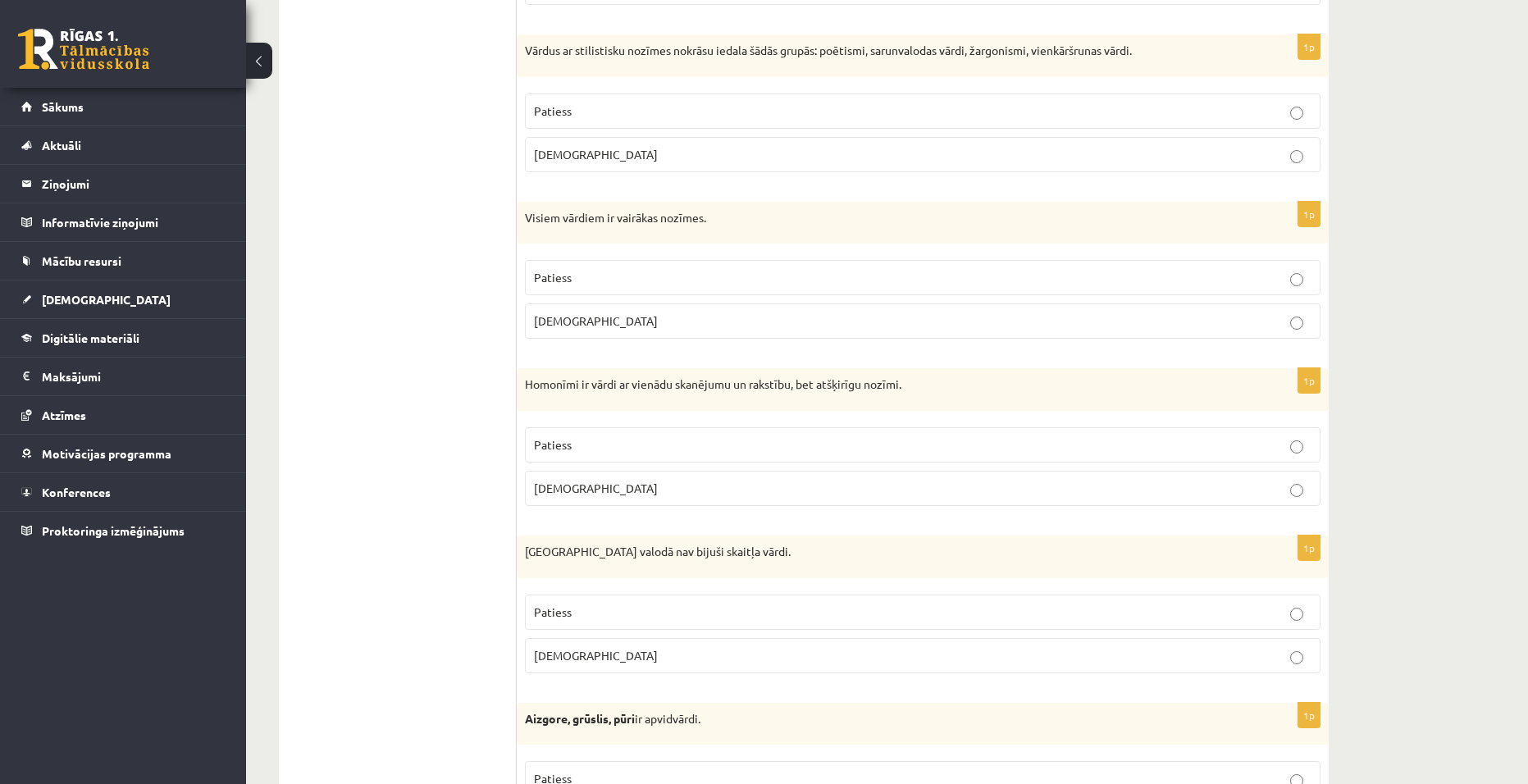
scroll to position [4237, 0]
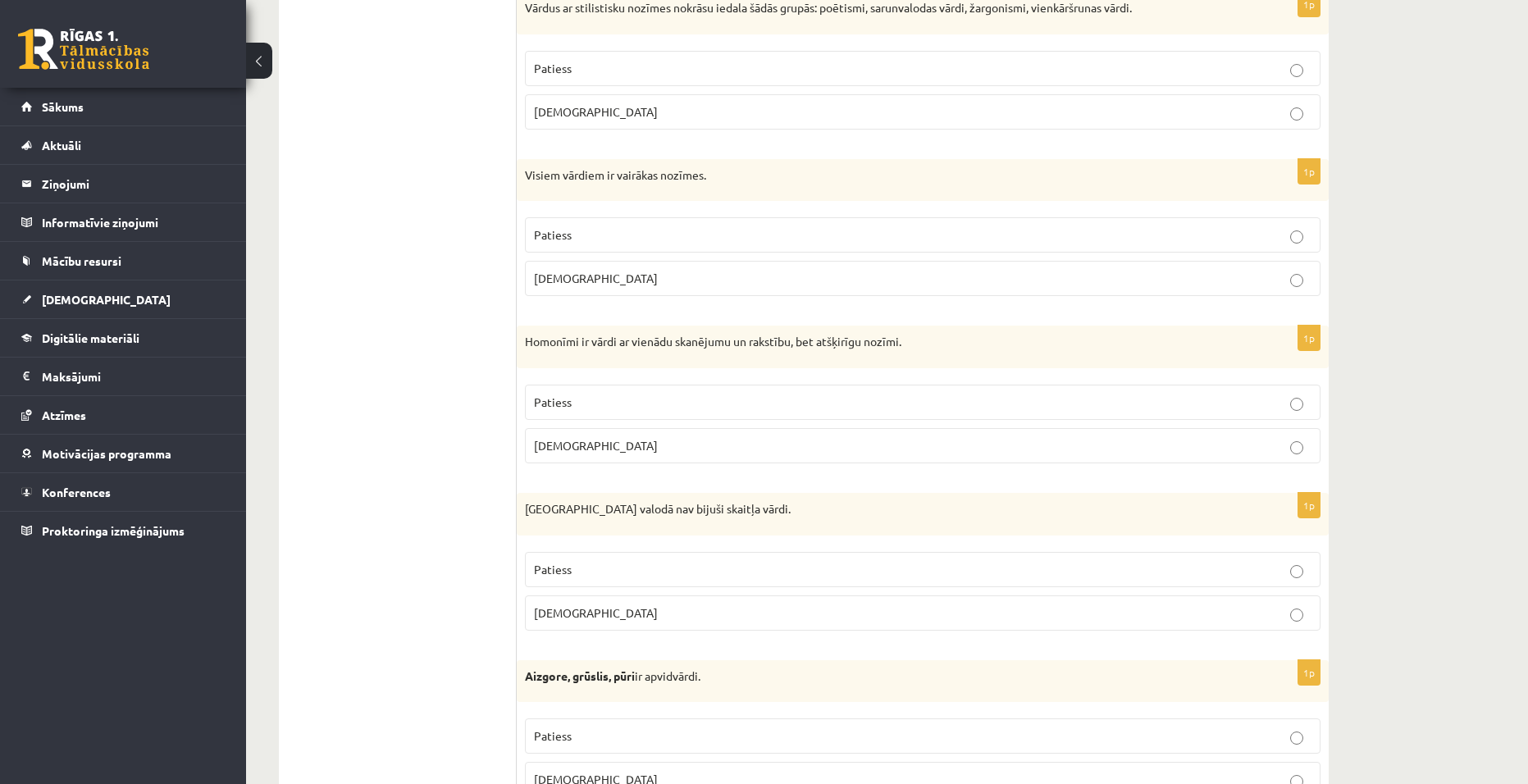
drag, startPoint x: 778, startPoint y: 592, endPoint x: 774, endPoint y: 584, distance: 8.9
click at [777, 592] on fieldset "Patiess Aplams" at bounding box center [923, 589] width 795 height 92
click at [770, 569] on p "Patiess" at bounding box center [923, 570] width 778 height 17
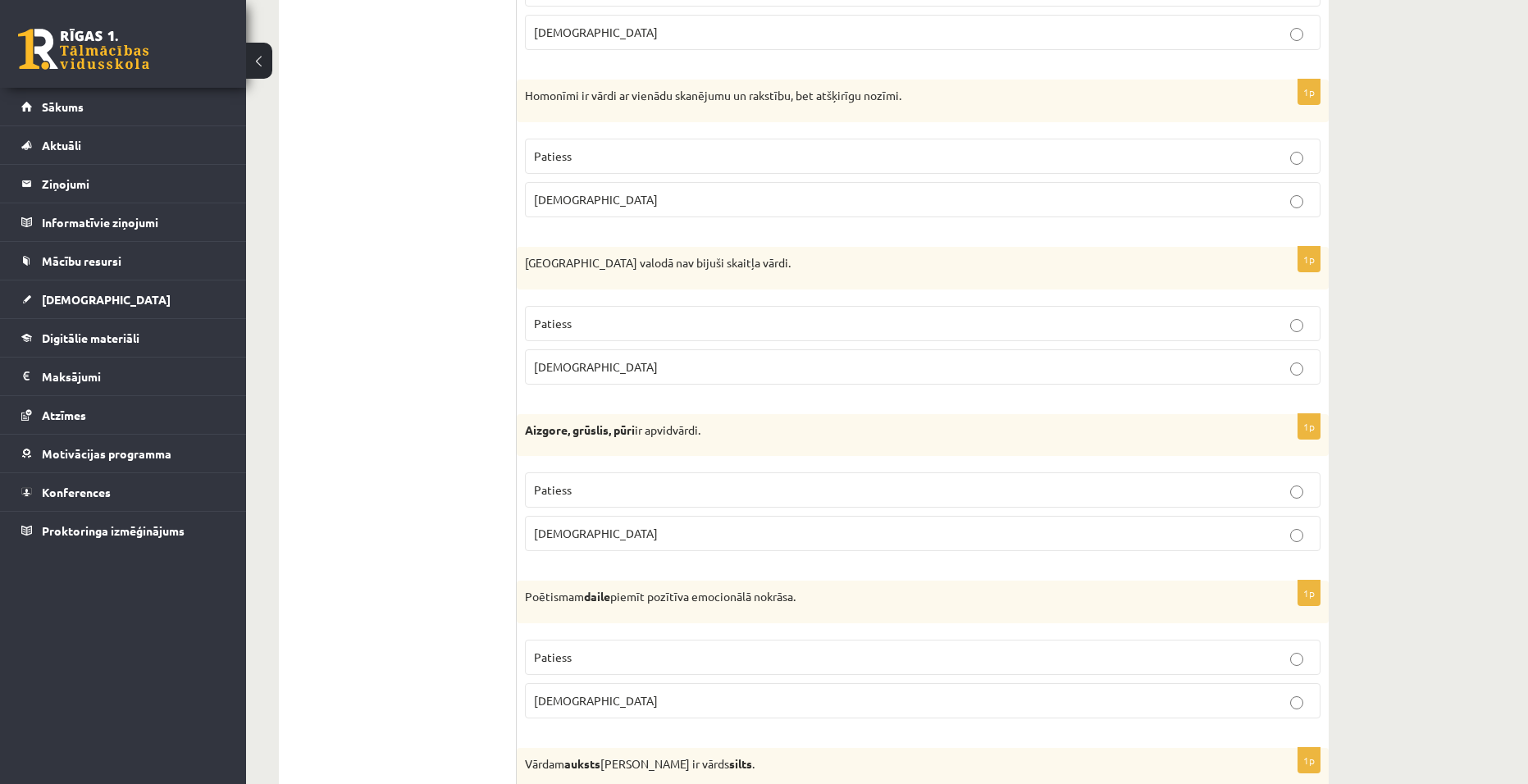
click at [733, 499] on p "Patiess" at bounding box center [923, 490] width 778 height 17
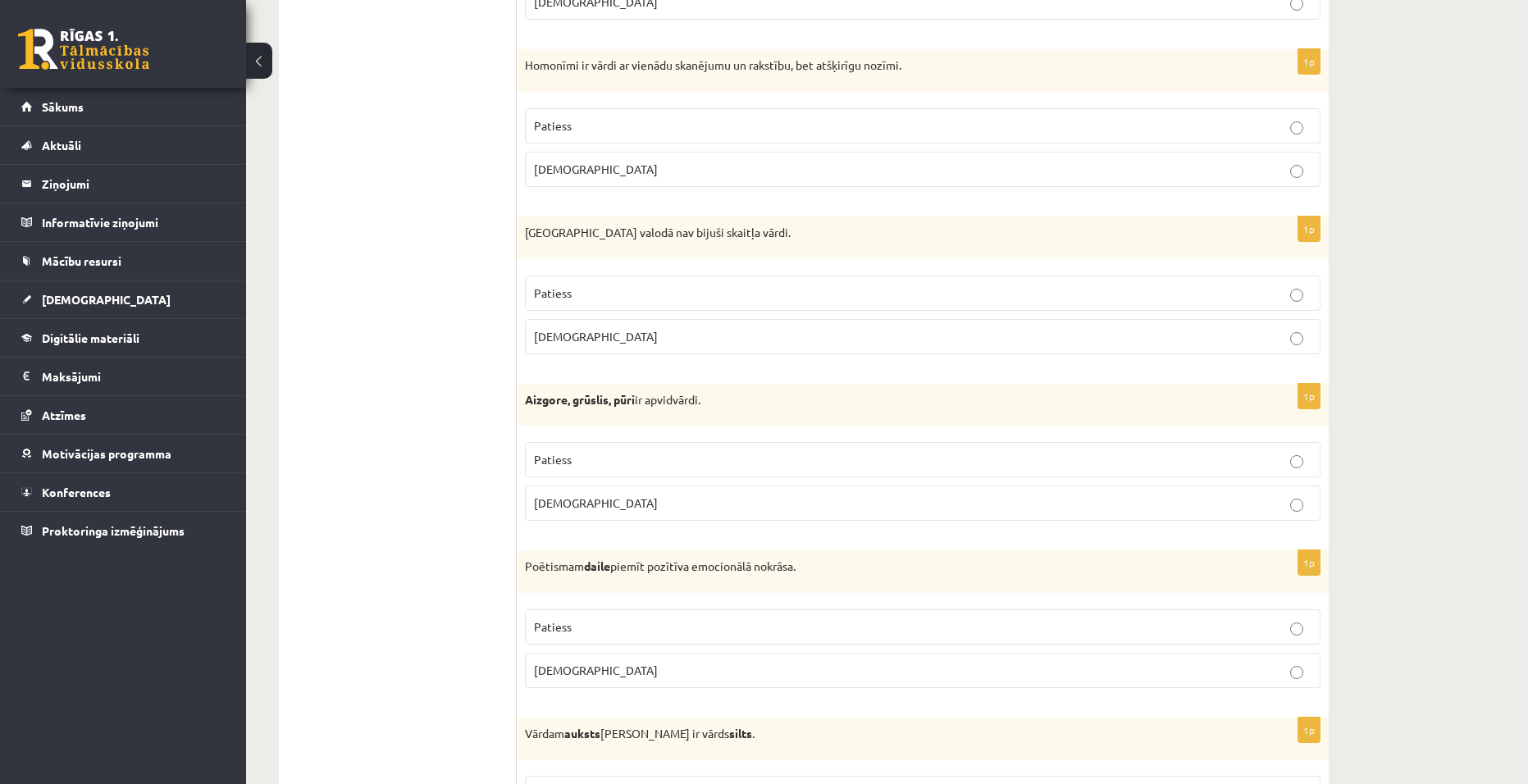
scroll to position [4648, 0]
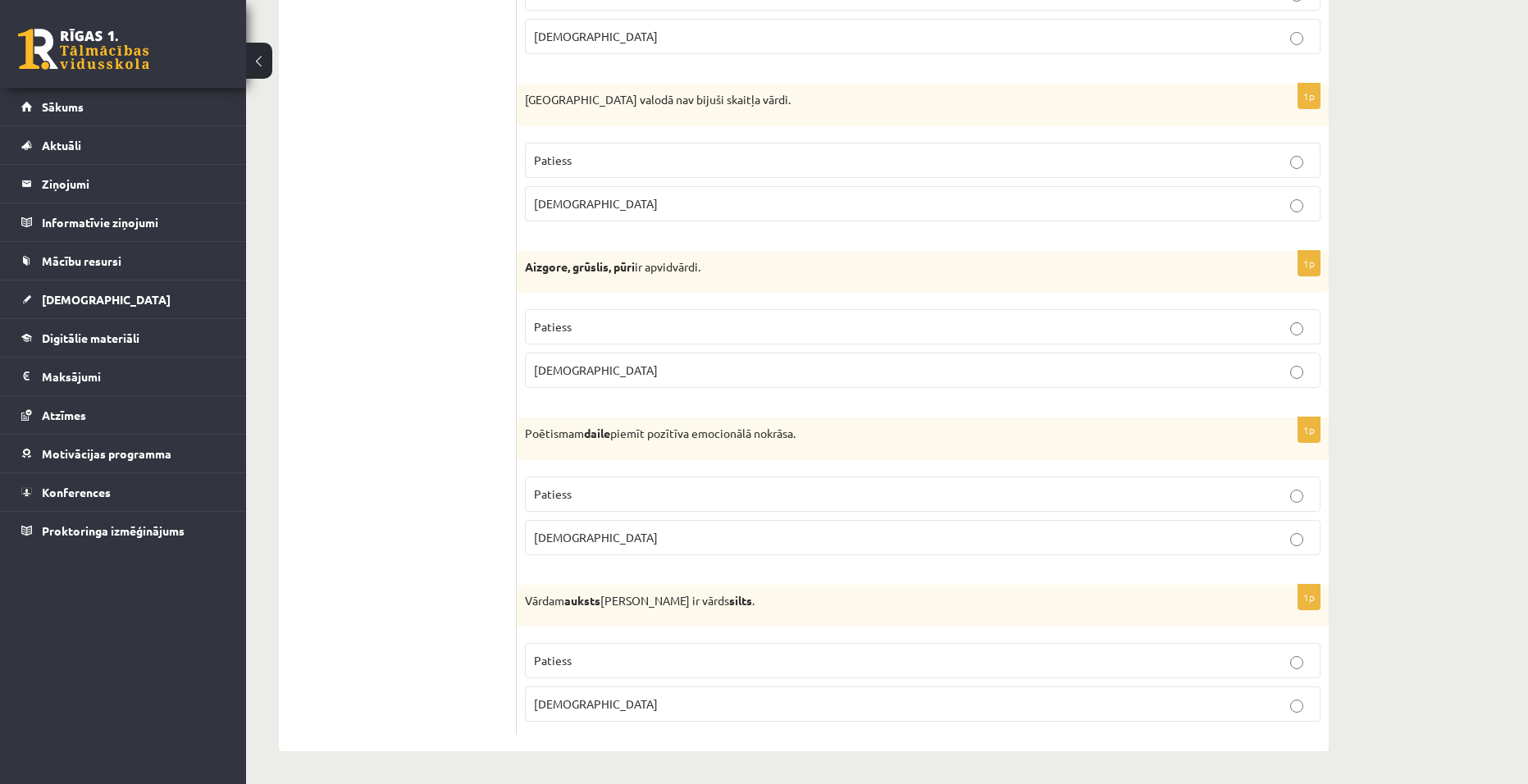
click at [732, 501] on p "Patiess" at bounding box center [923, 494] width 778 height 17
drag, startPoint x: 1260, startPoint y: 649, endPoint x: 1228, endPoint y: 620, distance: 43.2
click at [1259, 649] on label "Patiess" at bounding box center [923, 661] width 795 height 36
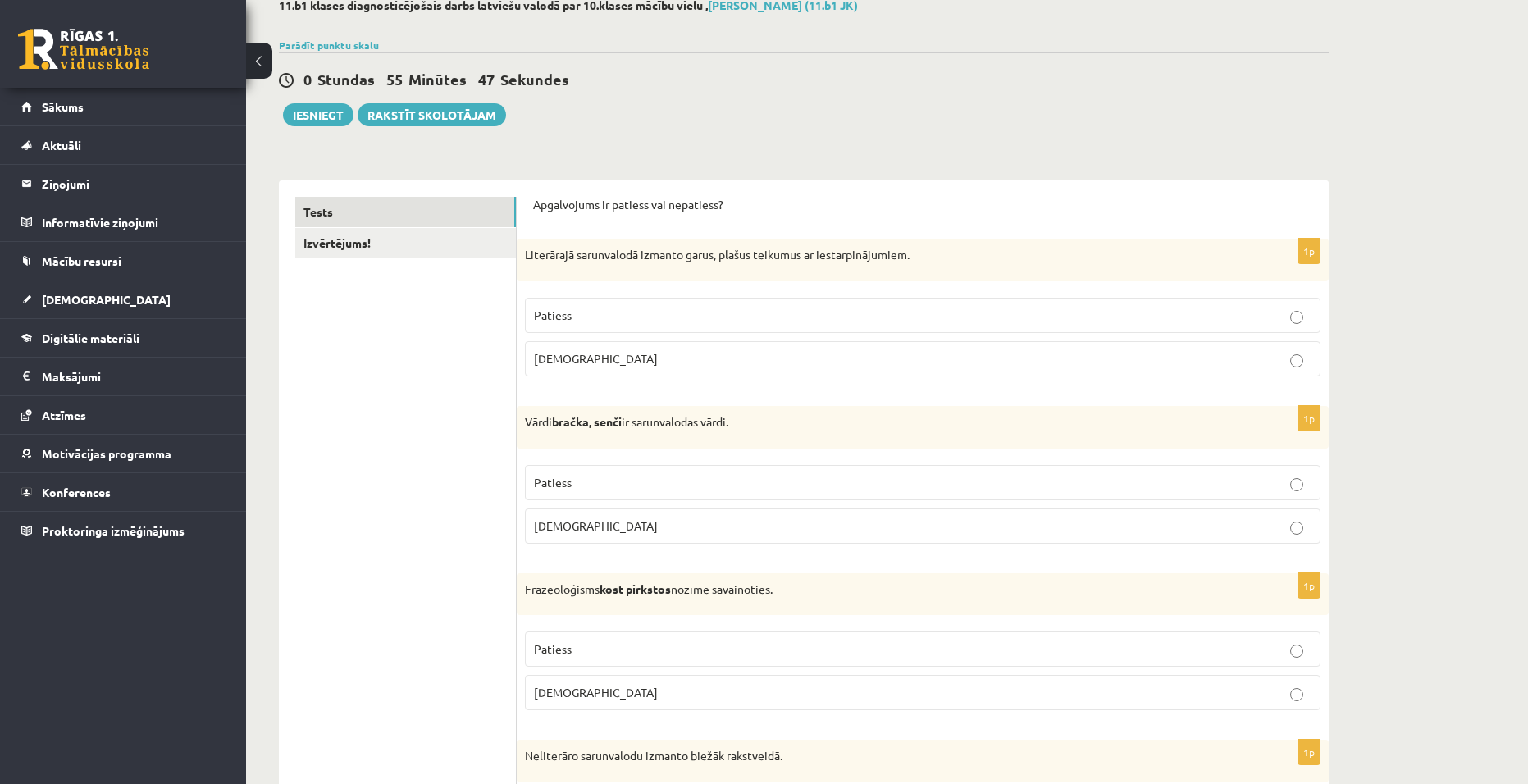
scroll to position [0, 0]
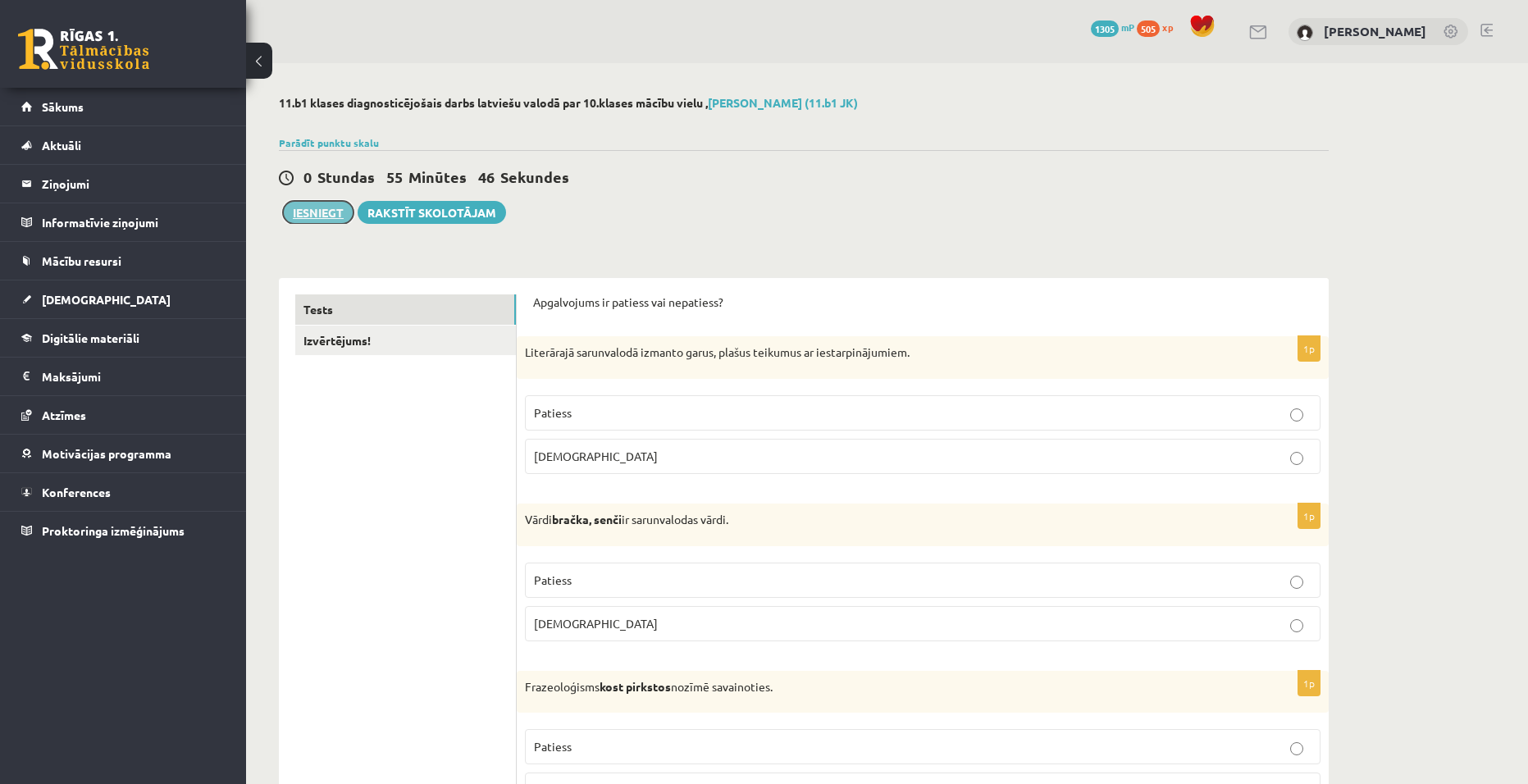
click at [298, 220] on button "Iesniegt" at bounding box center [317, 212] width 70 height 23
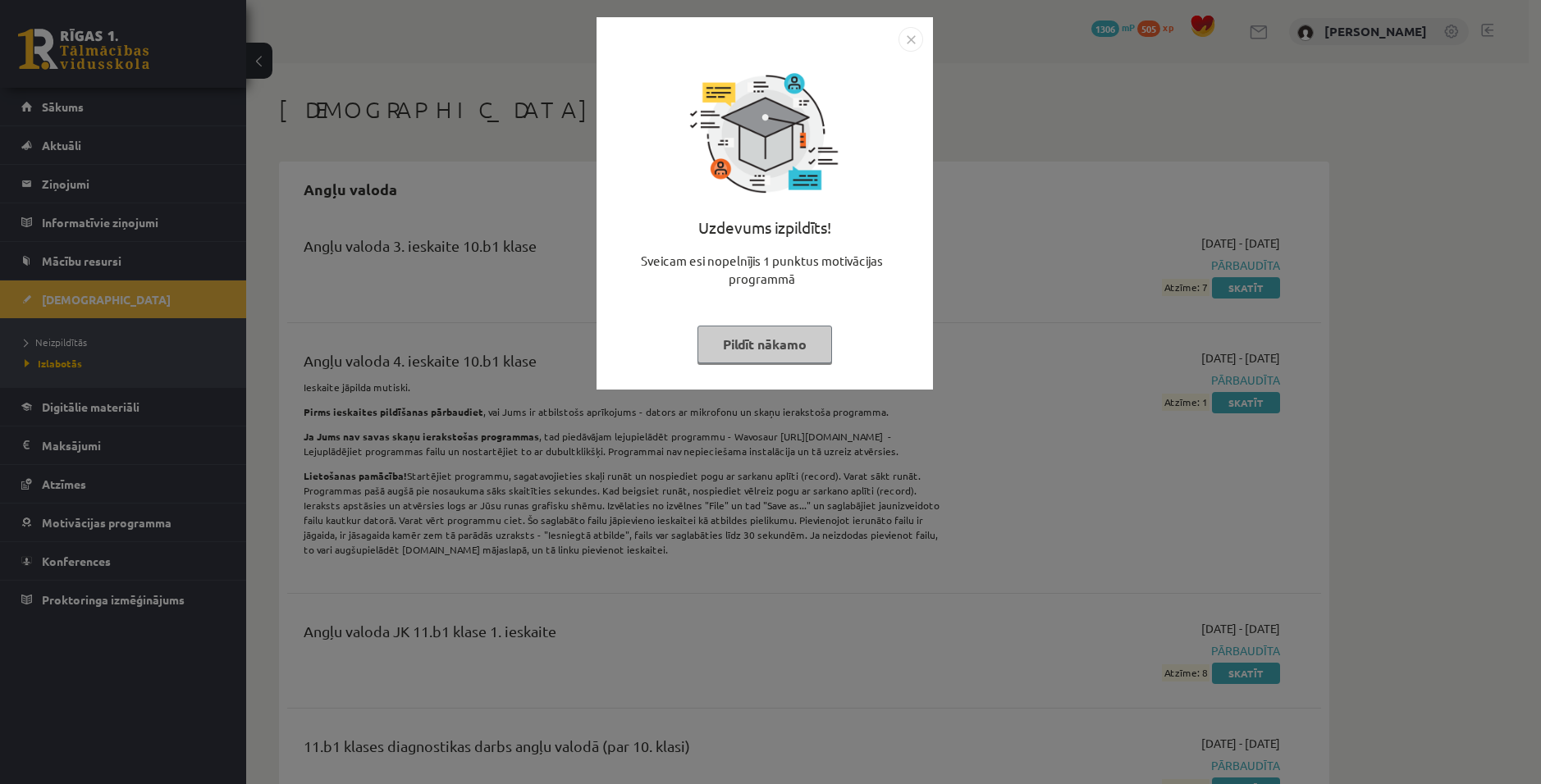
click at [904, 36] on img "Close" at bounding box center [910, 39] width 24 height 24
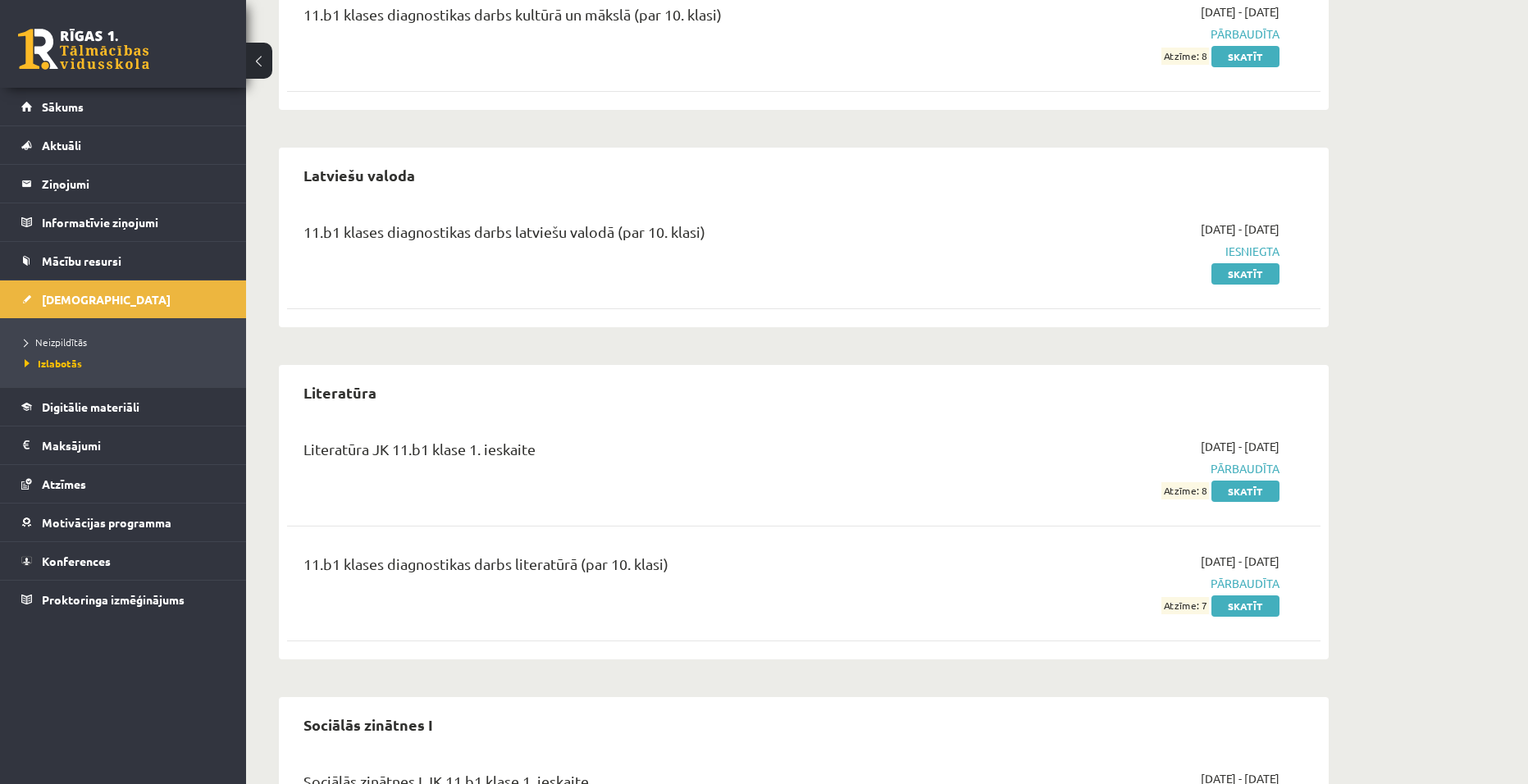
scroll to position [3281, 0]
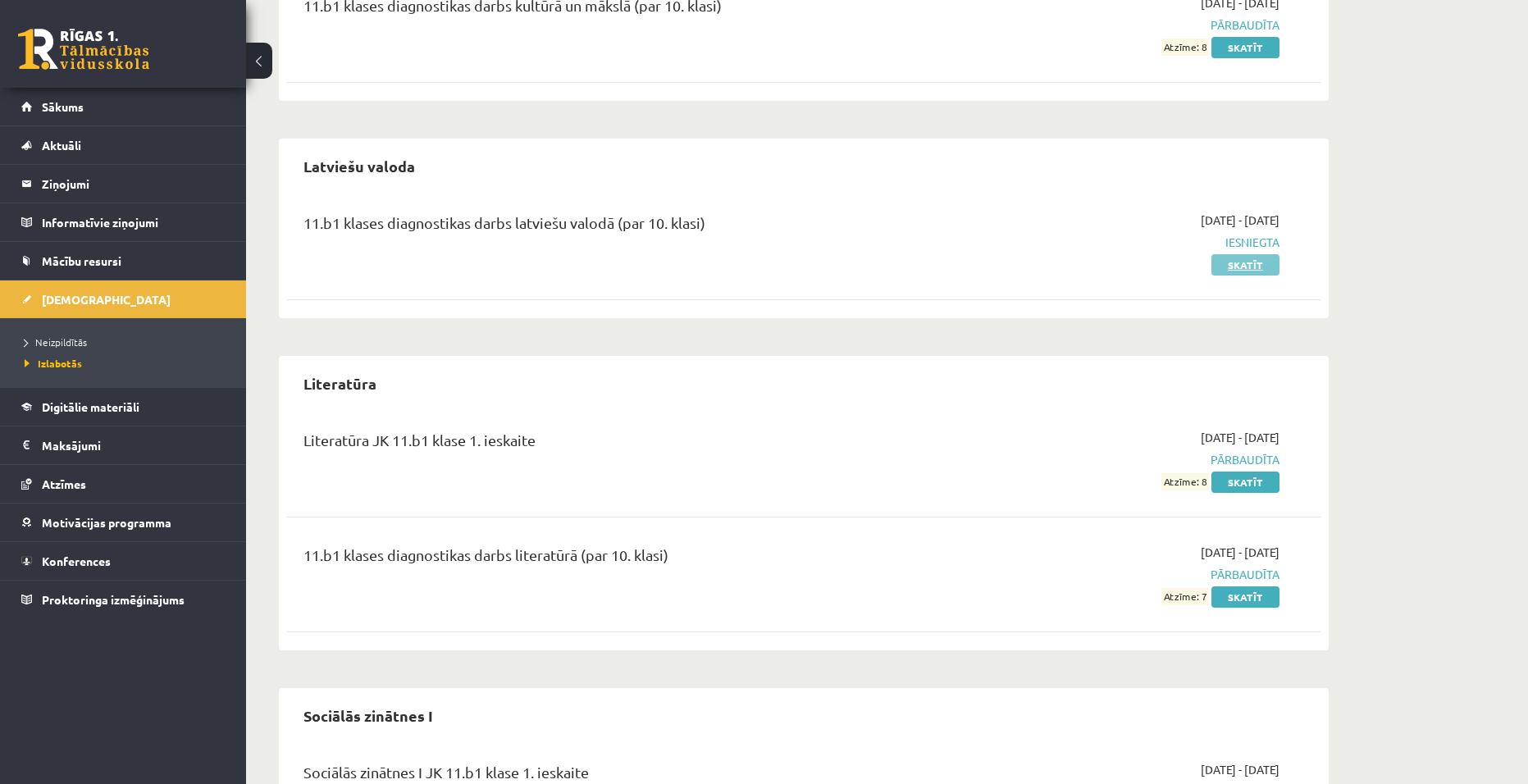
click at [1219, 254] on link "Skatīt" at bounding box center [1245, 265] width 68 height 22
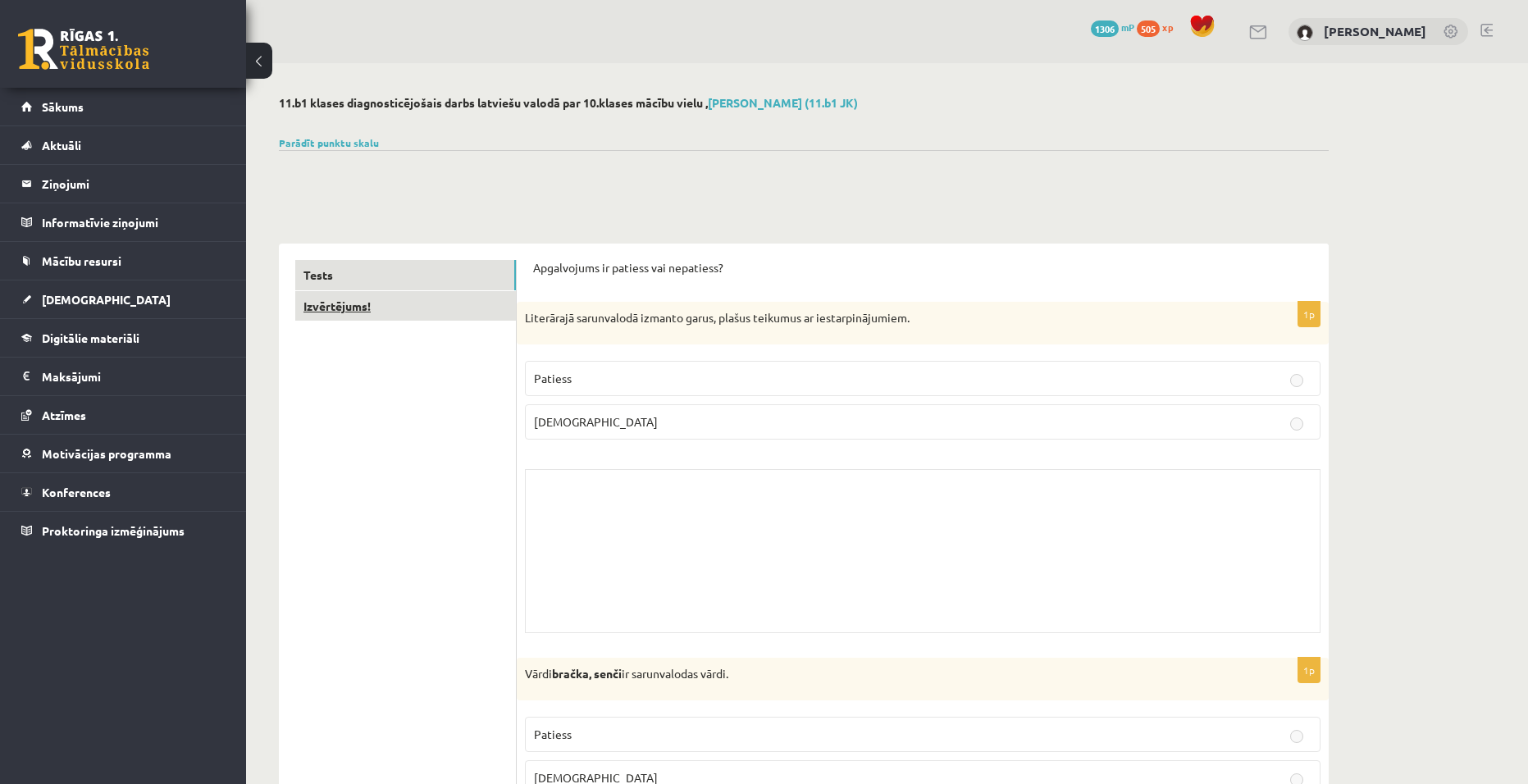
click at [381, 311] on link "Izvērtējums!" at bounding box center [406, 306] width 221 height 30
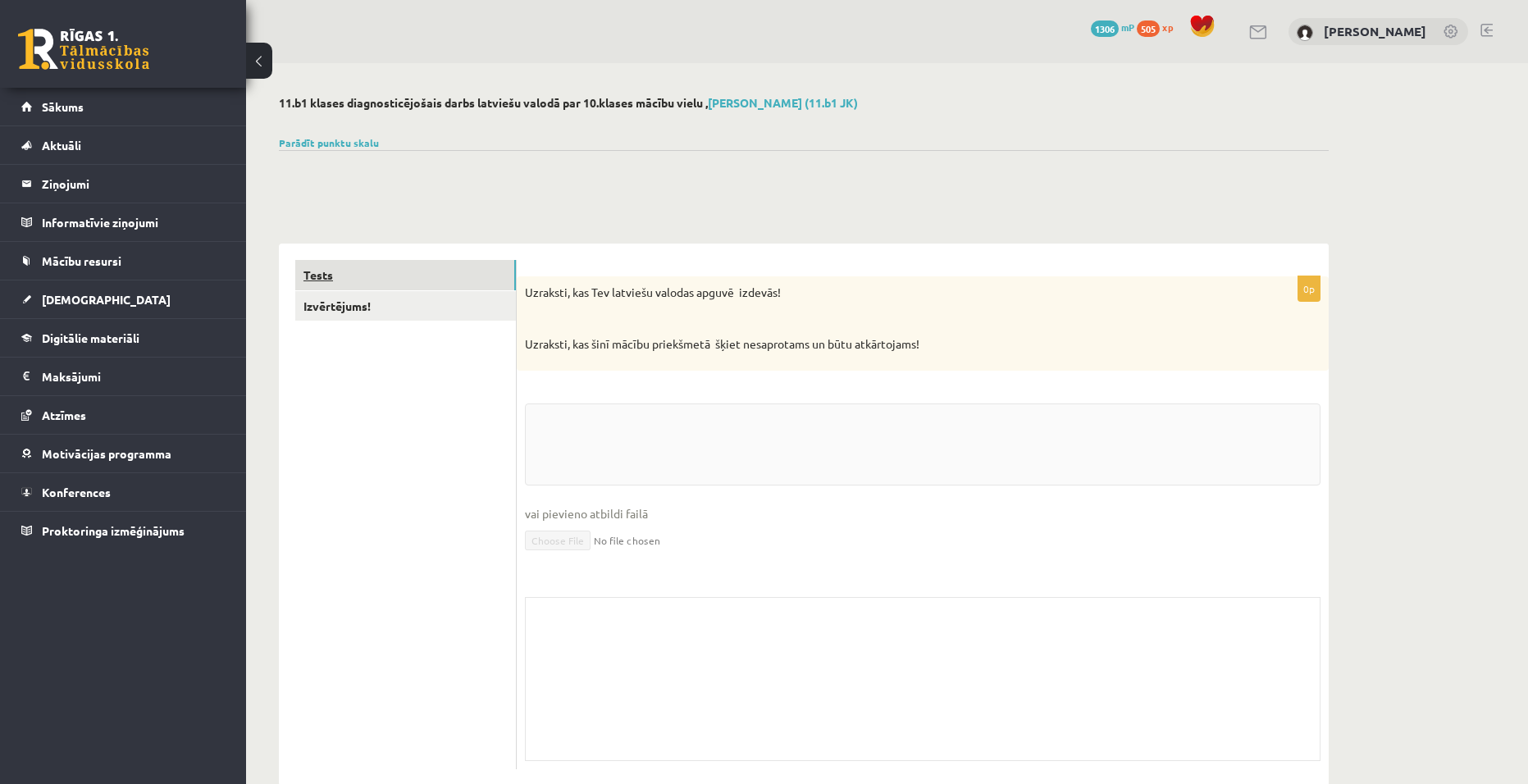
click at [357, 282] on link "Tests" at bounding box center [406, 275] width 221 height 30
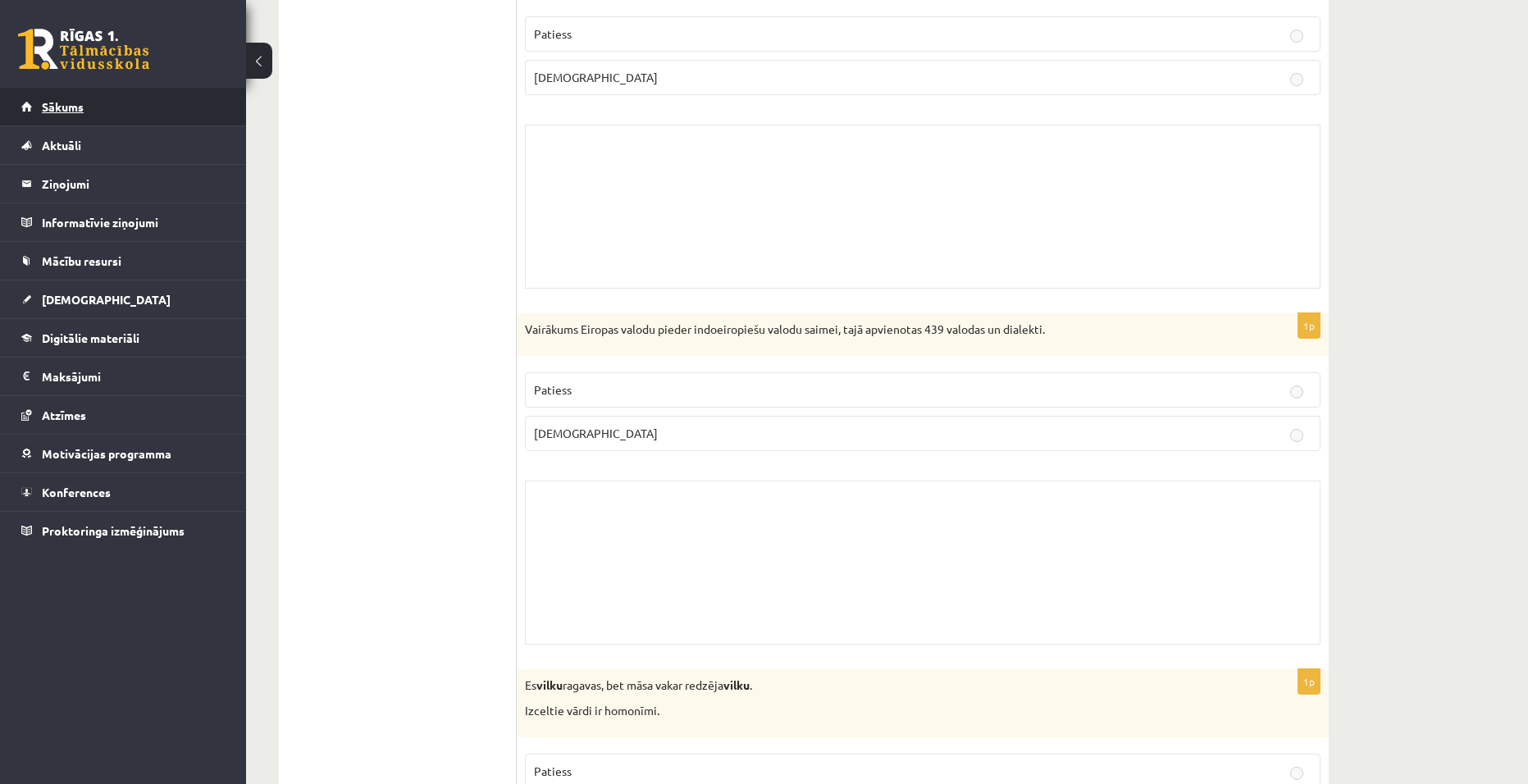
scroll to position [1722, 0]
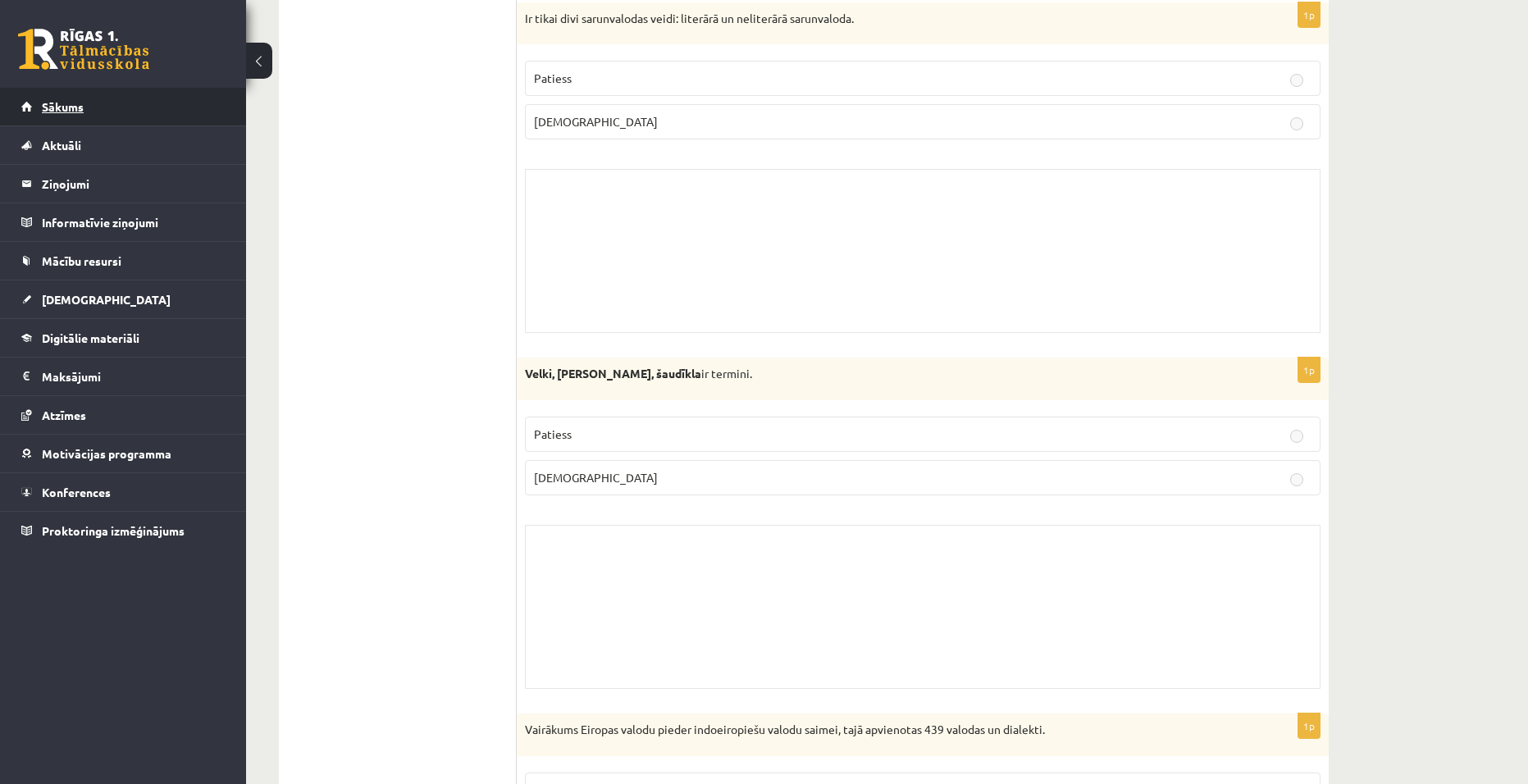
click at [99, 98] on link "Sākums" at bounding box center [124, 107] width 204 height 37
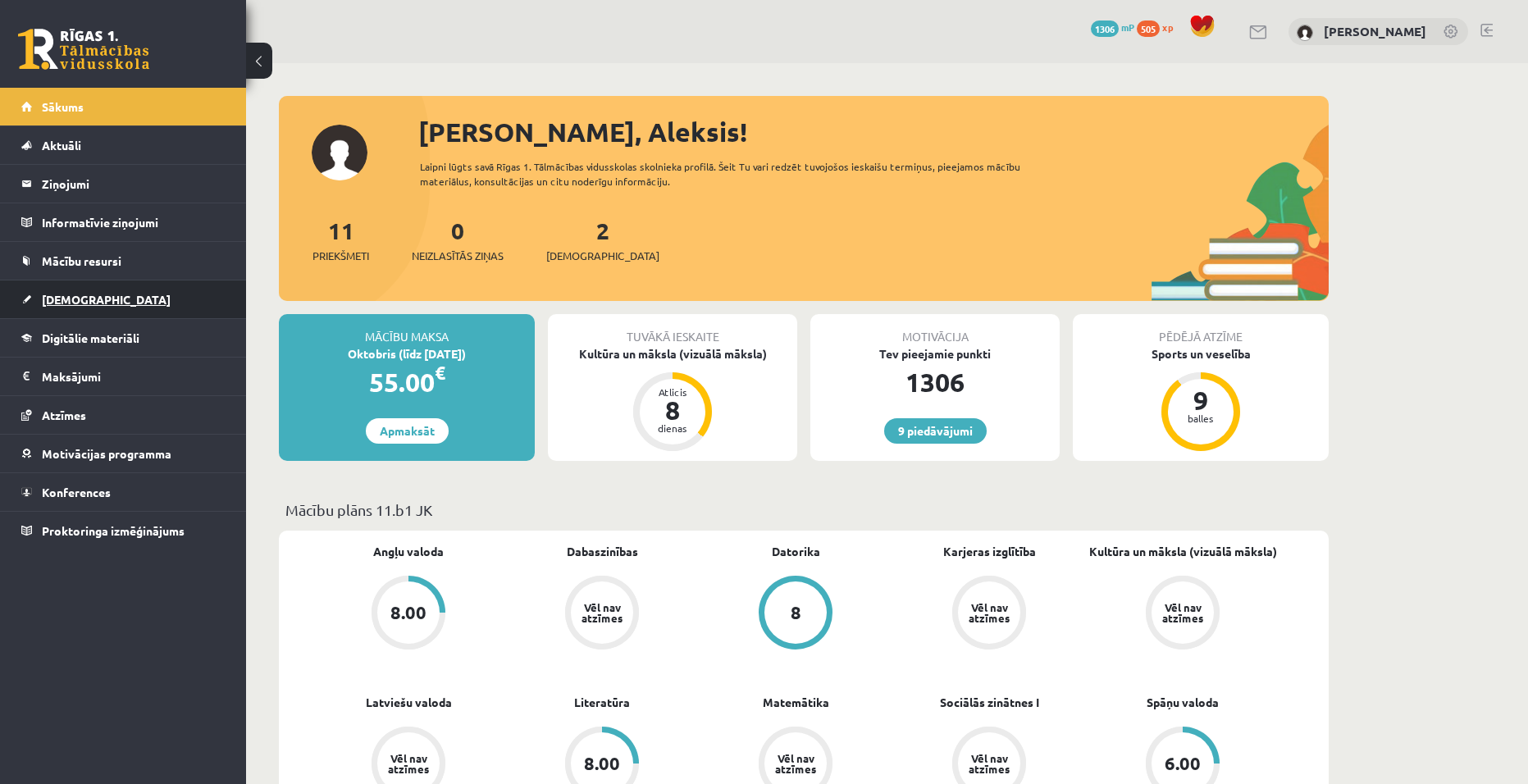
click at [45, 309] on link "[DEMOGRAPHIC_DATA]" at bounding box center [124, 299] width 204 height 37
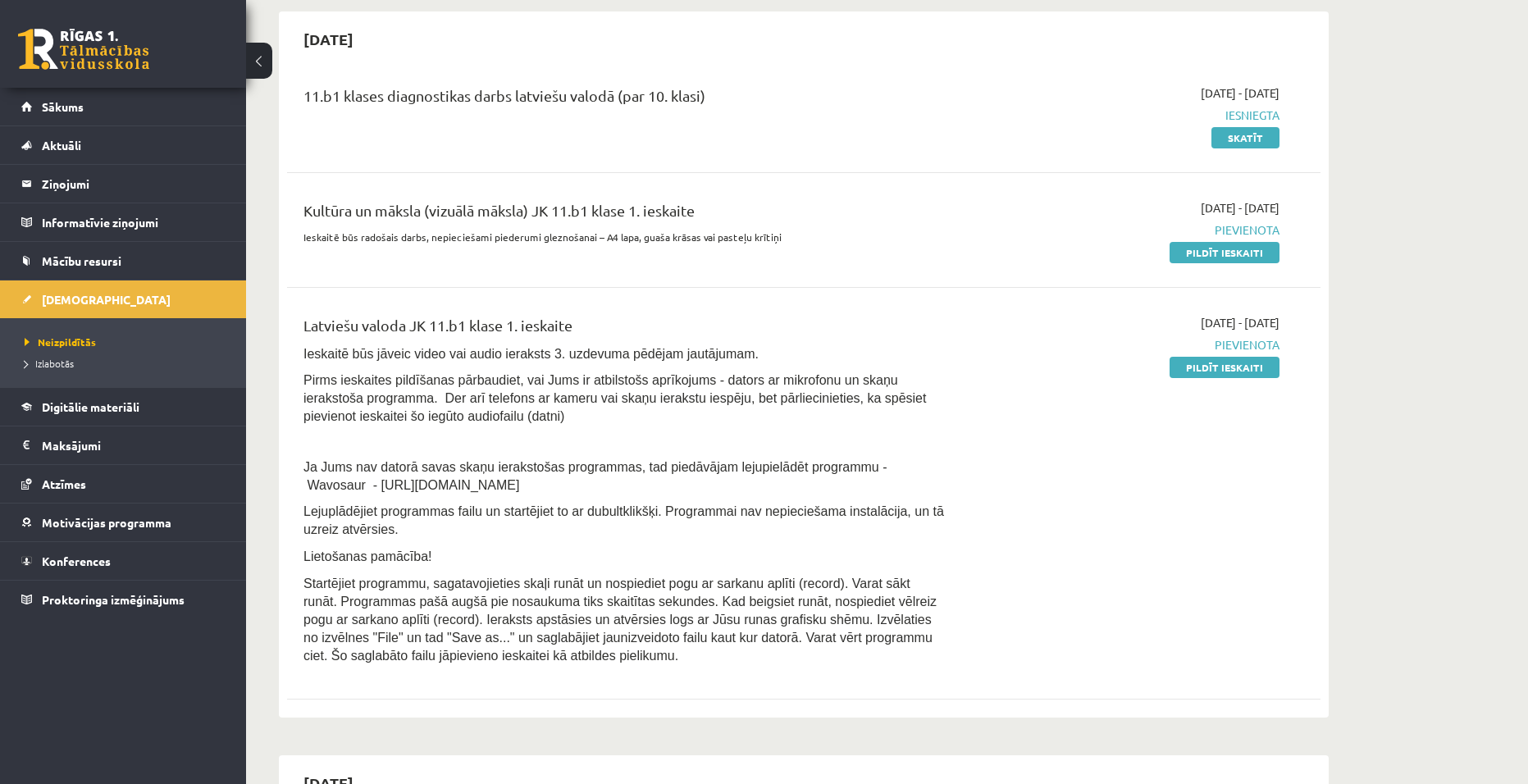
scroll to position [410, 0]
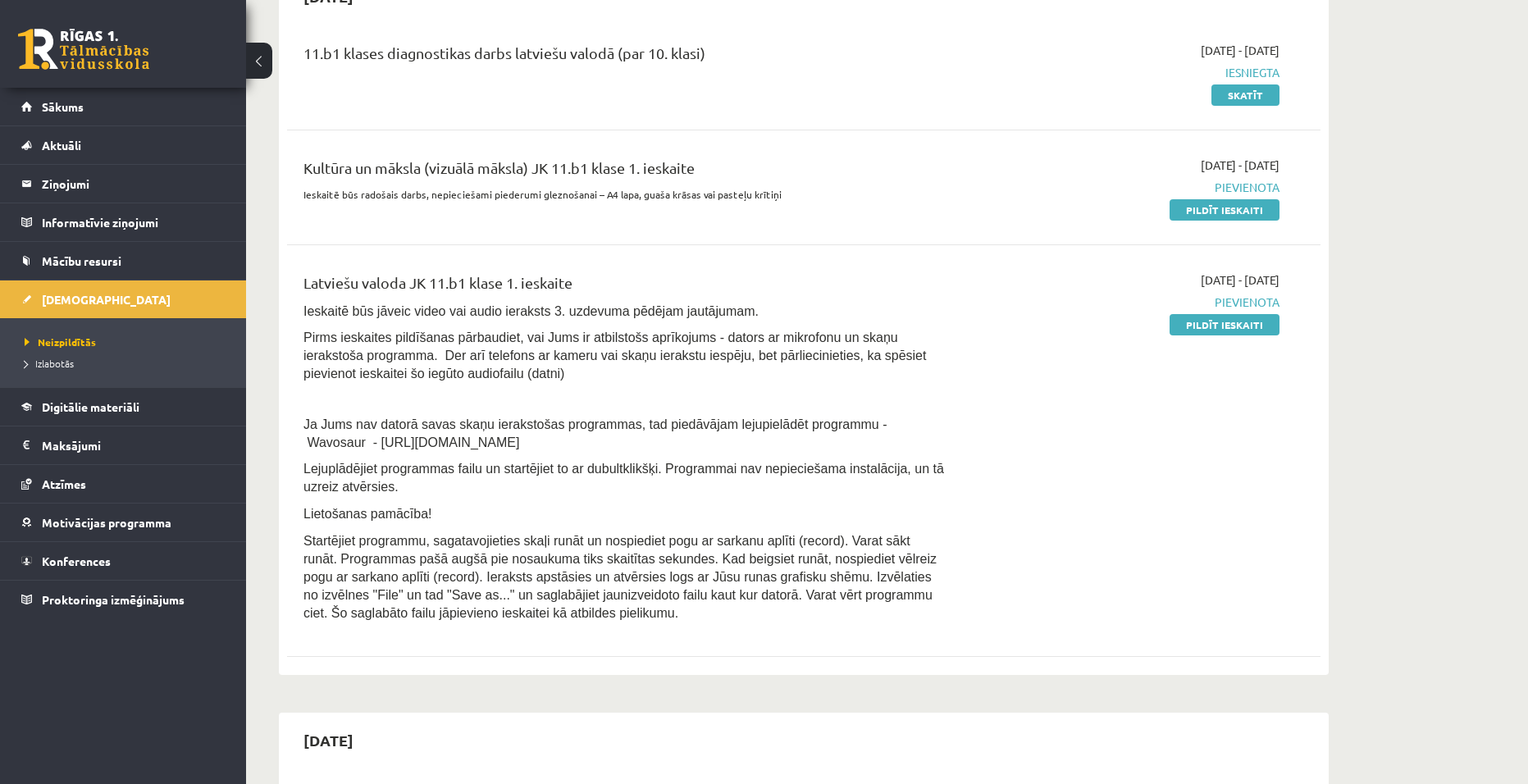
drag, startPoint x: 560, startPoint y: 443, endPoint x: 1180, endPoint y: 507, distance: 623.3
click at [1181, 507] on div "[DATE] - [DATE] [GEOGRAPHIC_DATA] Pildīt ieskaiti" at bounding box center [1125, 451] width 334 height 359
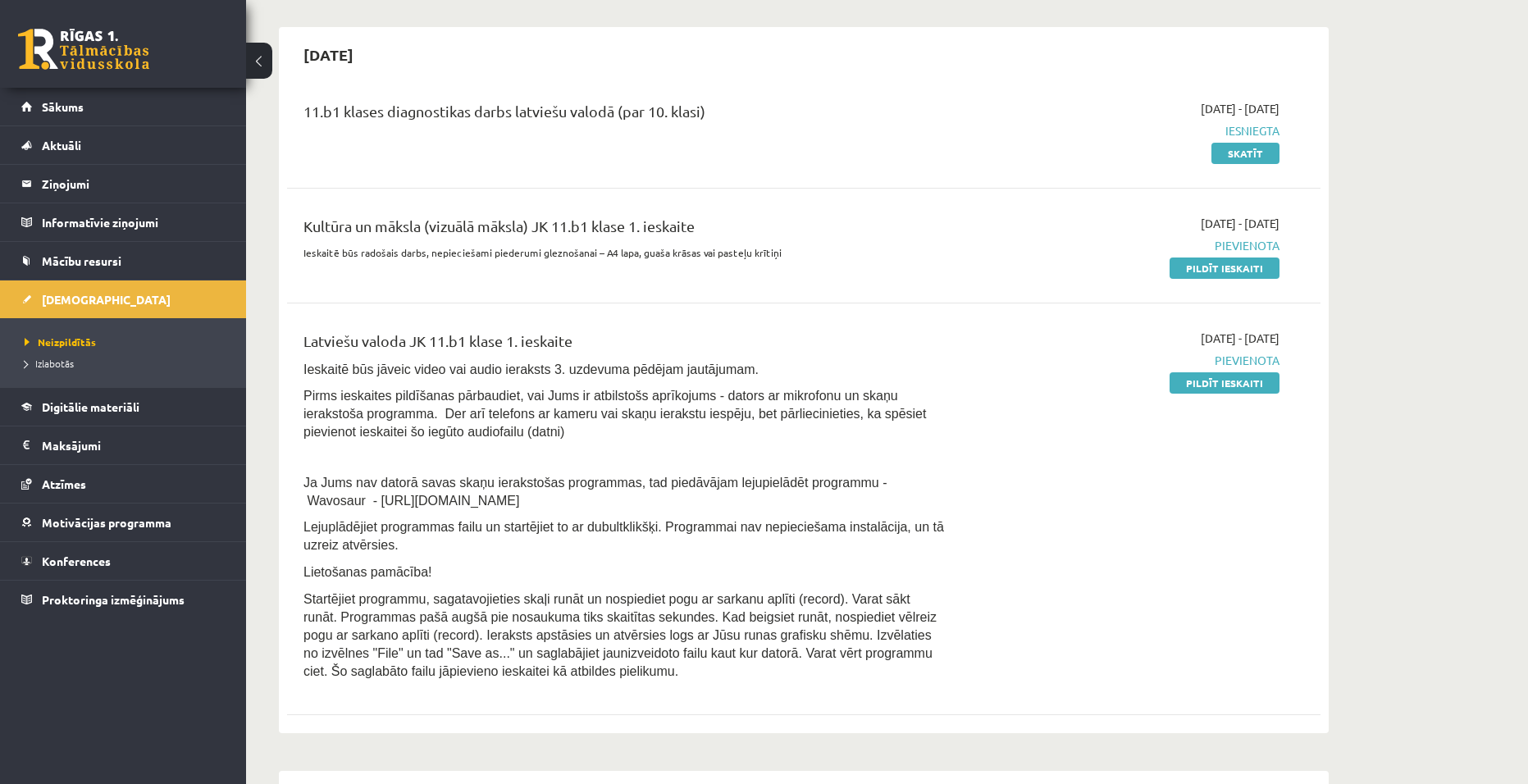
scroll to position [0, 0]
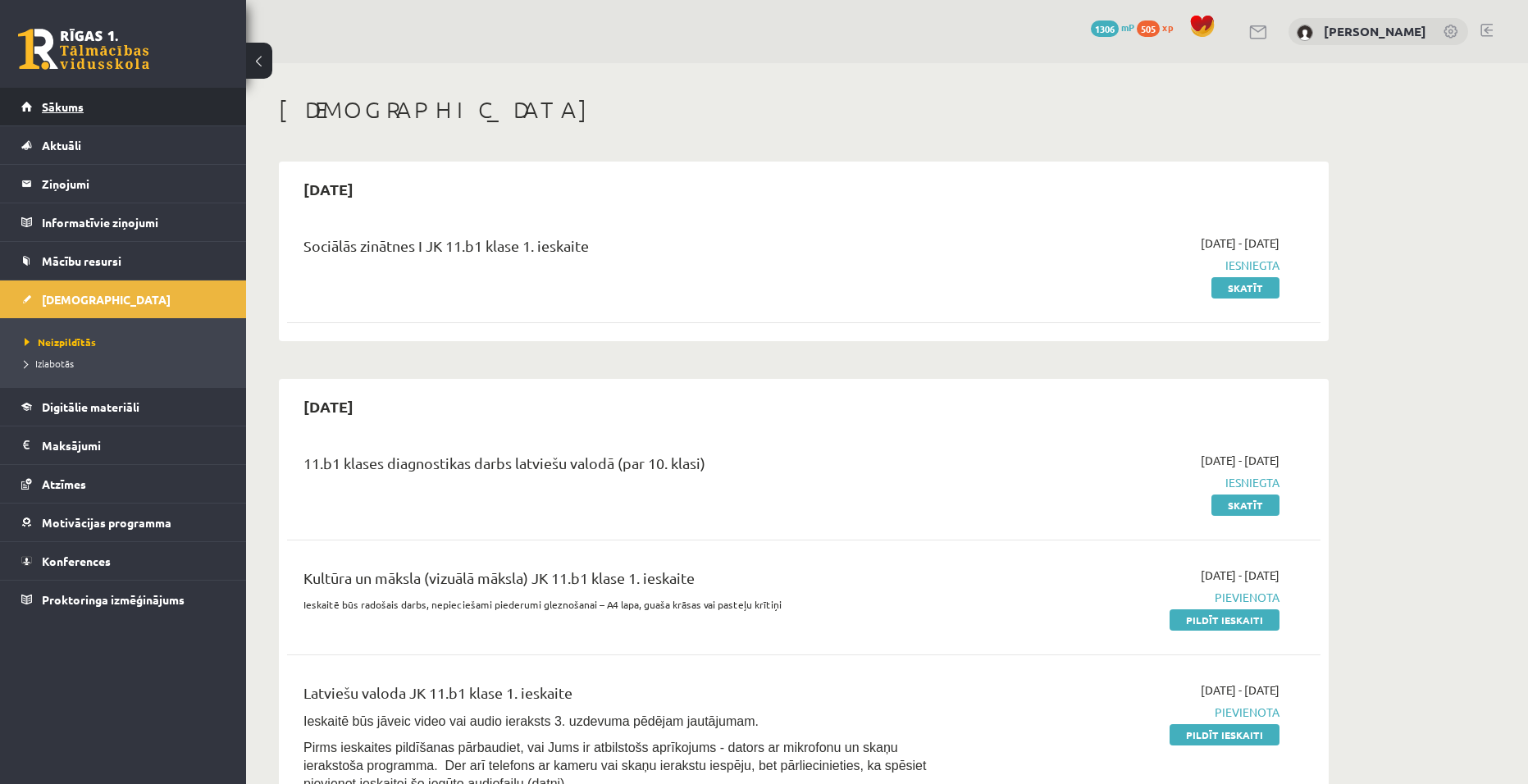
click at [109, 98] on link "Sākums" at bounding box center [124, 107] width 204 height 37
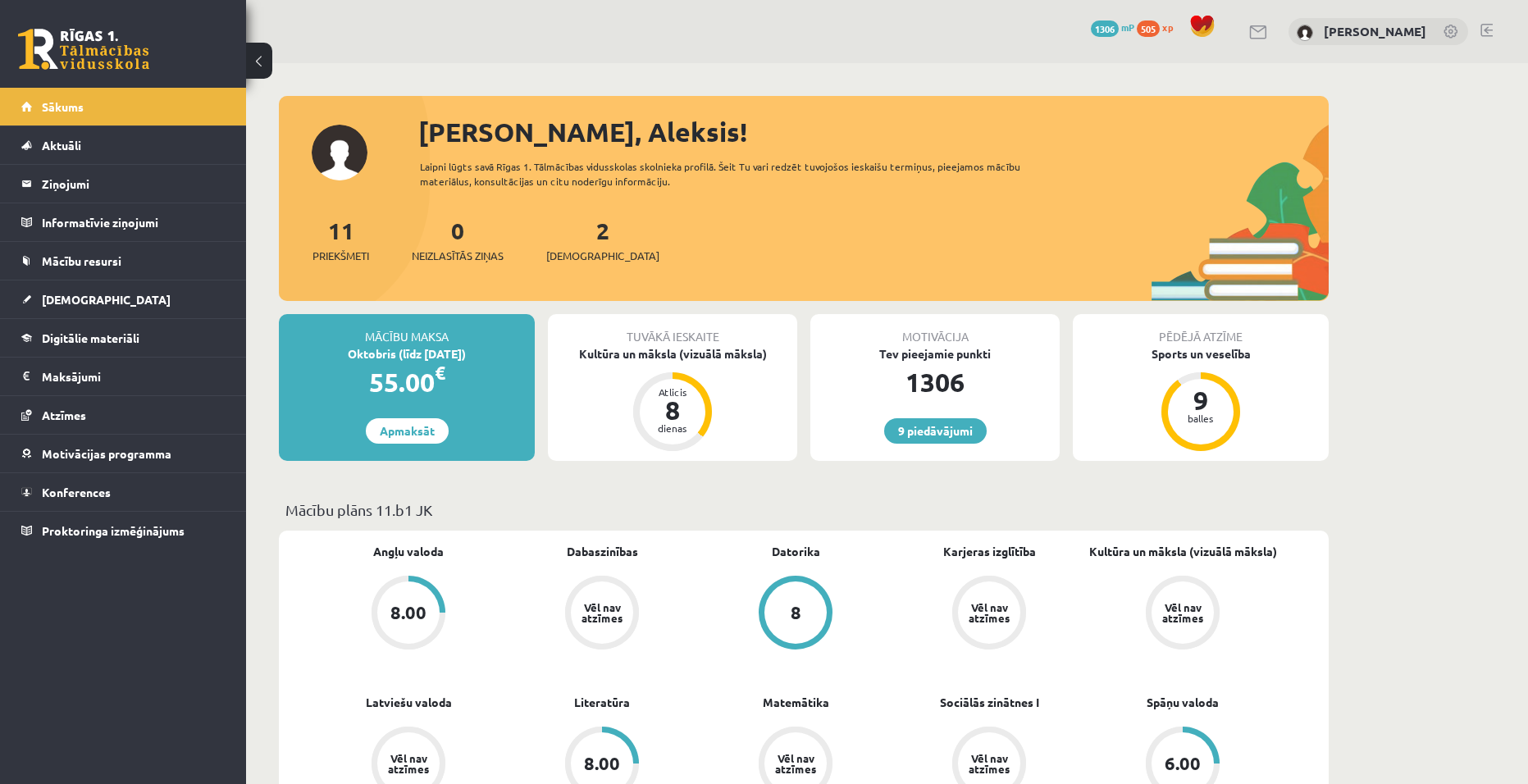
click at [1488, 30] on link at bounding box center [1487, 30] width 12 height 13
